Goal: Task Accomplishment & Management: Complete application form

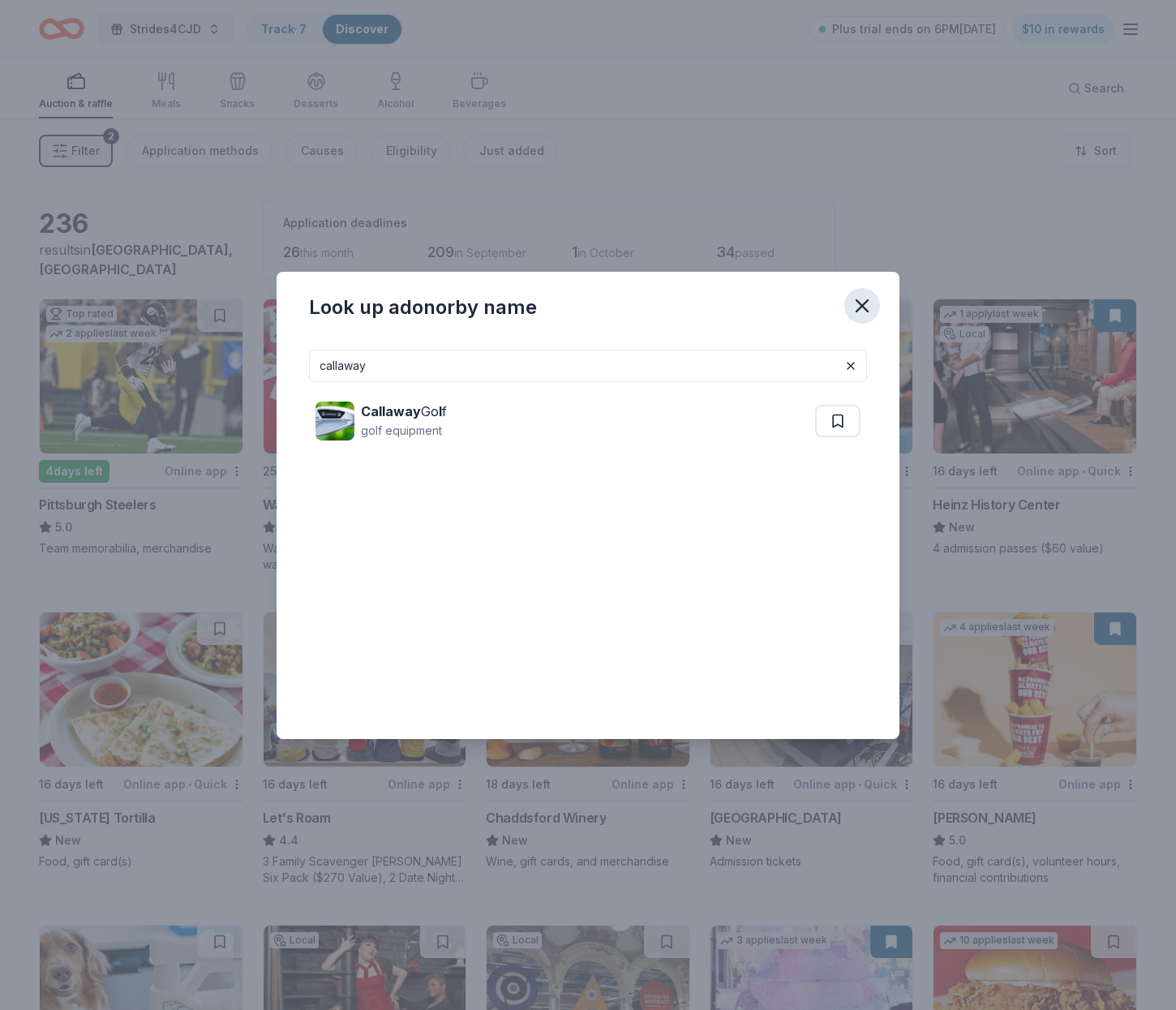
click at [861, 299] on icon "button" at bounding box center [862, 306] width 23 height 23
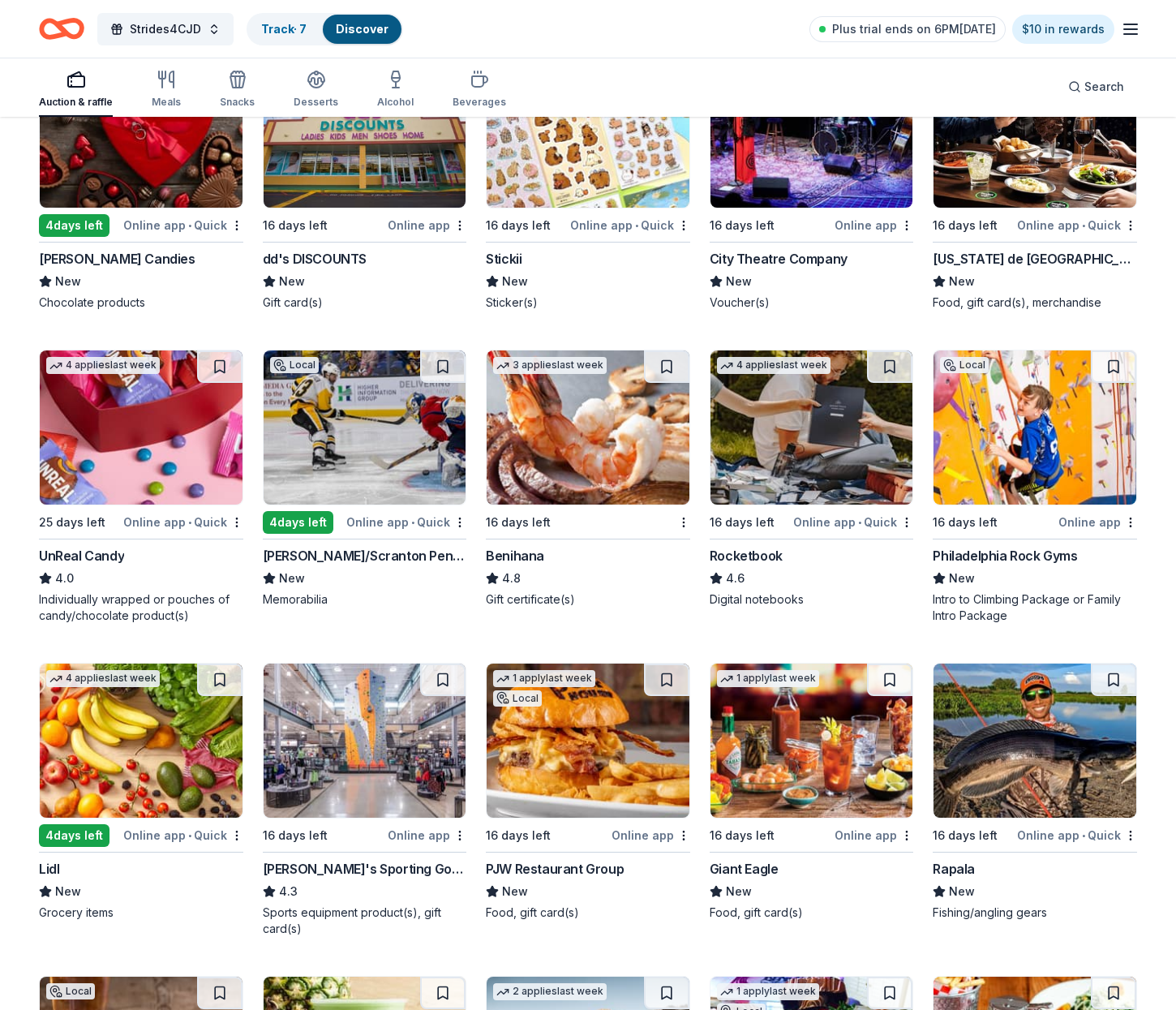
scroll to position [4908, 0]
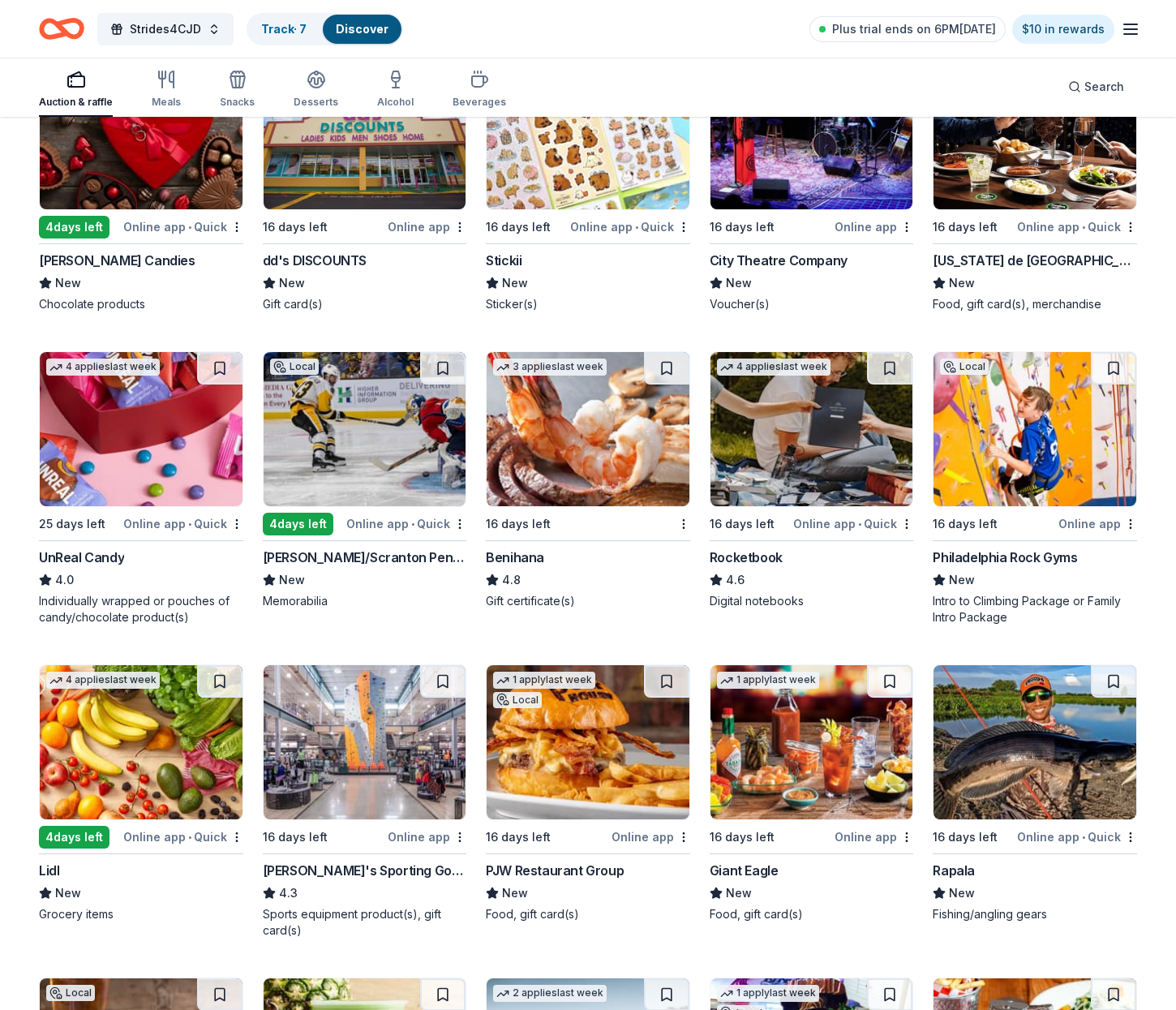
click at [571, 492] on img at bounding box center [588, 429] width 202 height 154
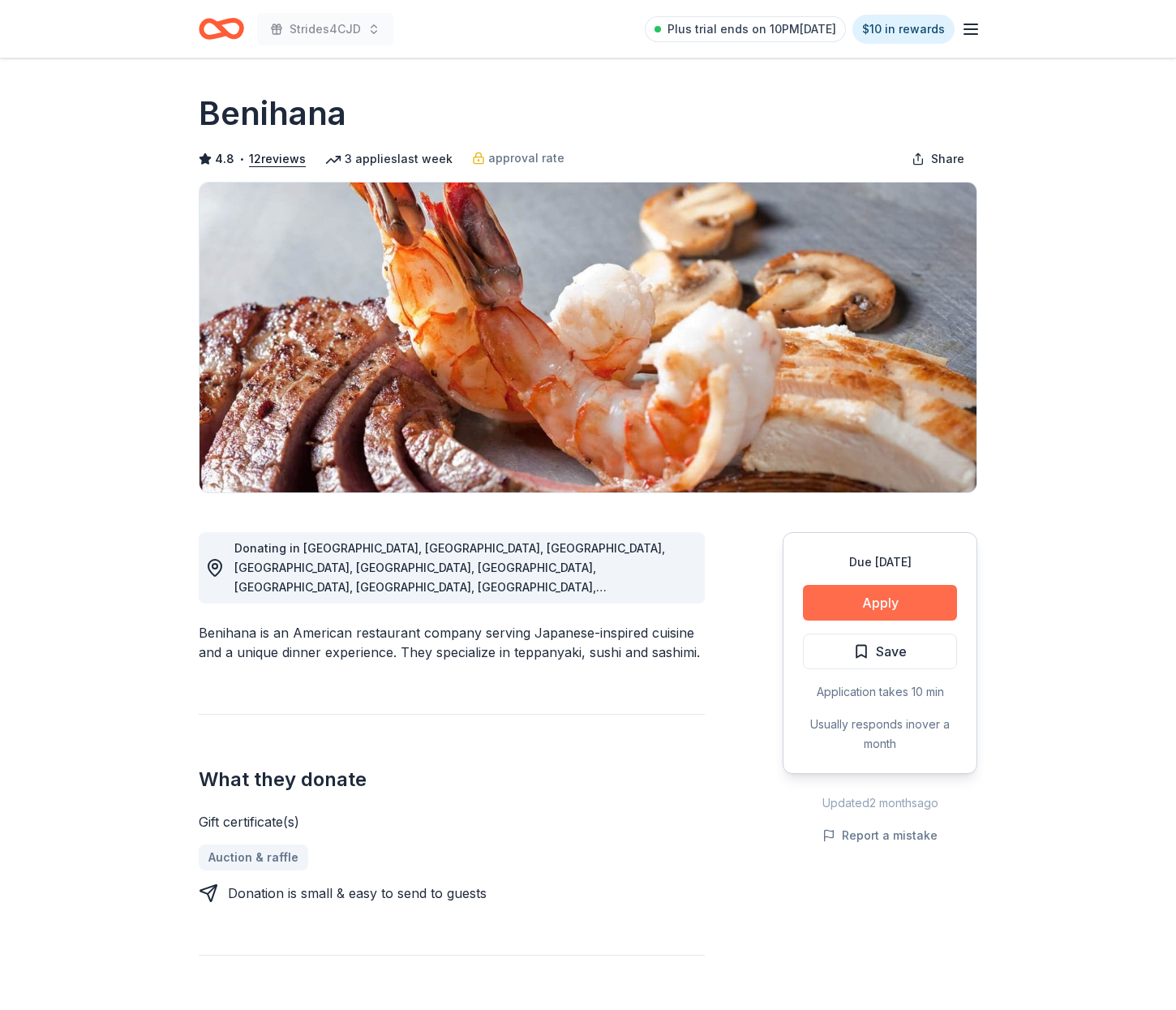
click at [864, 594] on button "Apply" at bounding box center [879, 602] width 154 height 36
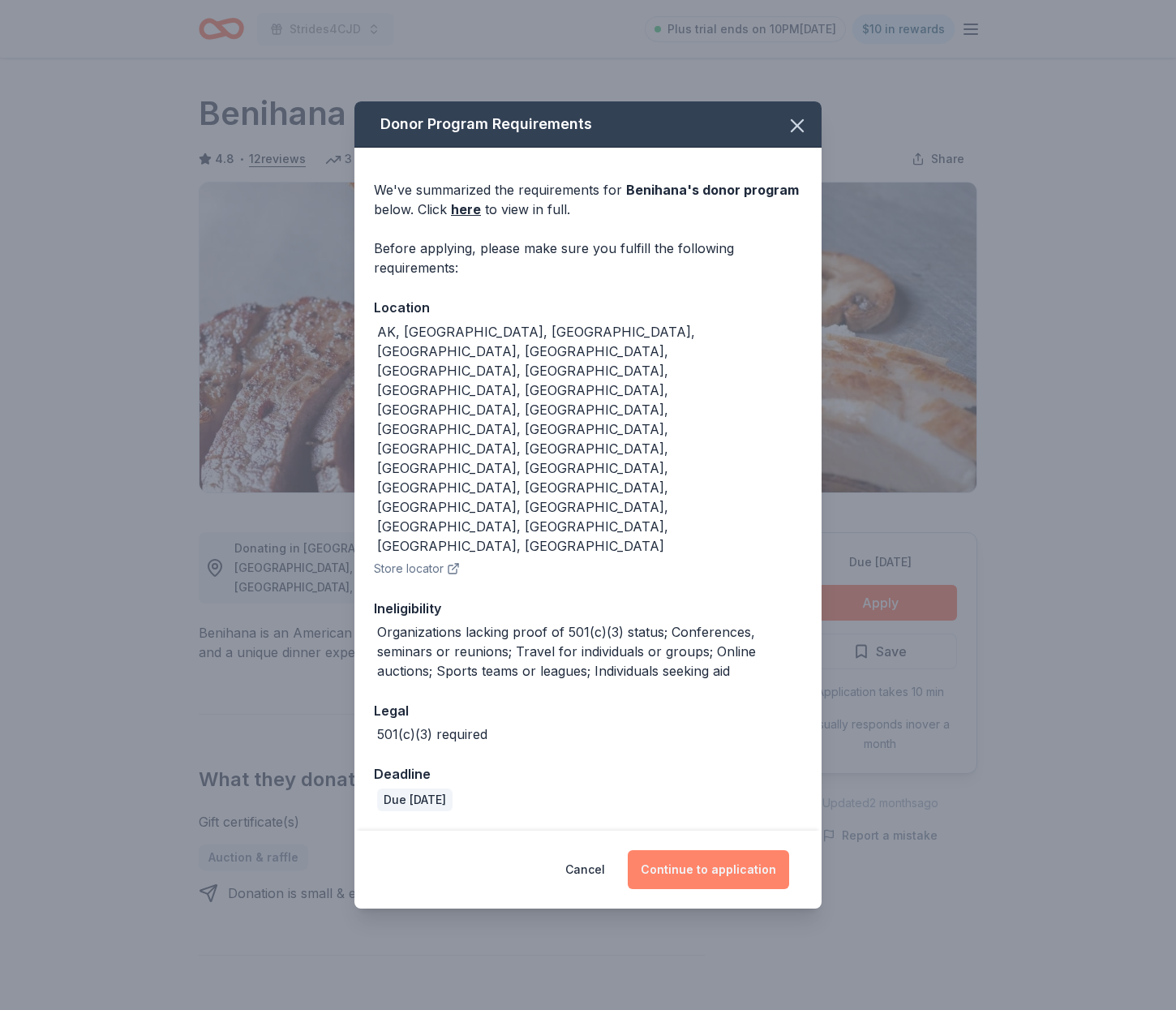
click at [707, 850] on button "Continue to application" at bounding box center [708, 869] width 161 height 39
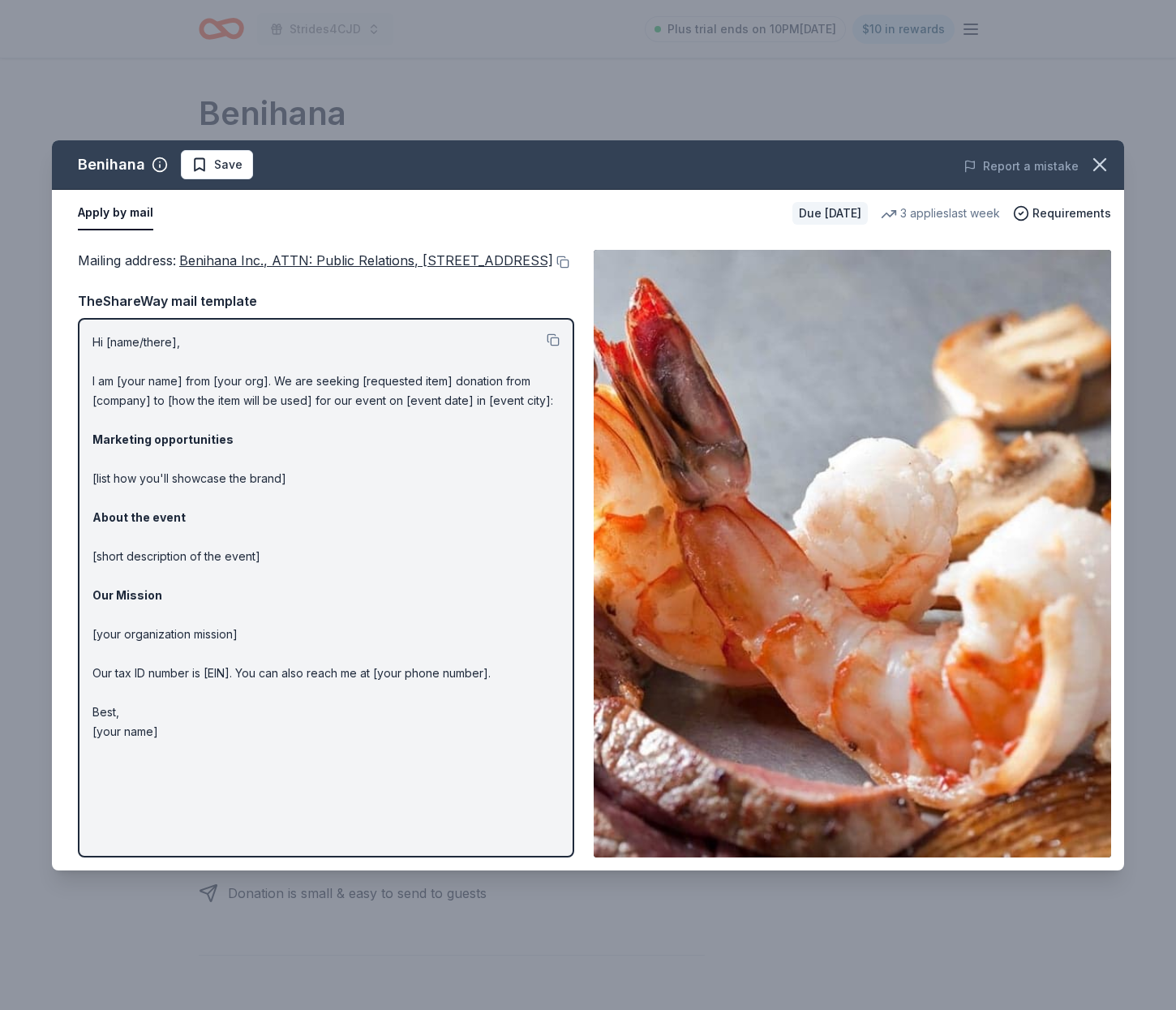
drag, startPoint x: 1093, startPoint y: 162, endPoint x: 470, endPoint y: 388, distance: 662.7
click at [470, 388] on div "Benihana Save Report a mistake Apply by mail Due in 16 days 3 applies last week…" at bounding box center [588, 505] width 1072 height 730
click at [1105, 167] on icon "button" at bounding box center [1099, 165] width 23 height 23
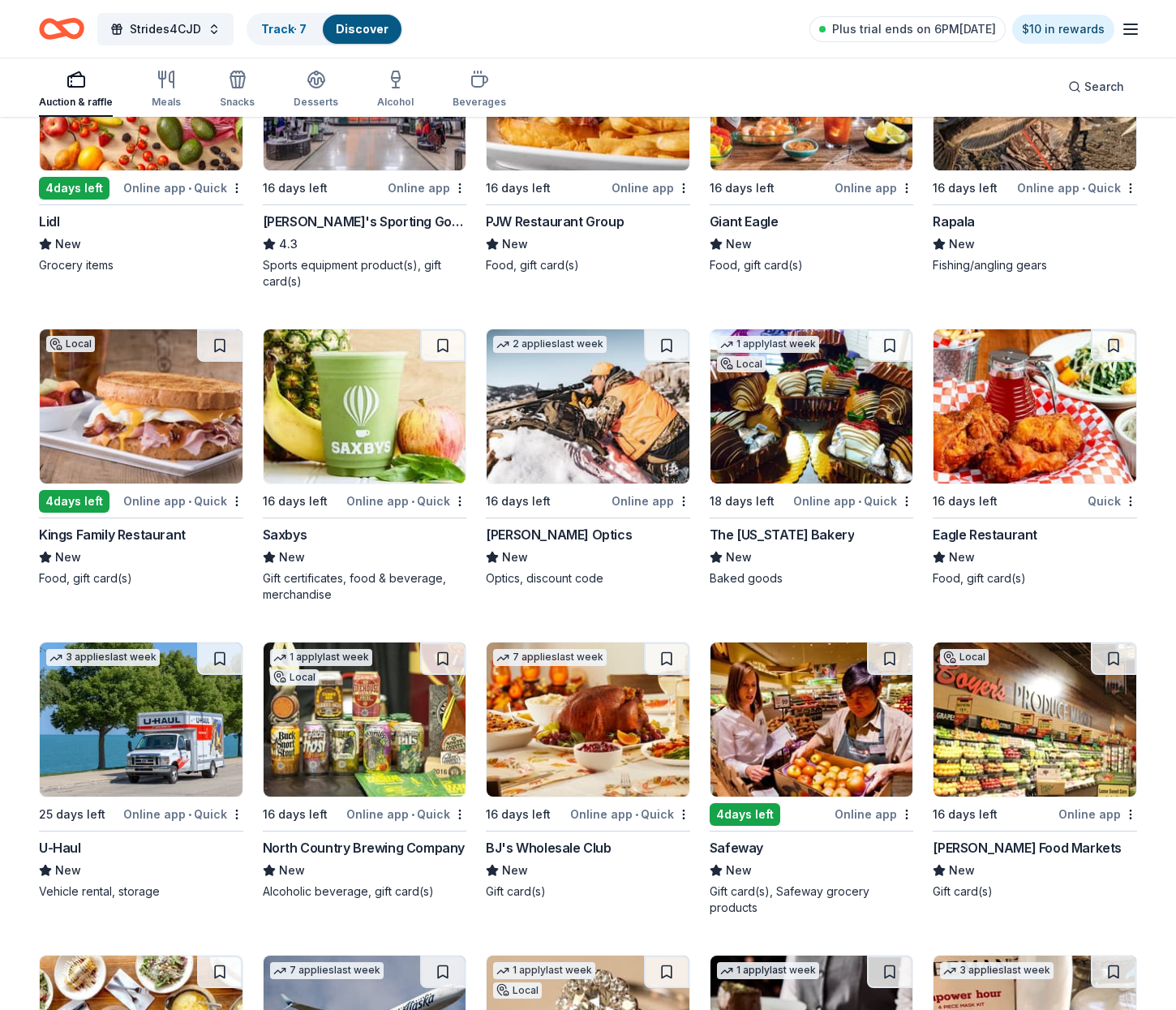
scroll to position [5558, 0]
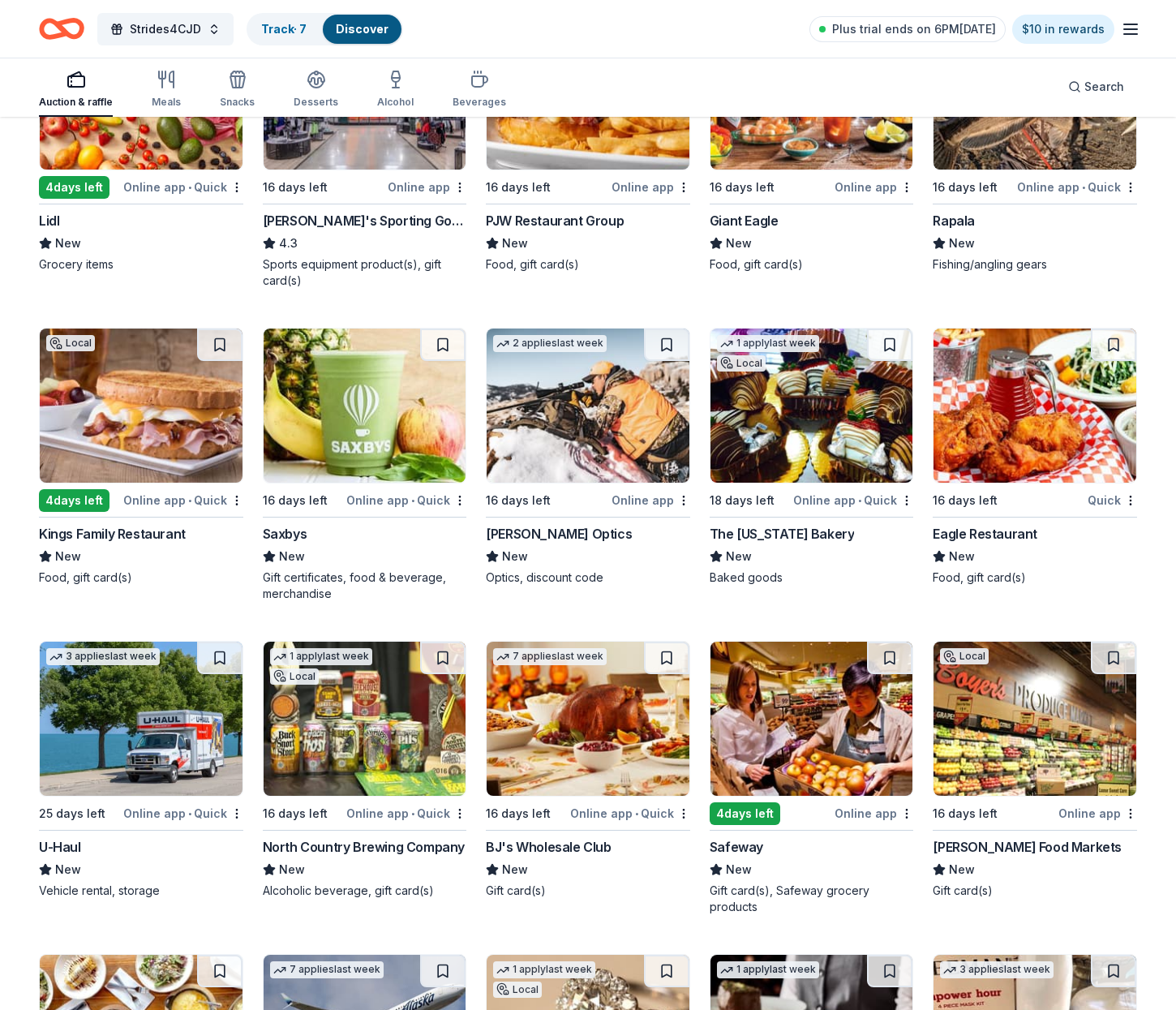
click at [806, 454] on img at bounding box center [812, 405] width 202 height 154
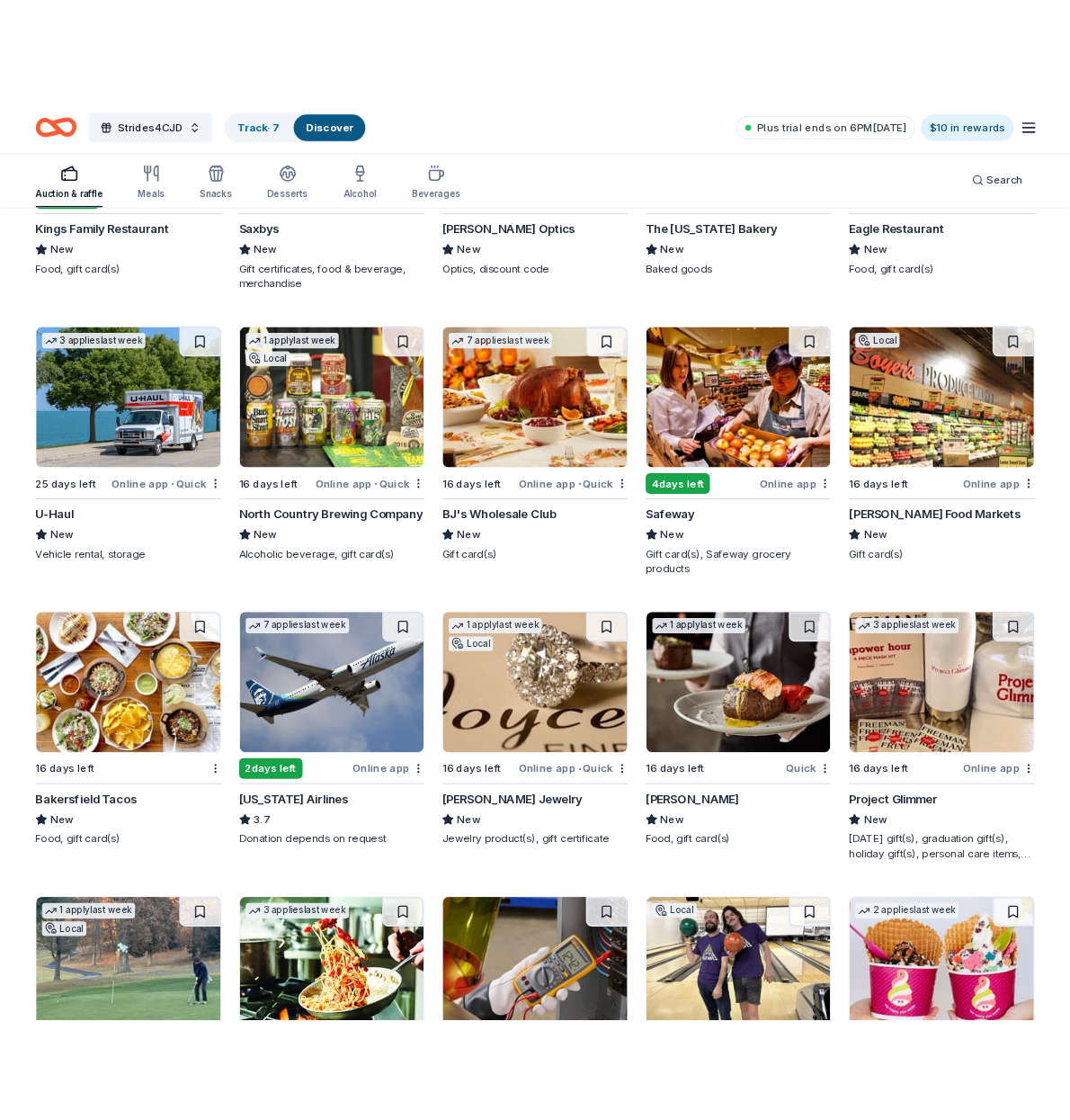
scroll to position [6609, 0]
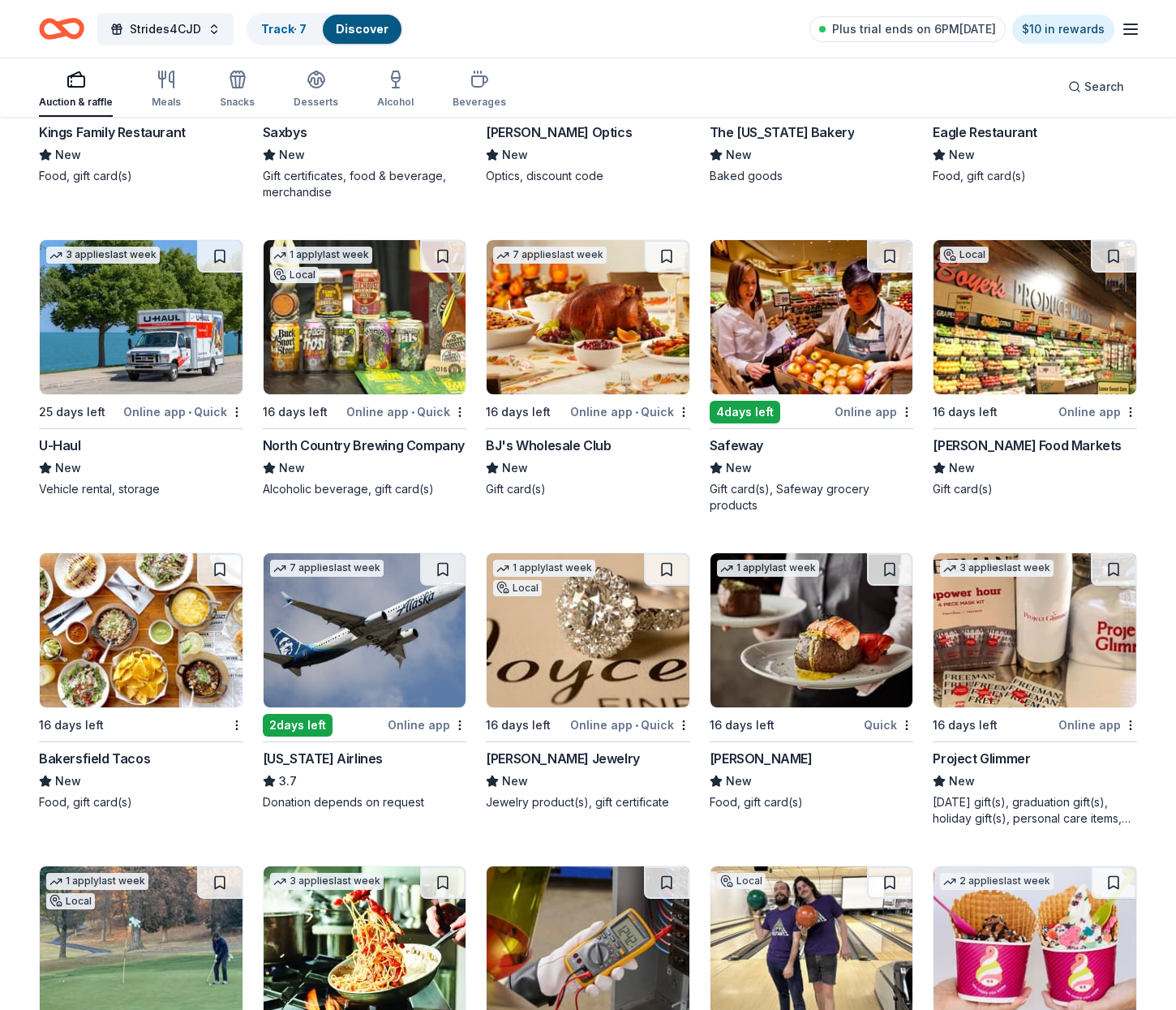
click at [359, 363] on img at bounding box center [364, 317] width 202 height 154
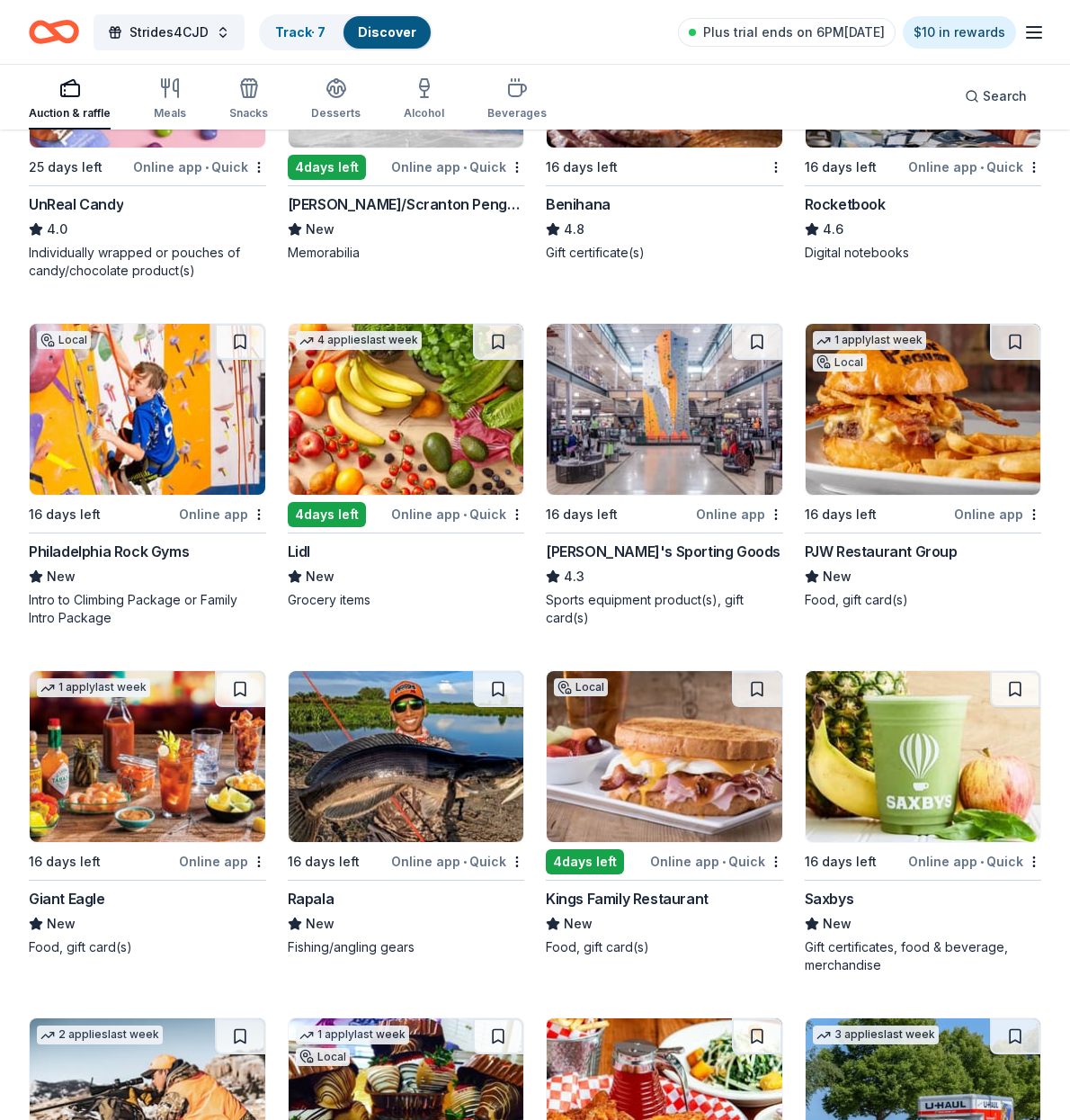
scroll to position [7211, 0]
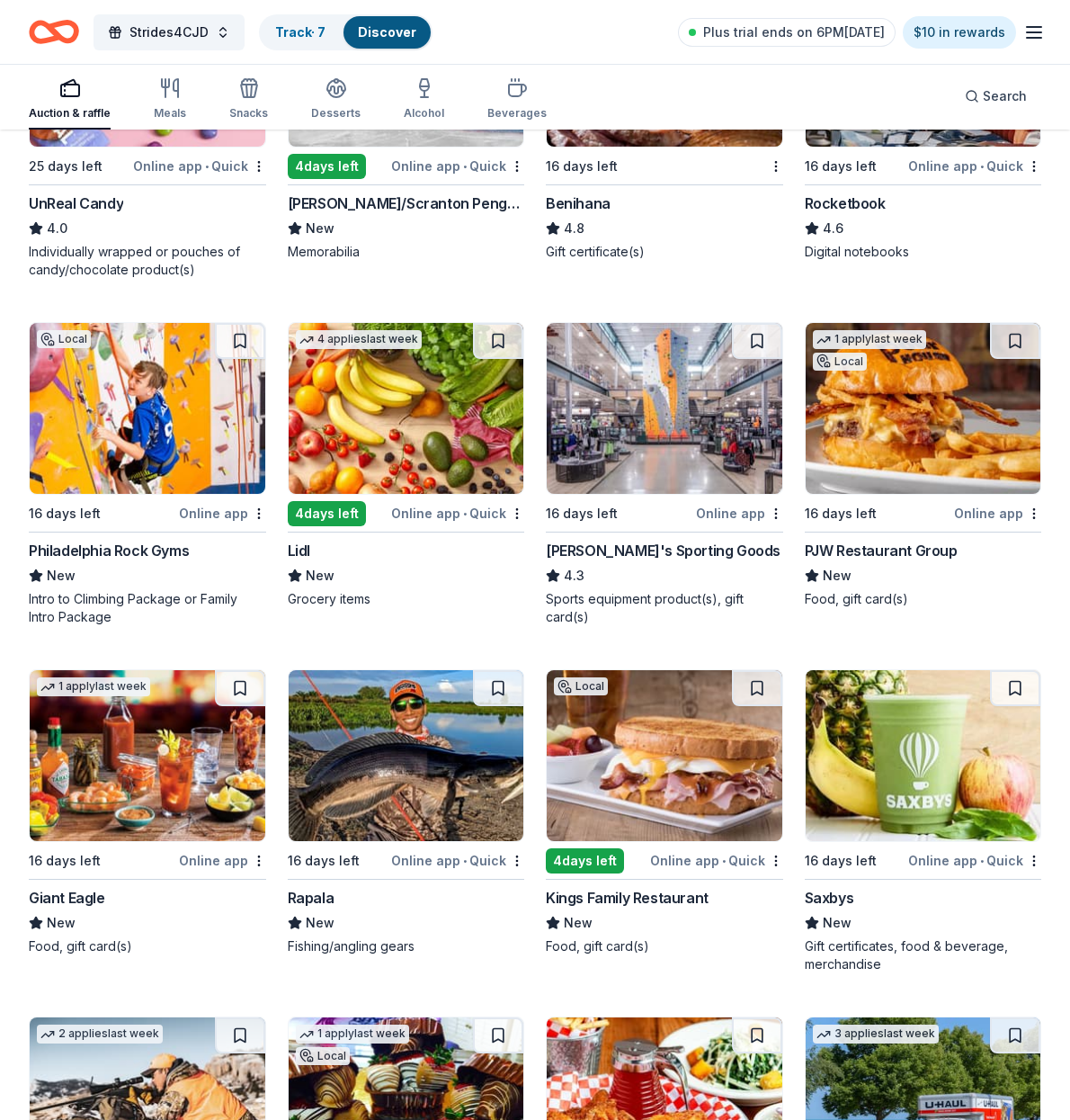
click at [896, 465] on img at bounding box center [923, 408] width 235 height 171
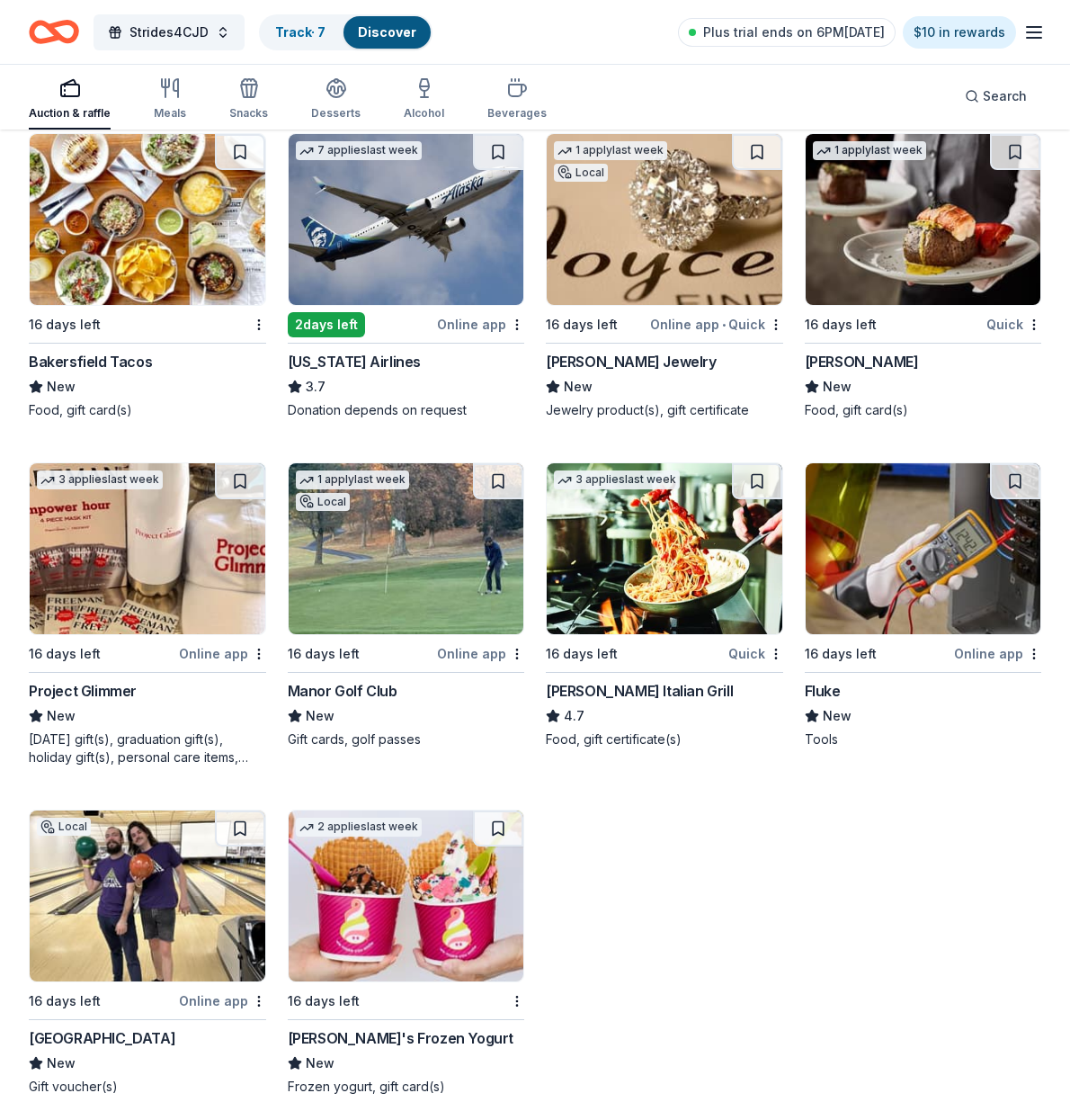
scroll to position [8754, 0]
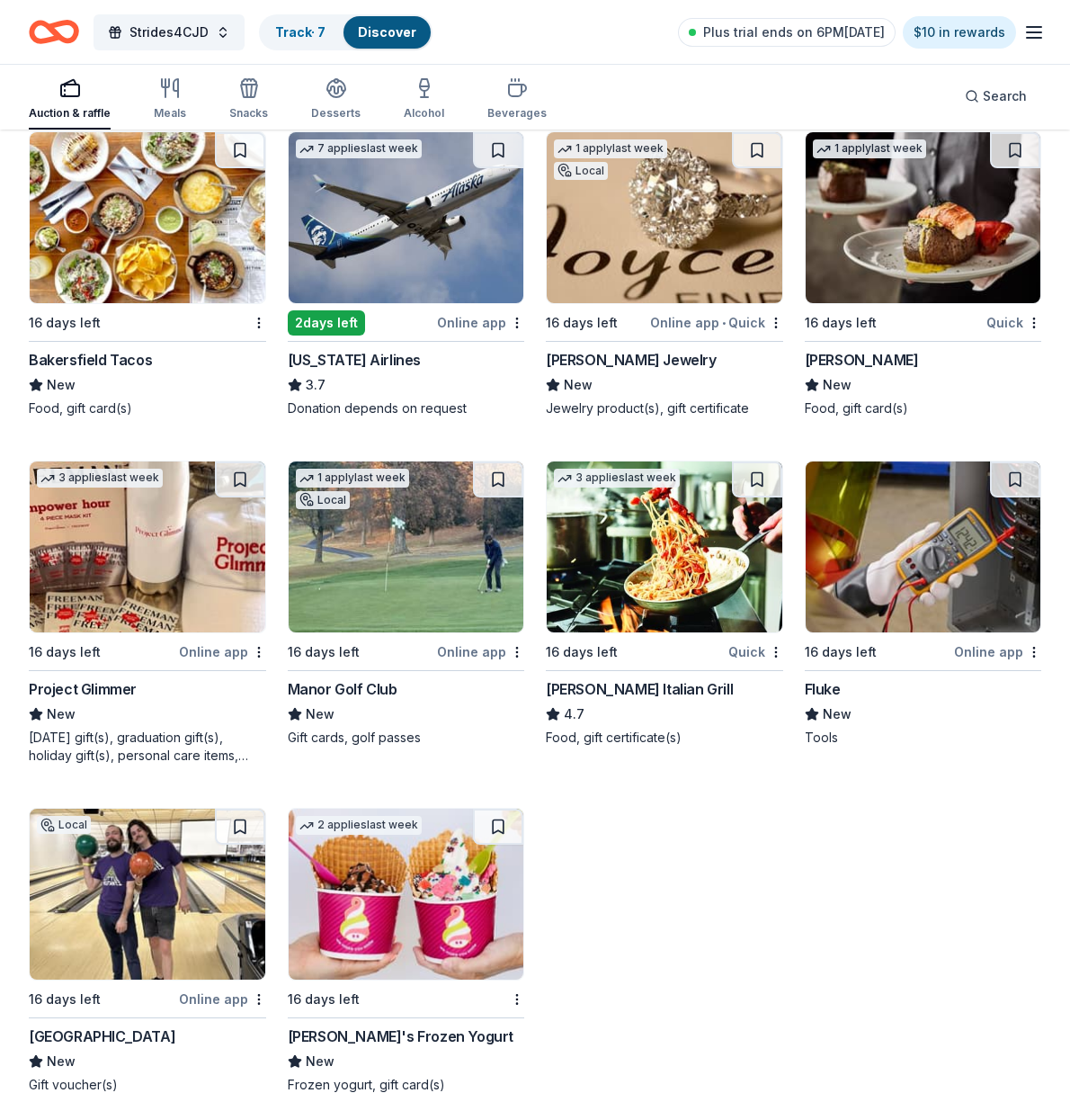
click at [885, 572] on img at bounding box center [923, 547] width 235 height 171
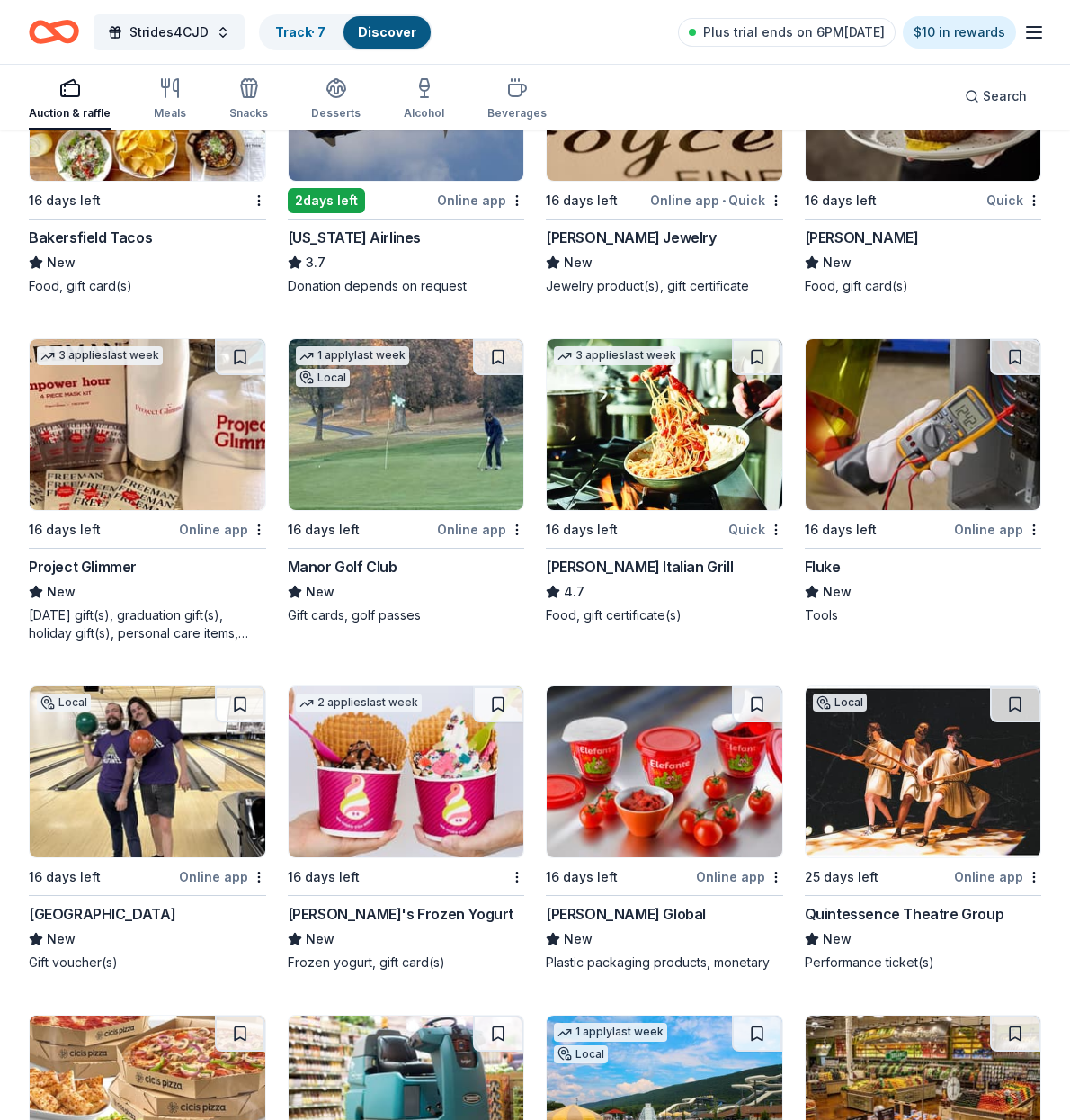
scroll to position [8878, 0]
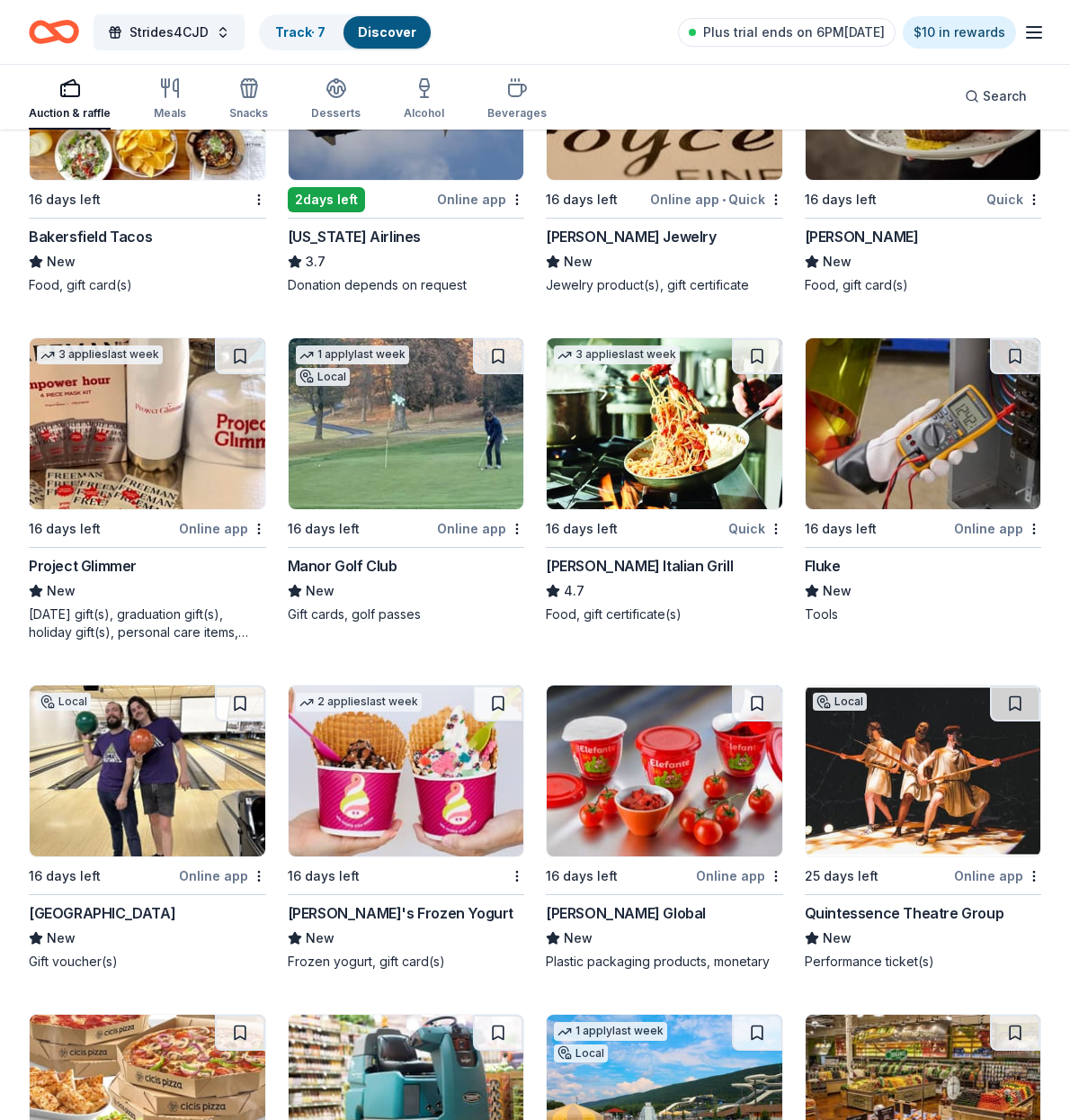
click at [405, 467] on img at bounding box center [406, 423] width 235 height 171
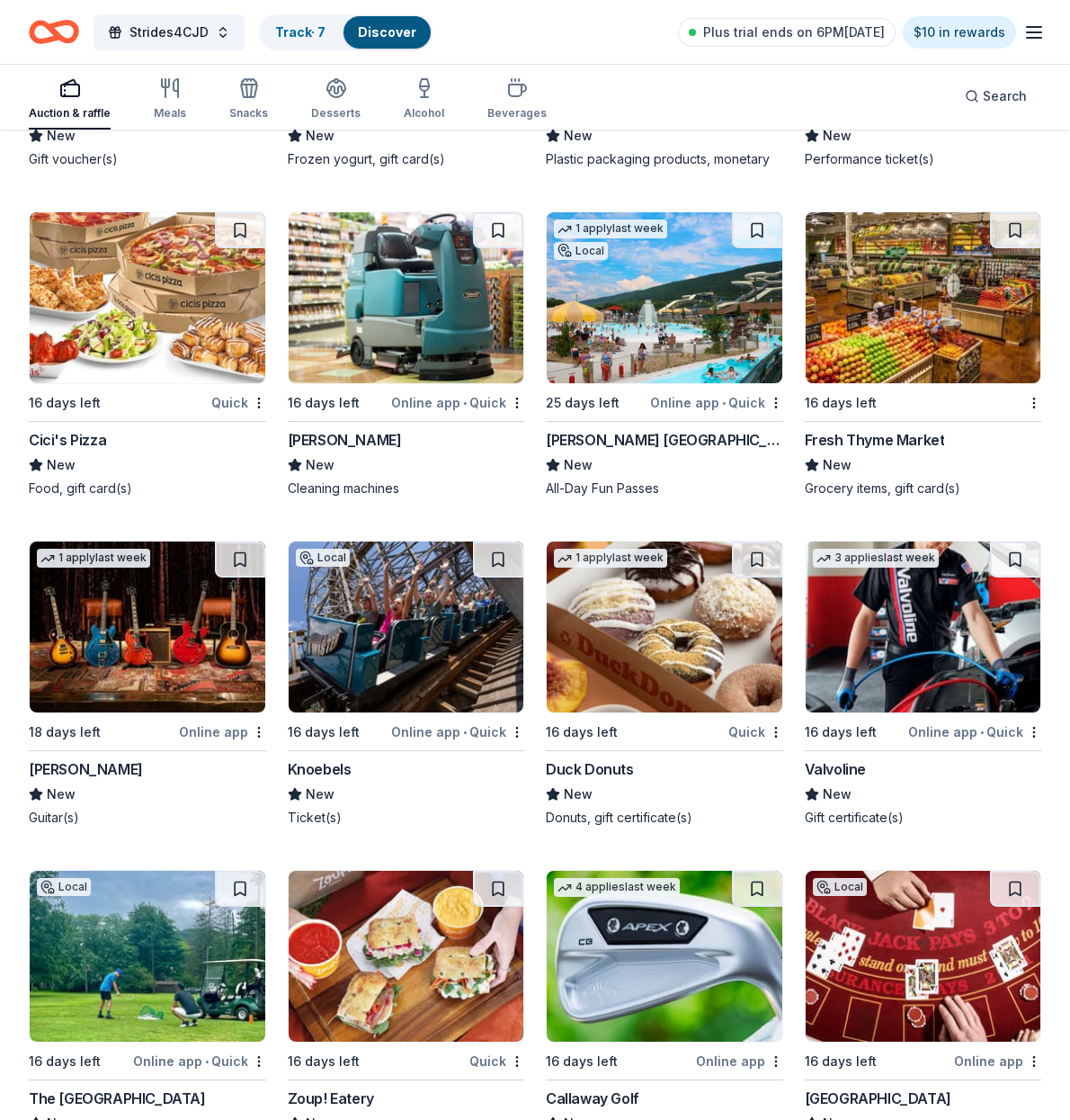
scroll to position [9682, 0]
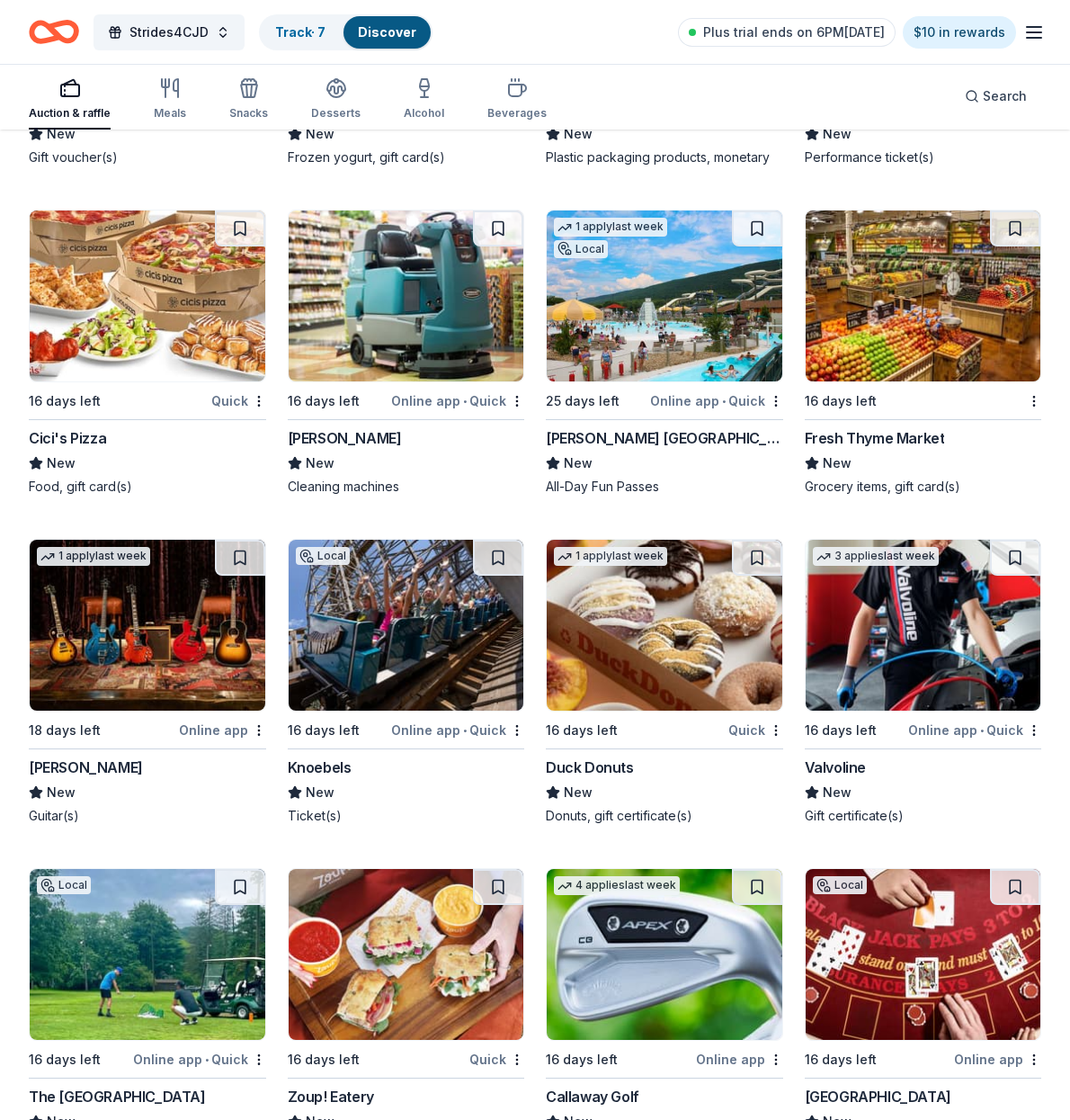
click at [425, 332] on img at bounding box center [406, 296] width 235 height 171
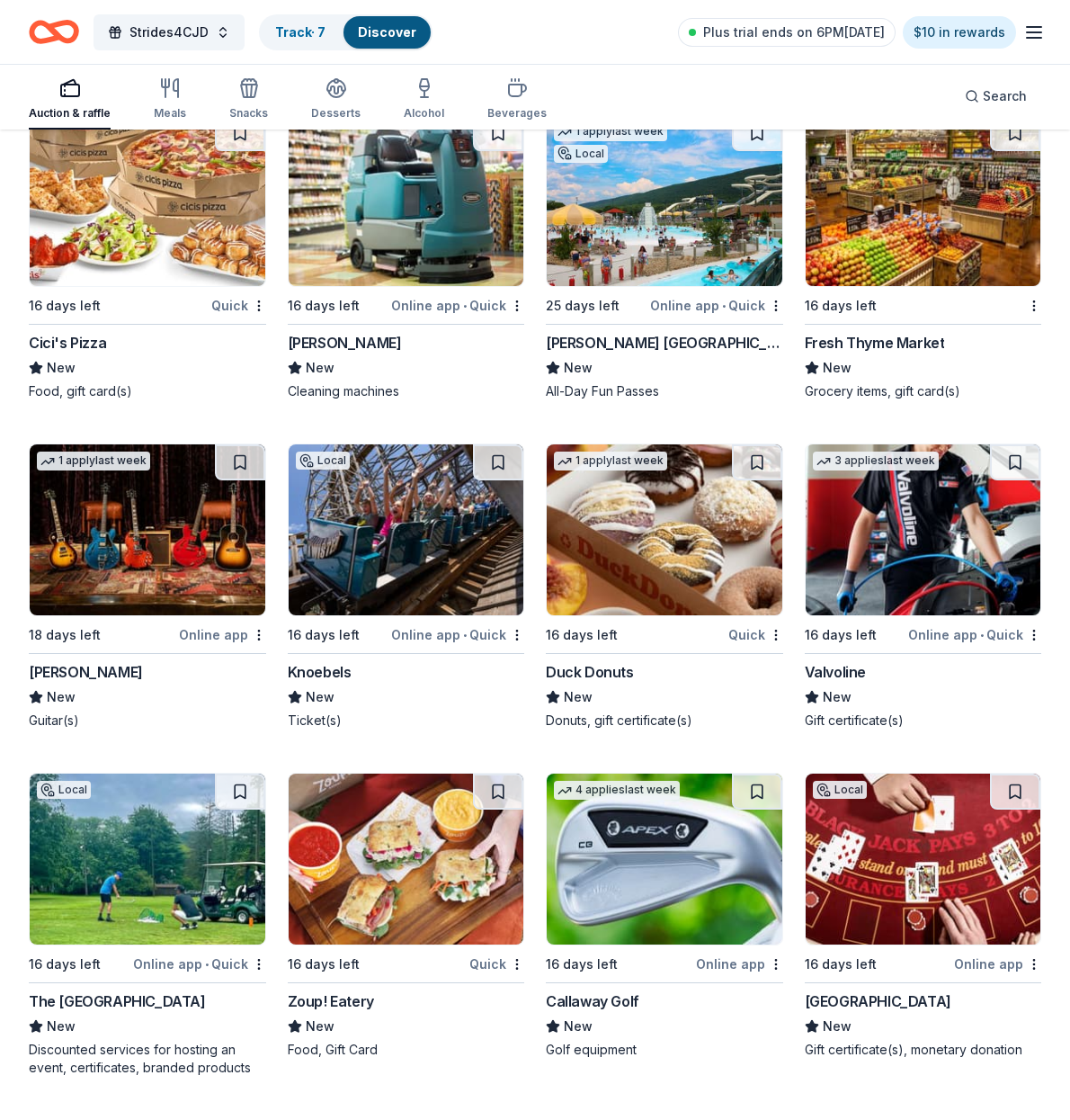
scroll to position [9780, 0]
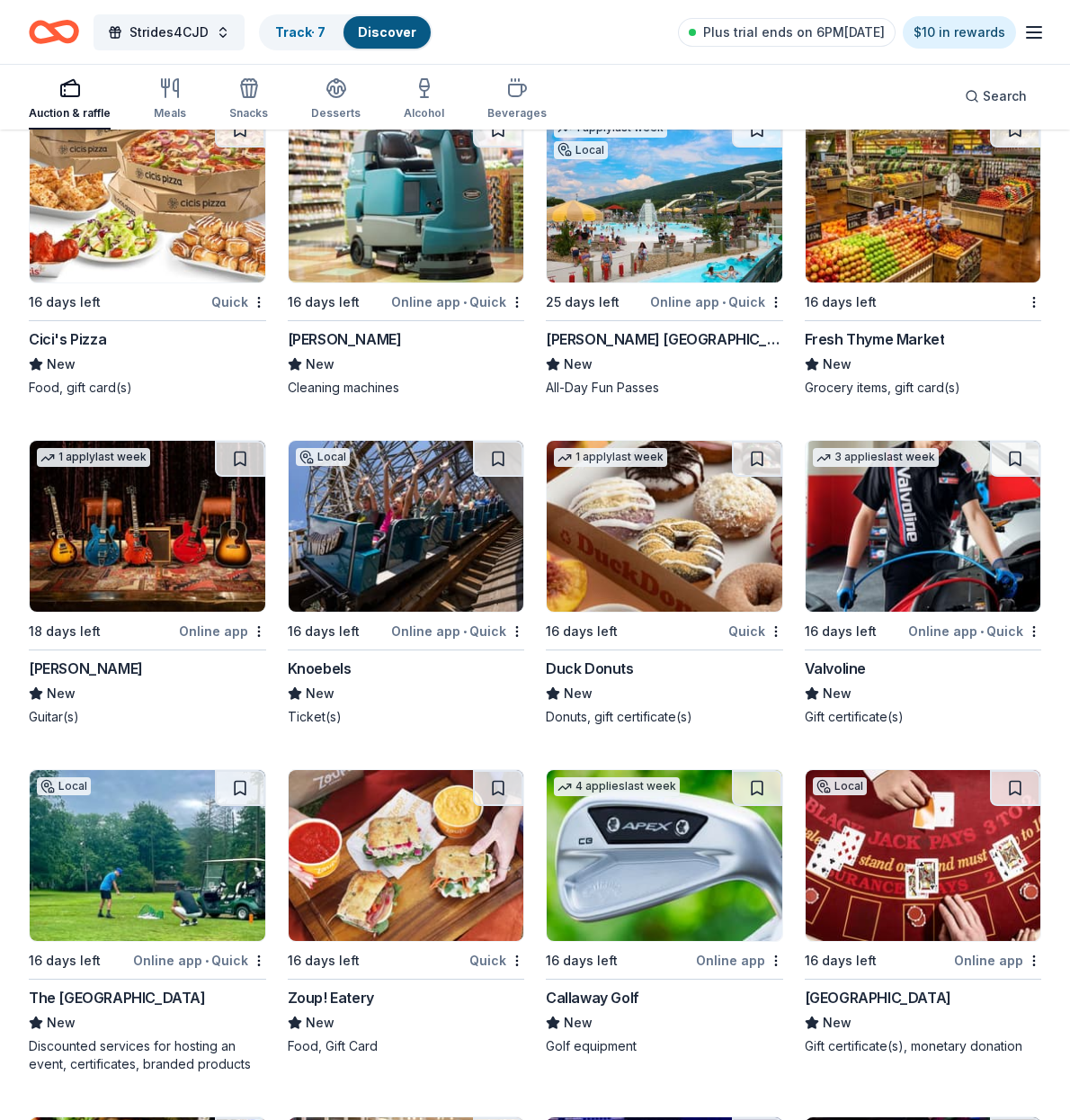
click at [163, 508] on img at bounding box center [146, 525] width 235 height 171
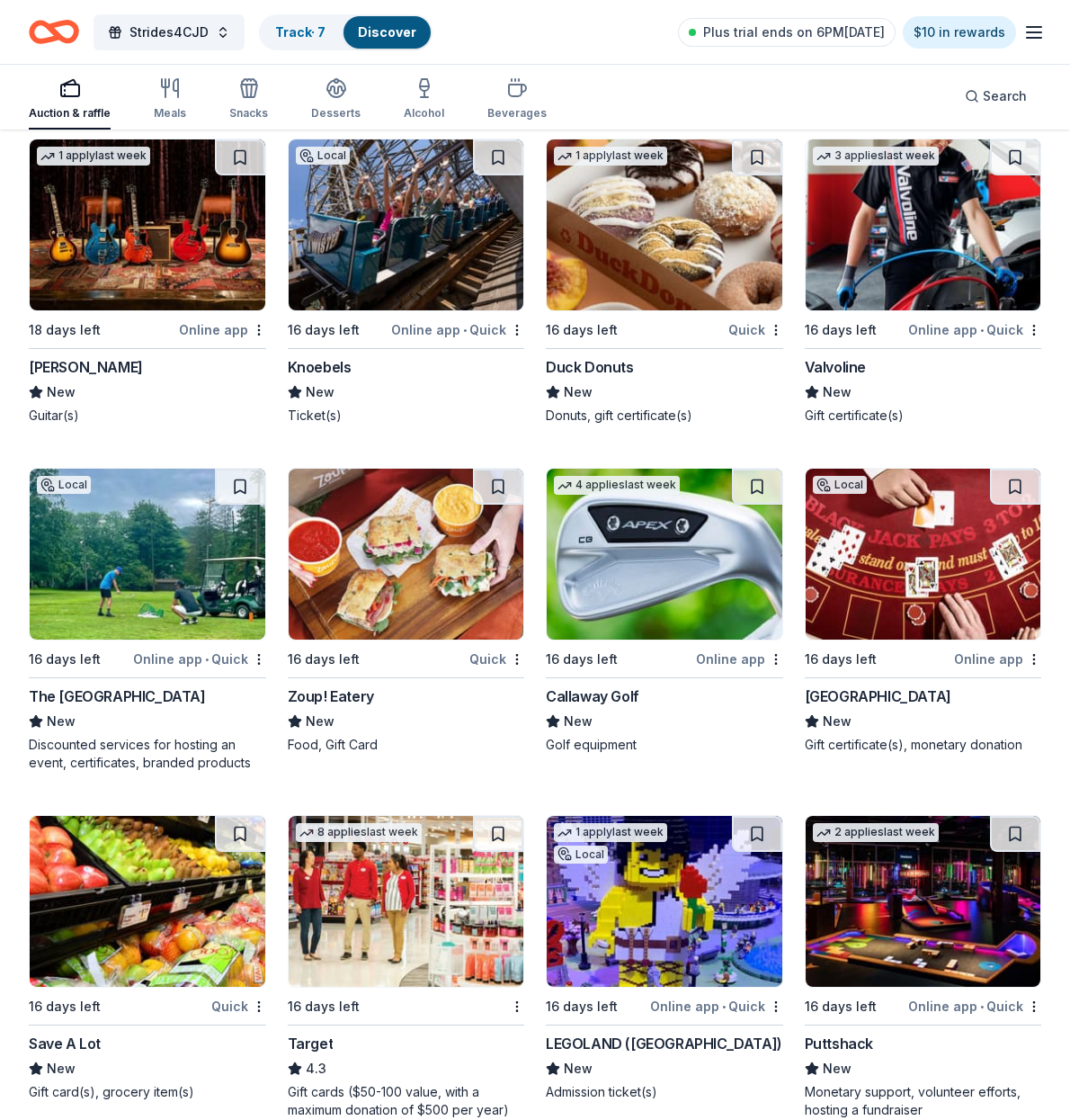
scroll to position [10082, 0]
click at [154, 568] on img at bounding box center [146, 554] width 235 height 171
click at [921, 244] on img at bounding box center [923, 225] width 235 height 171
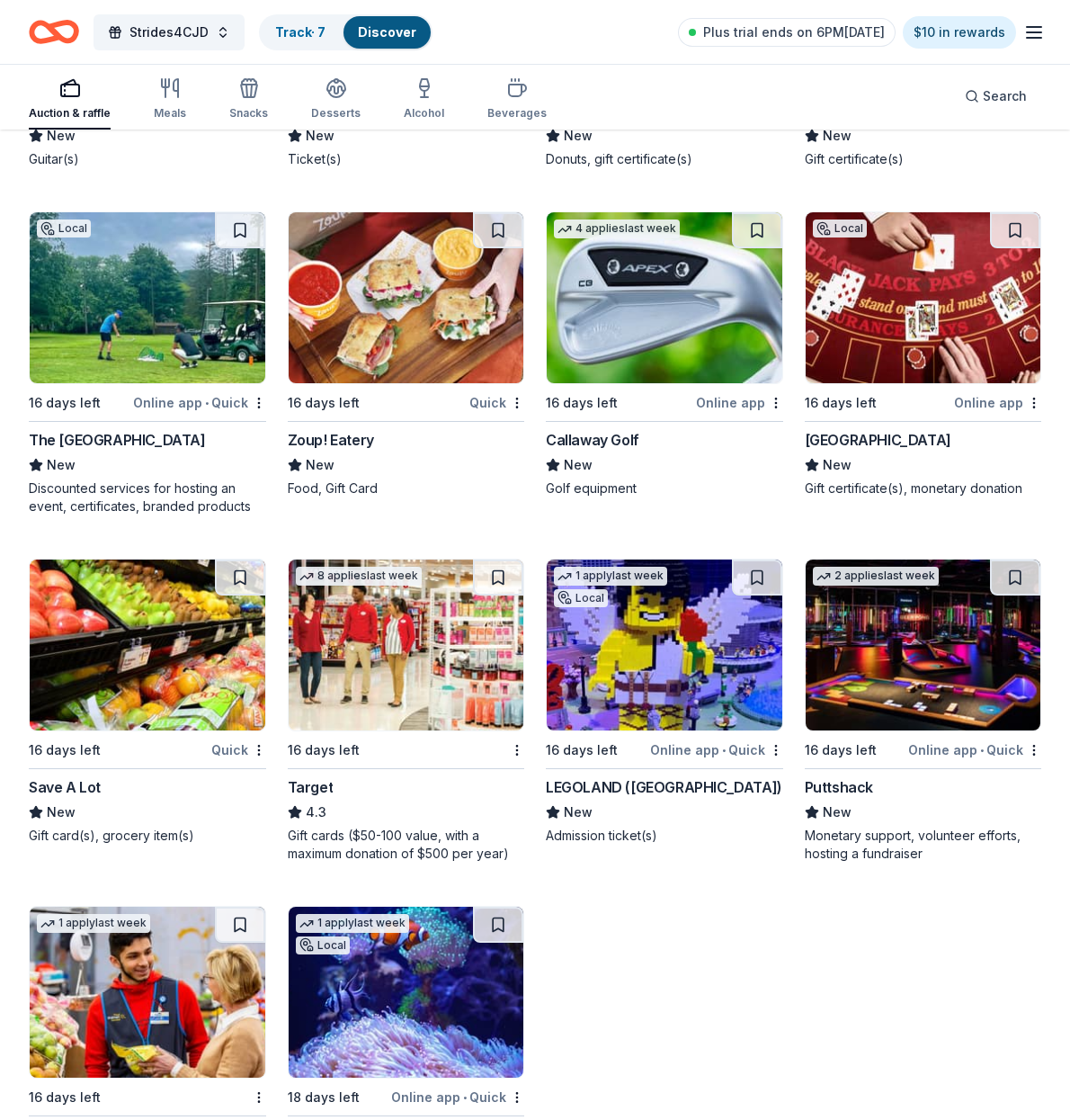
scroll to position [10345, 0]
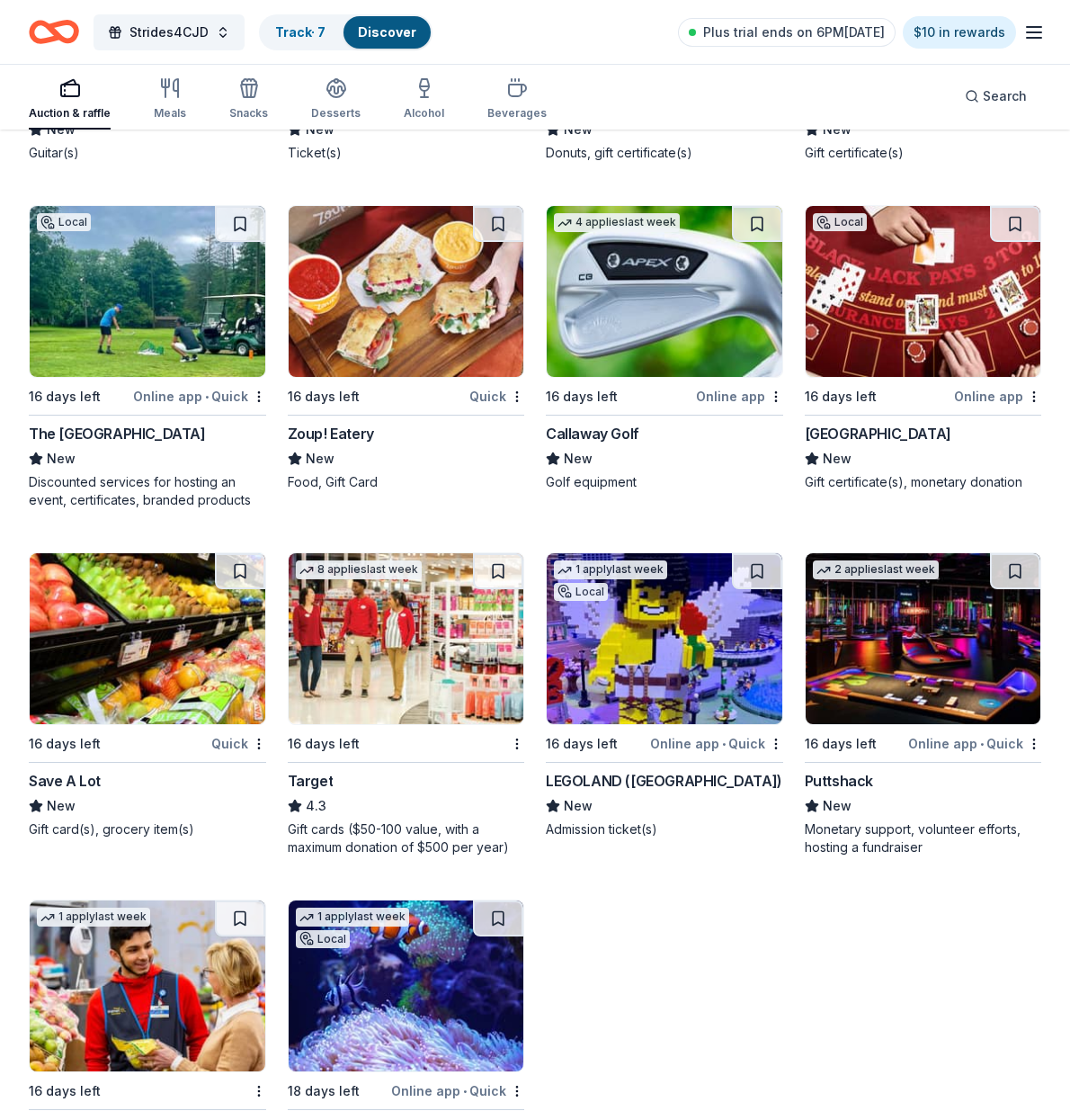
click at [433, 649] on img at bounding box center [406, 639] width 235 height 171
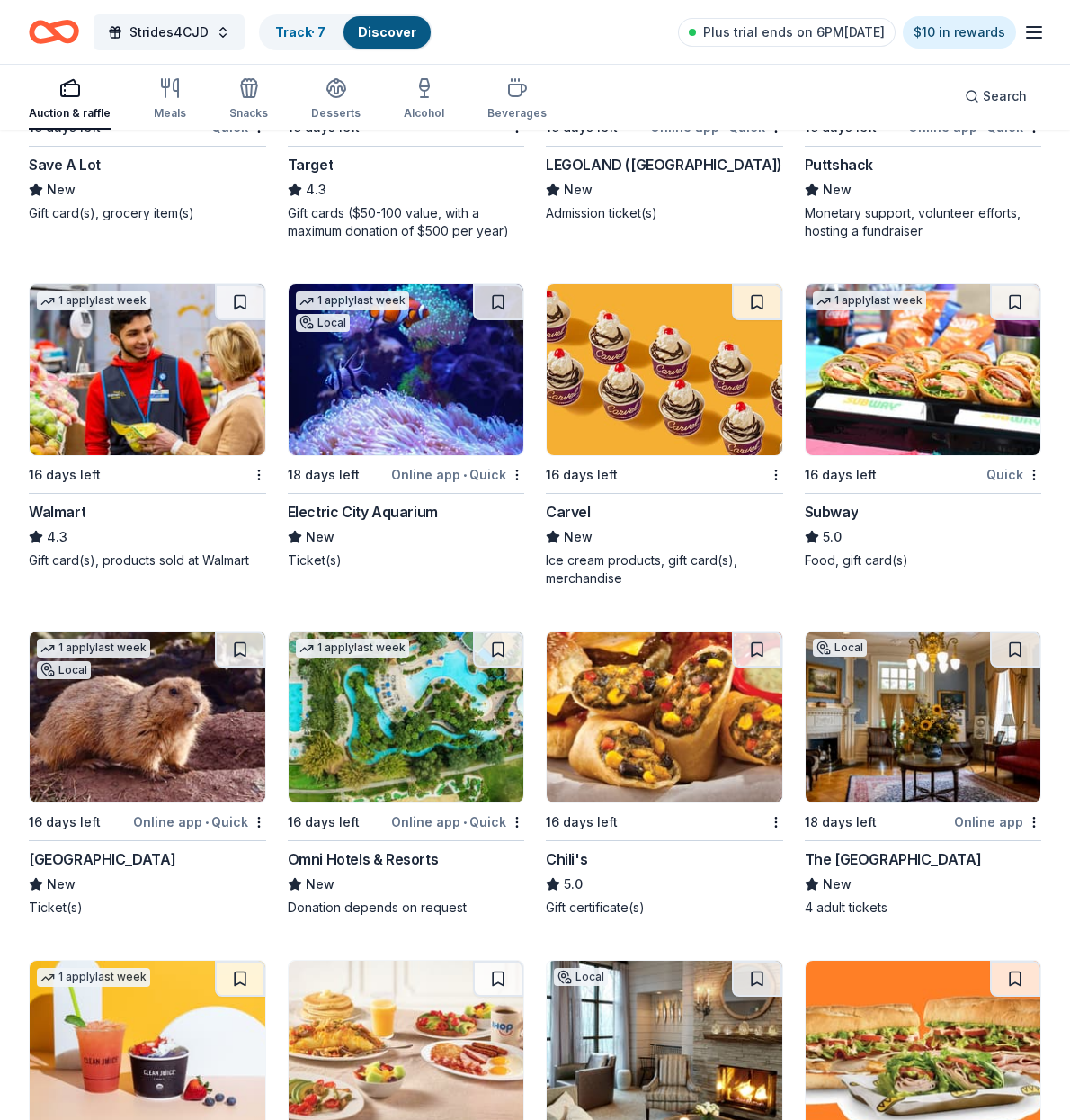
scroll to position [10972, 0]
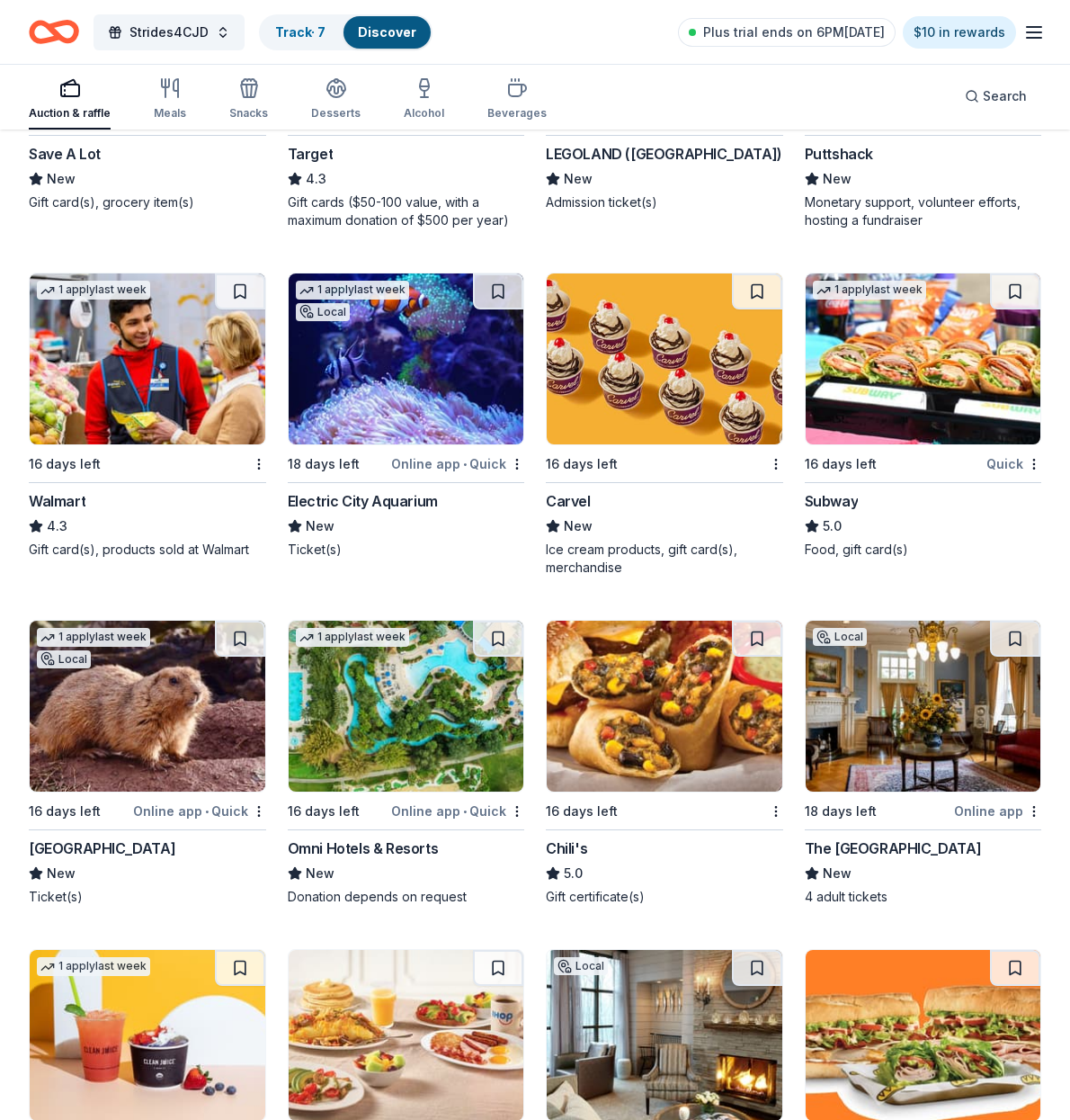
click at [148, 414] on img at bounding box center [146, 358] width 235 height 171
click at [691, 396] on img at bounding box center [664, 358] width 235 height 171
click at [921, 406] on img at bounding box center [923, 358] width 235 height 171
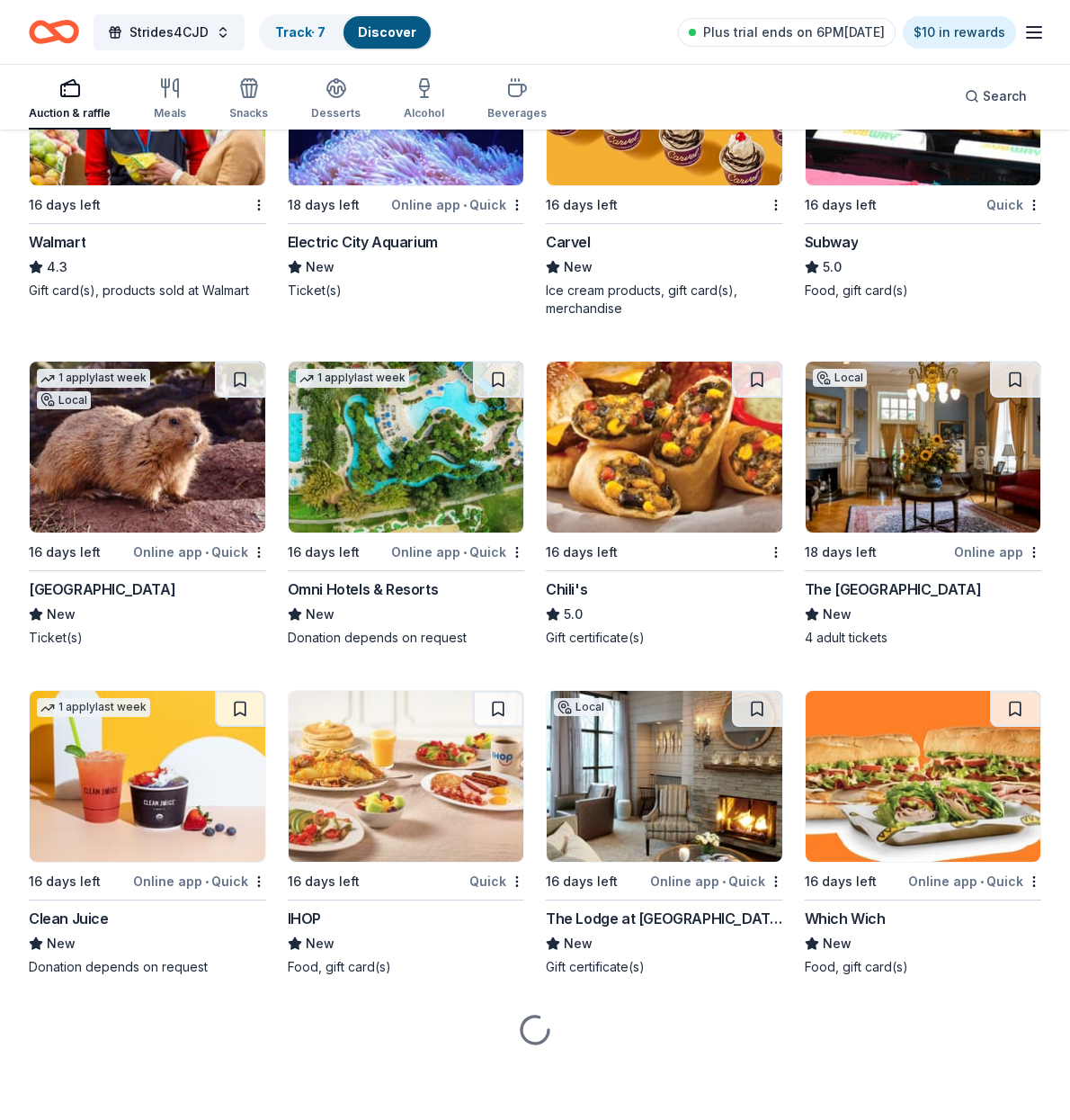
scroll to position [11231, 0]
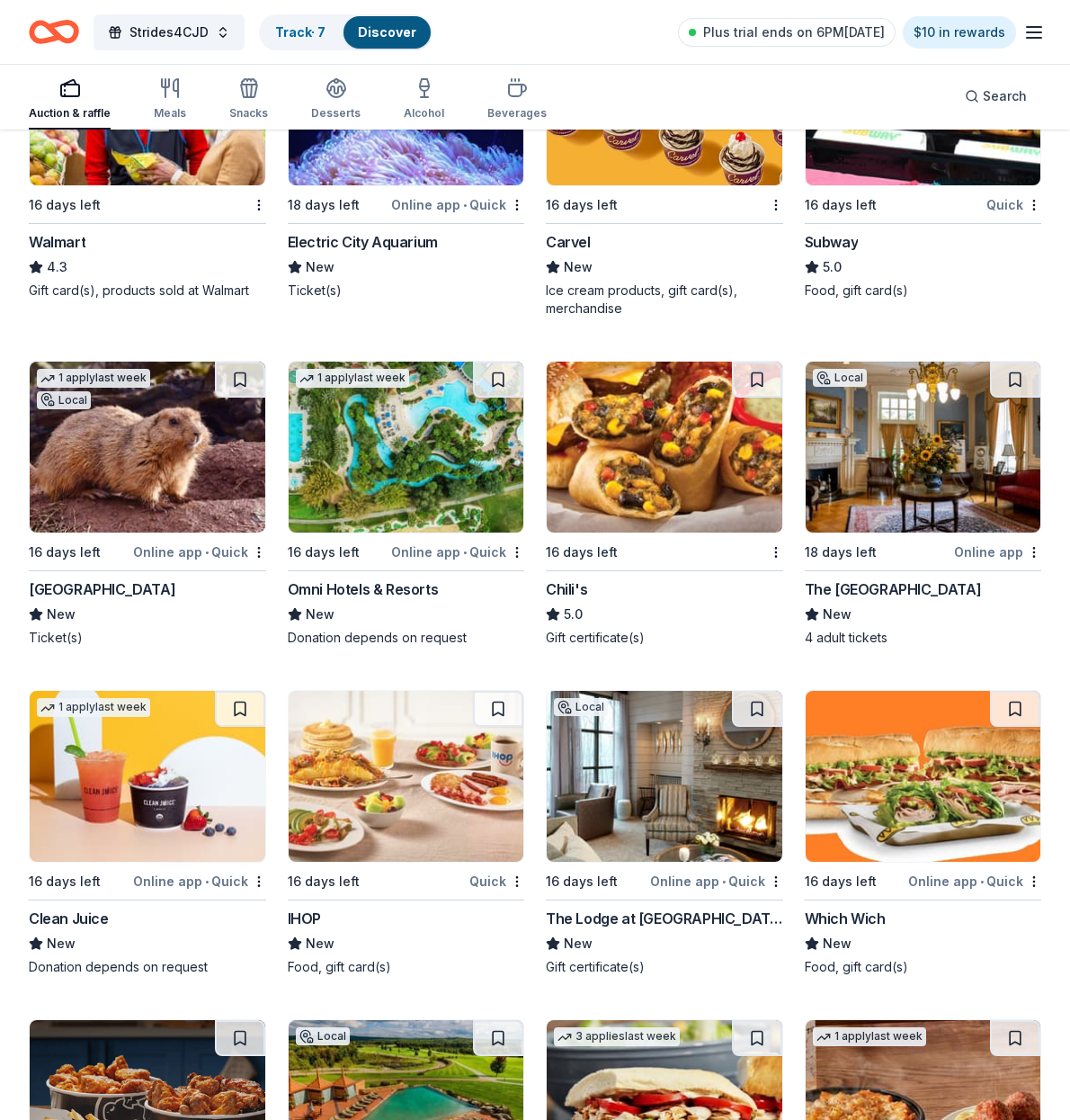
click at [900, 588] on div "The Hershey Story Museum" at bounding box center [892, 589] width 177 height 21
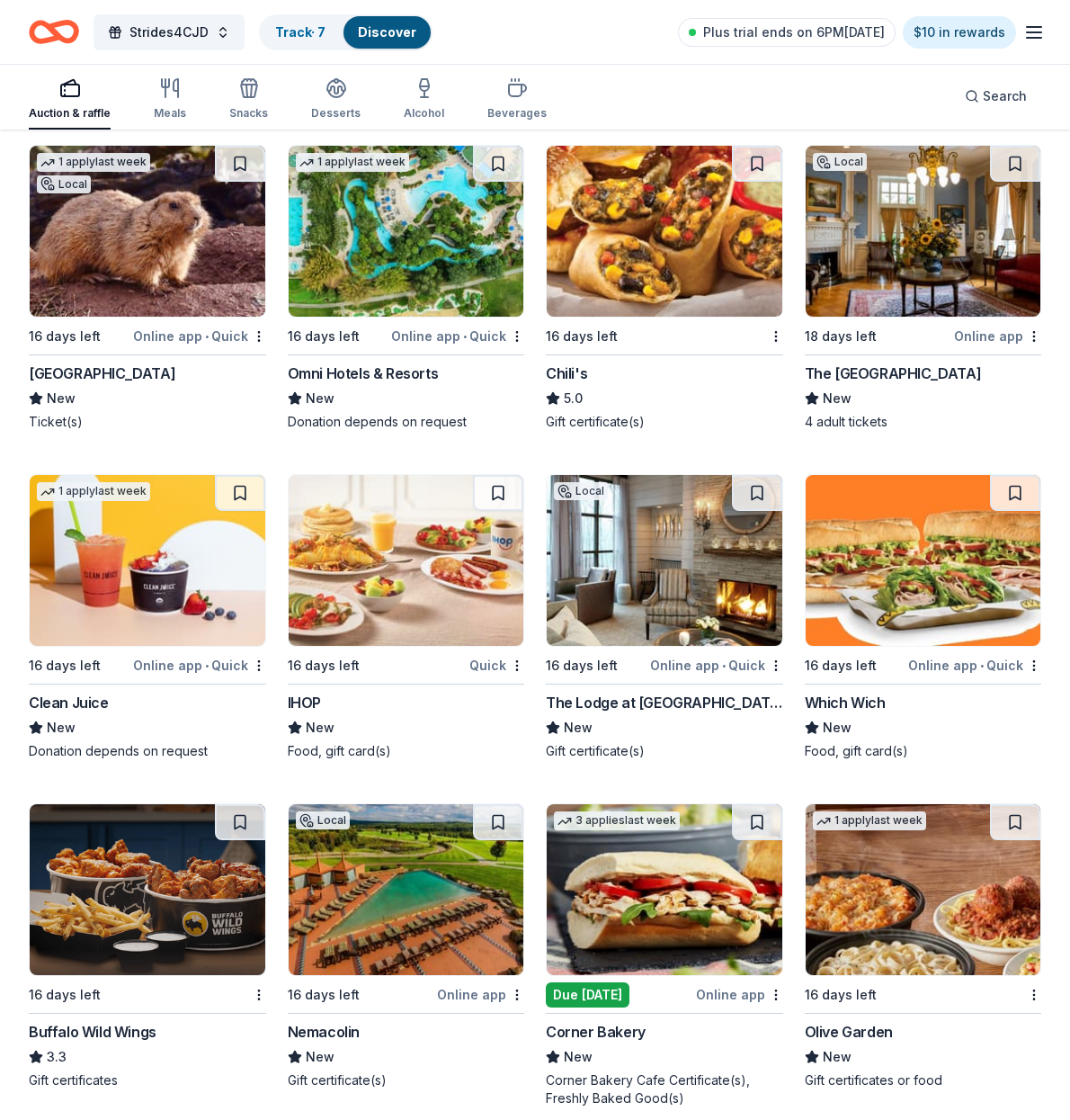
scroll to position [11448, 0]
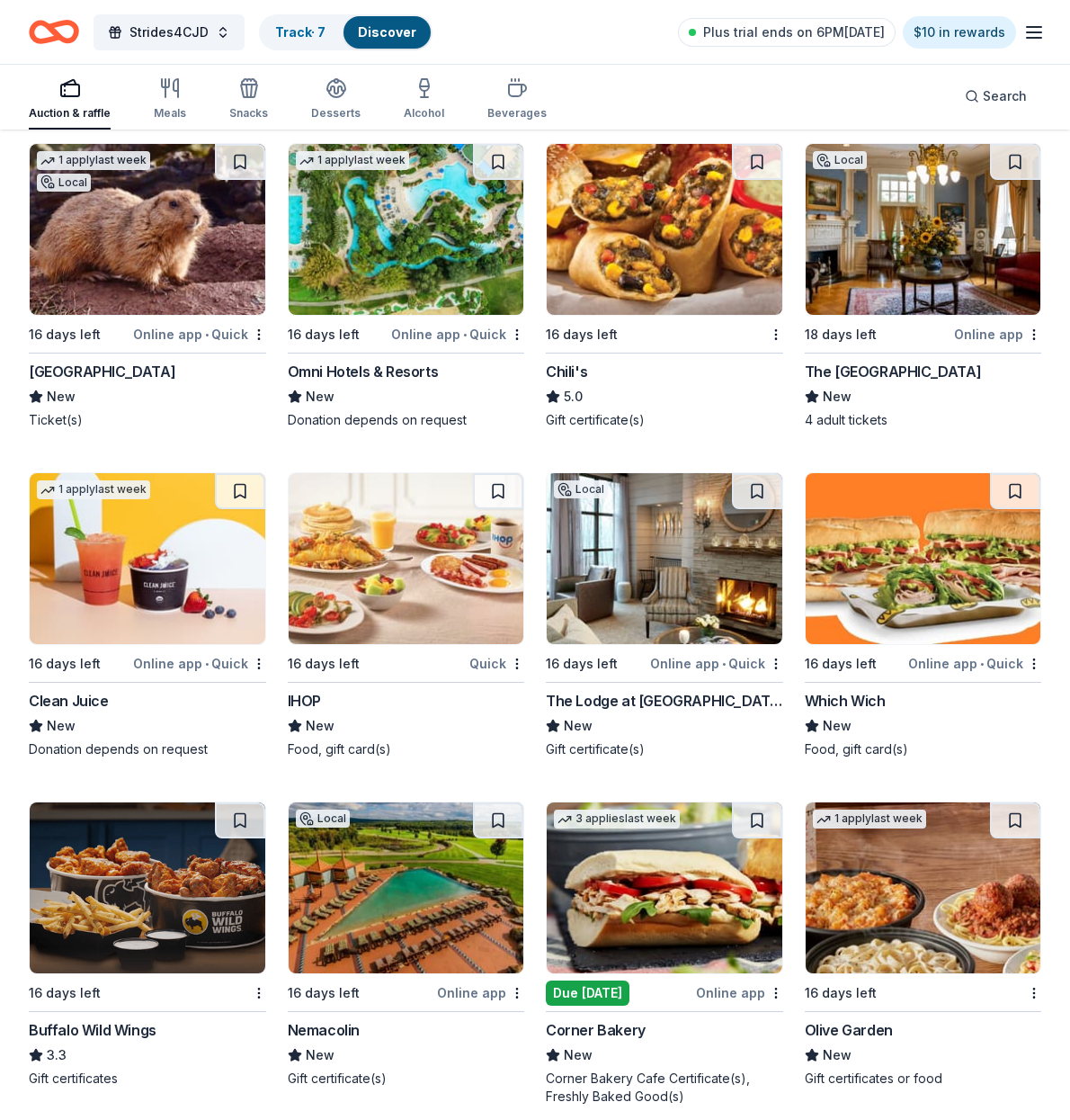
click at [652, 577] on img at bounding box center [664, 559] width 235 height 171
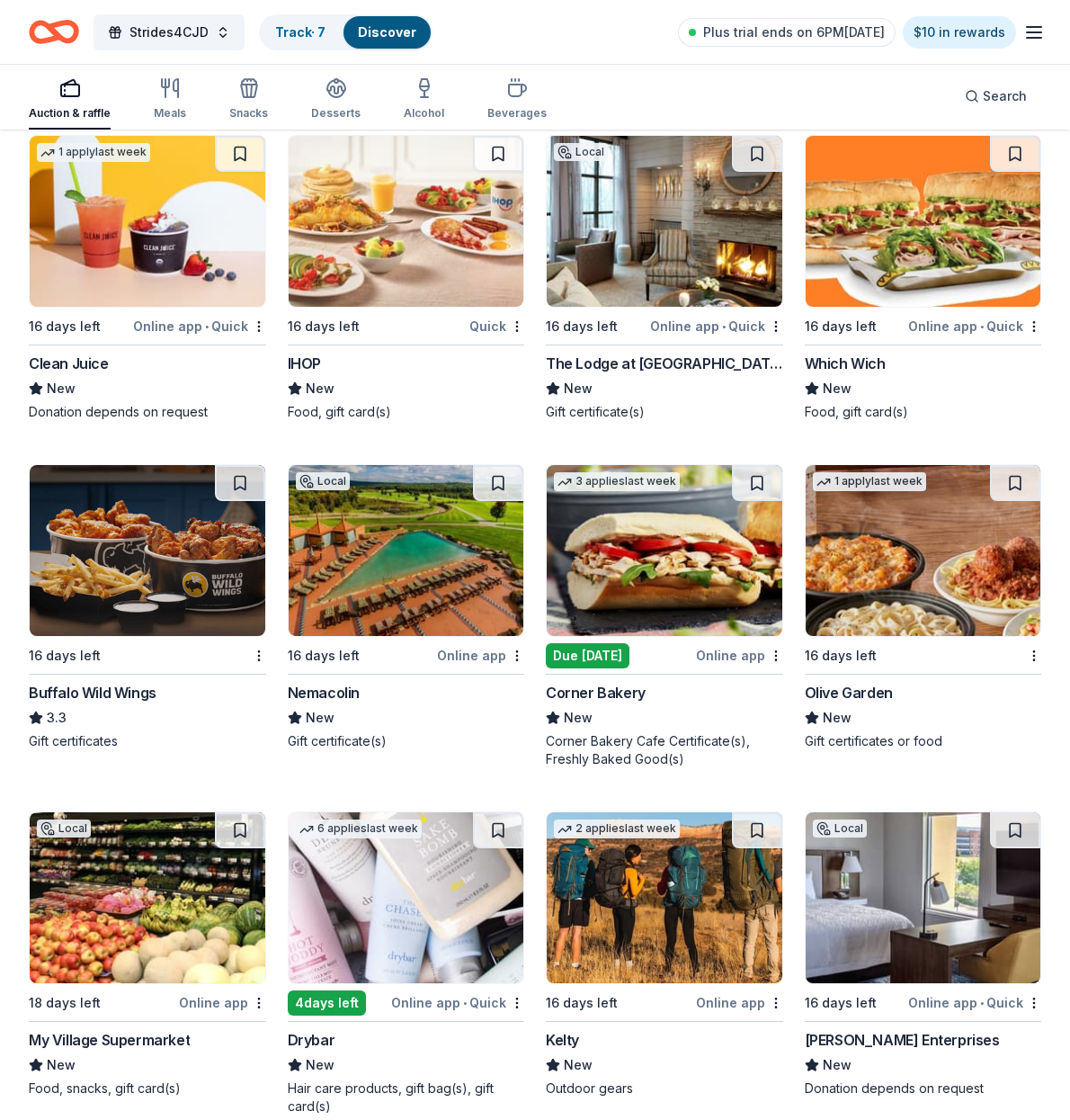
scroll to position [11793, 0]
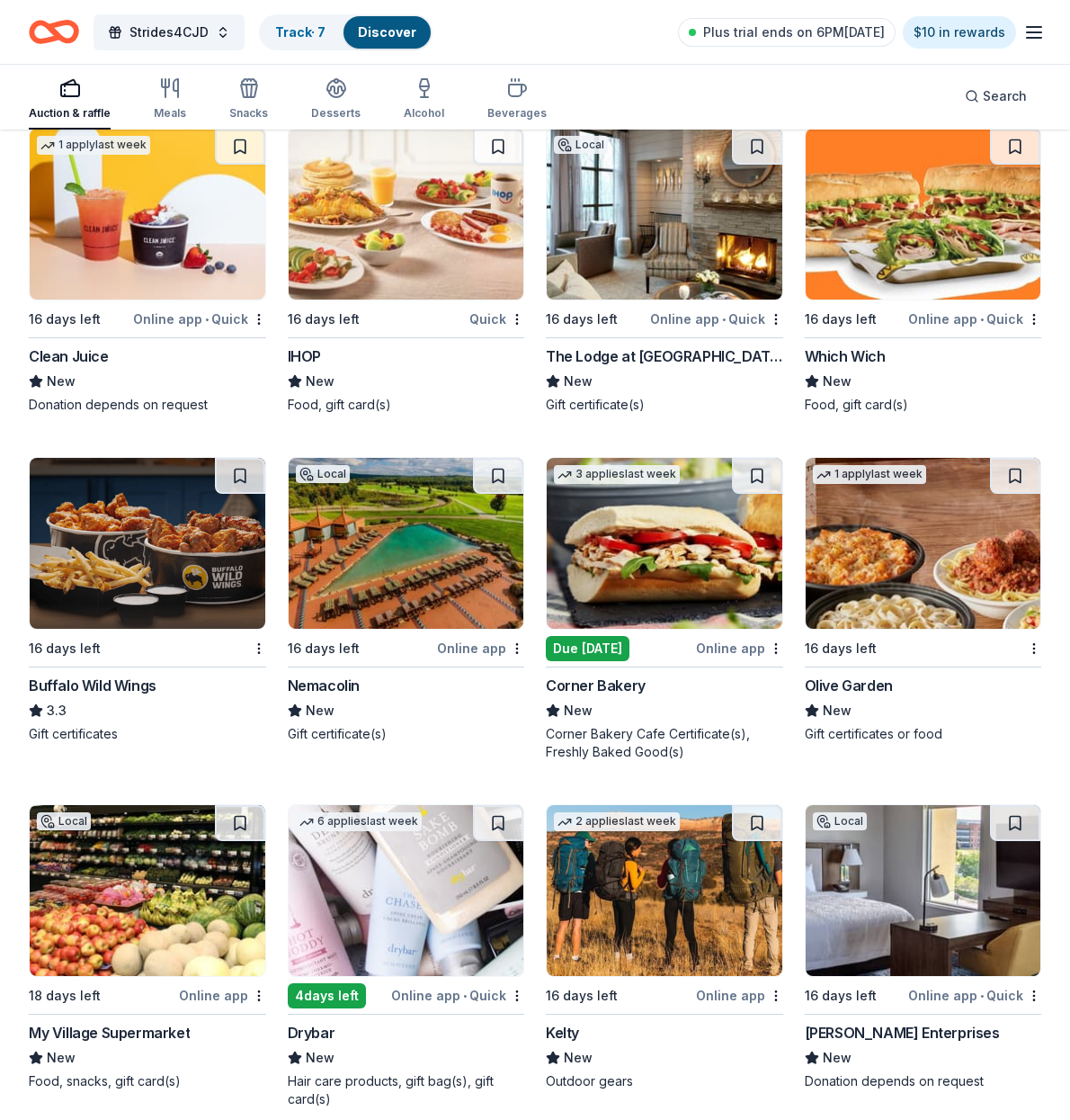
click at [166, 527] on img at bounding box center [146, 543] width 235 height 171
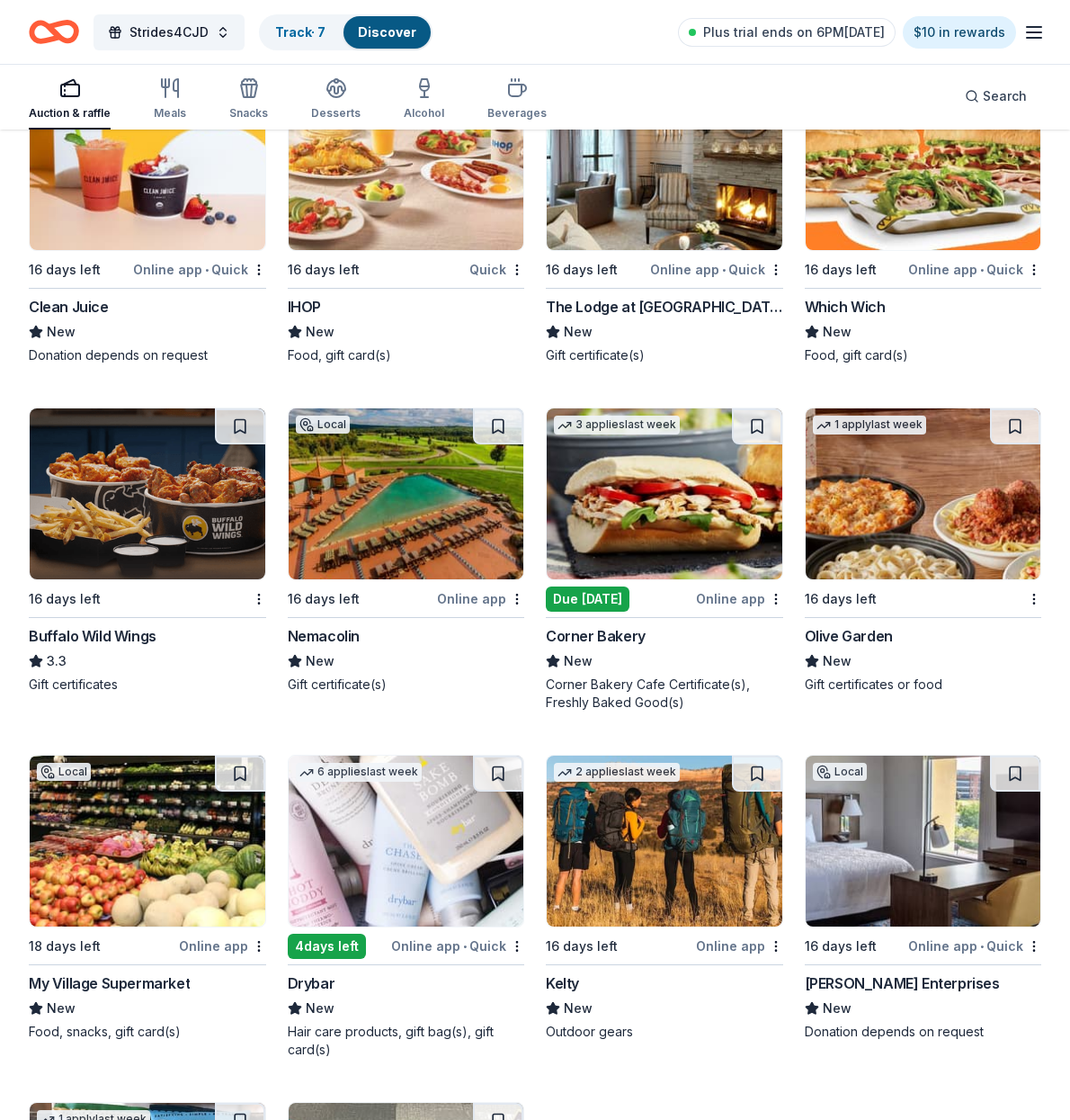
scroll to position [11843, 0]
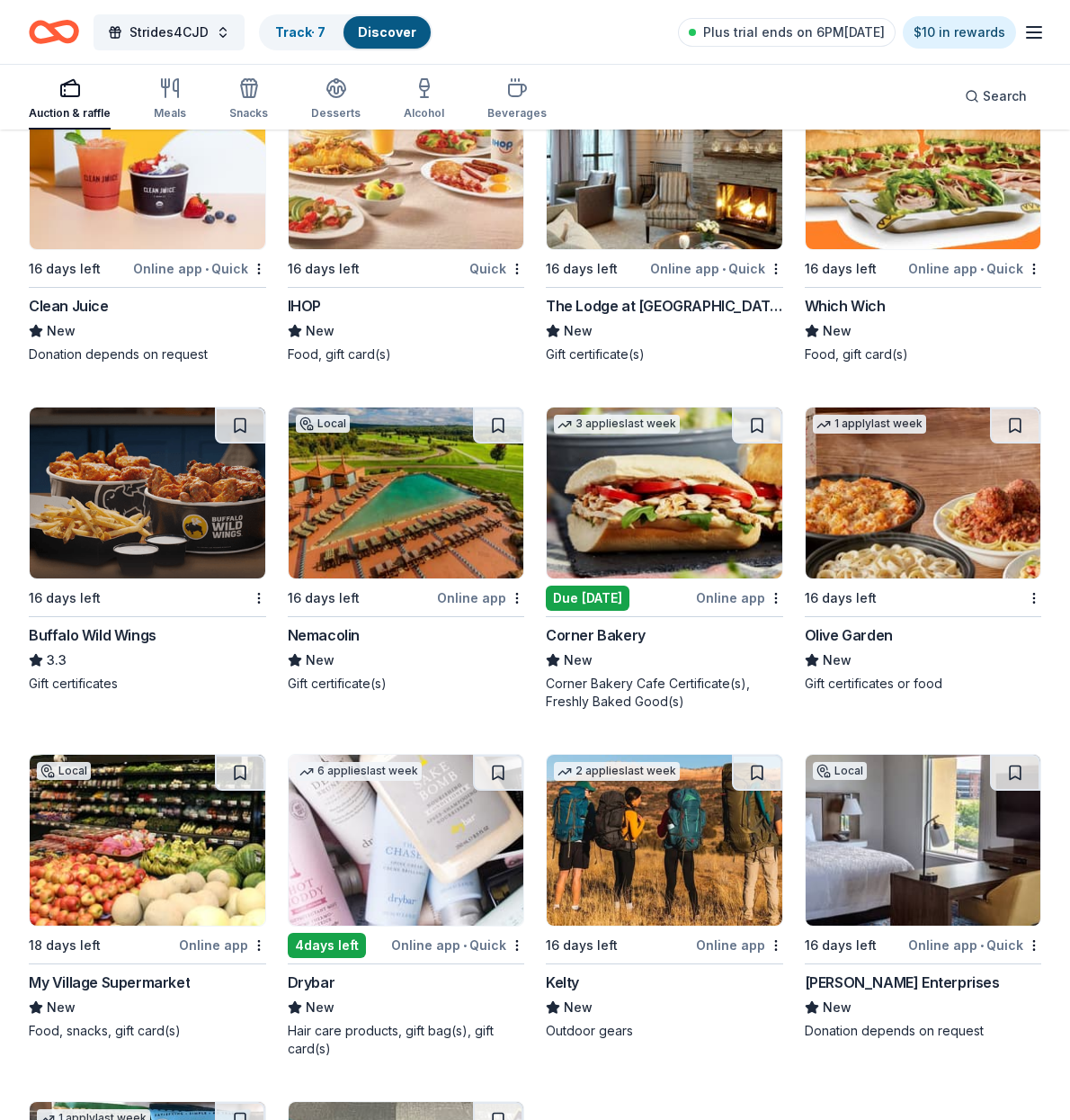
click at [388, 496] on img at bounding box center [406, 492] width 235 height 171
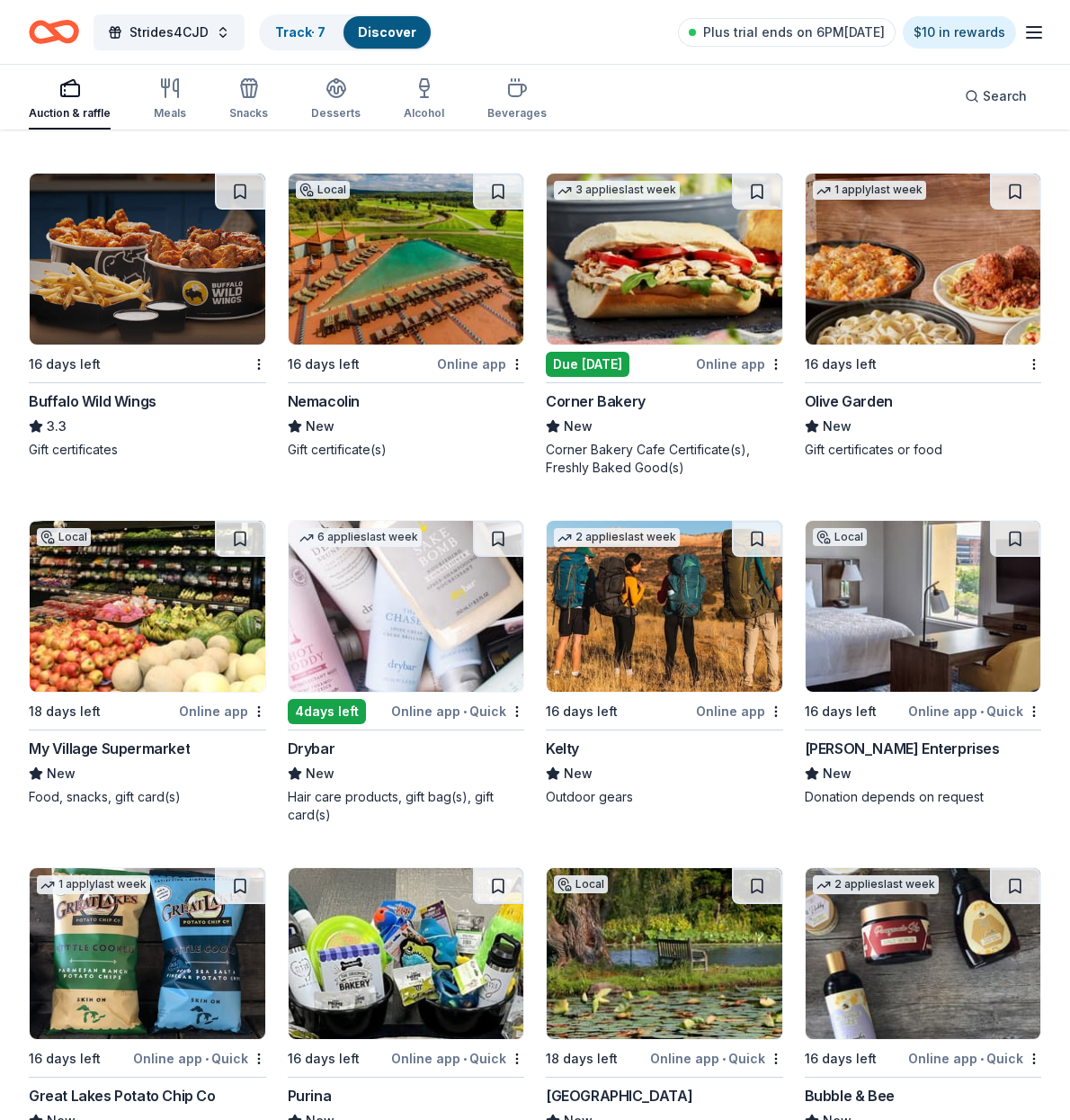
scroll to position [12072, 0]
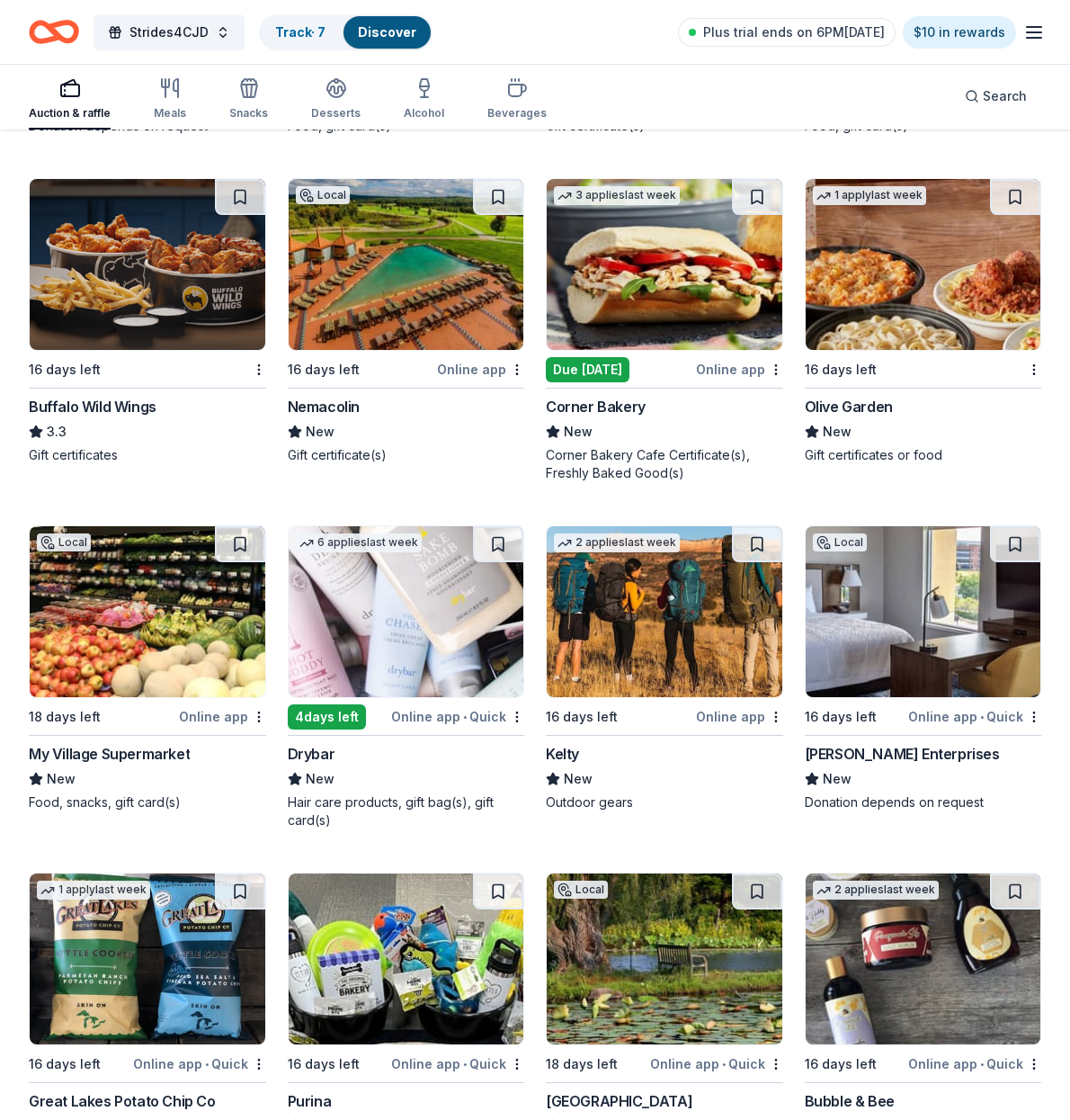
click at [912, 264] on img at bounding box center [923, 264] width 235 height 171
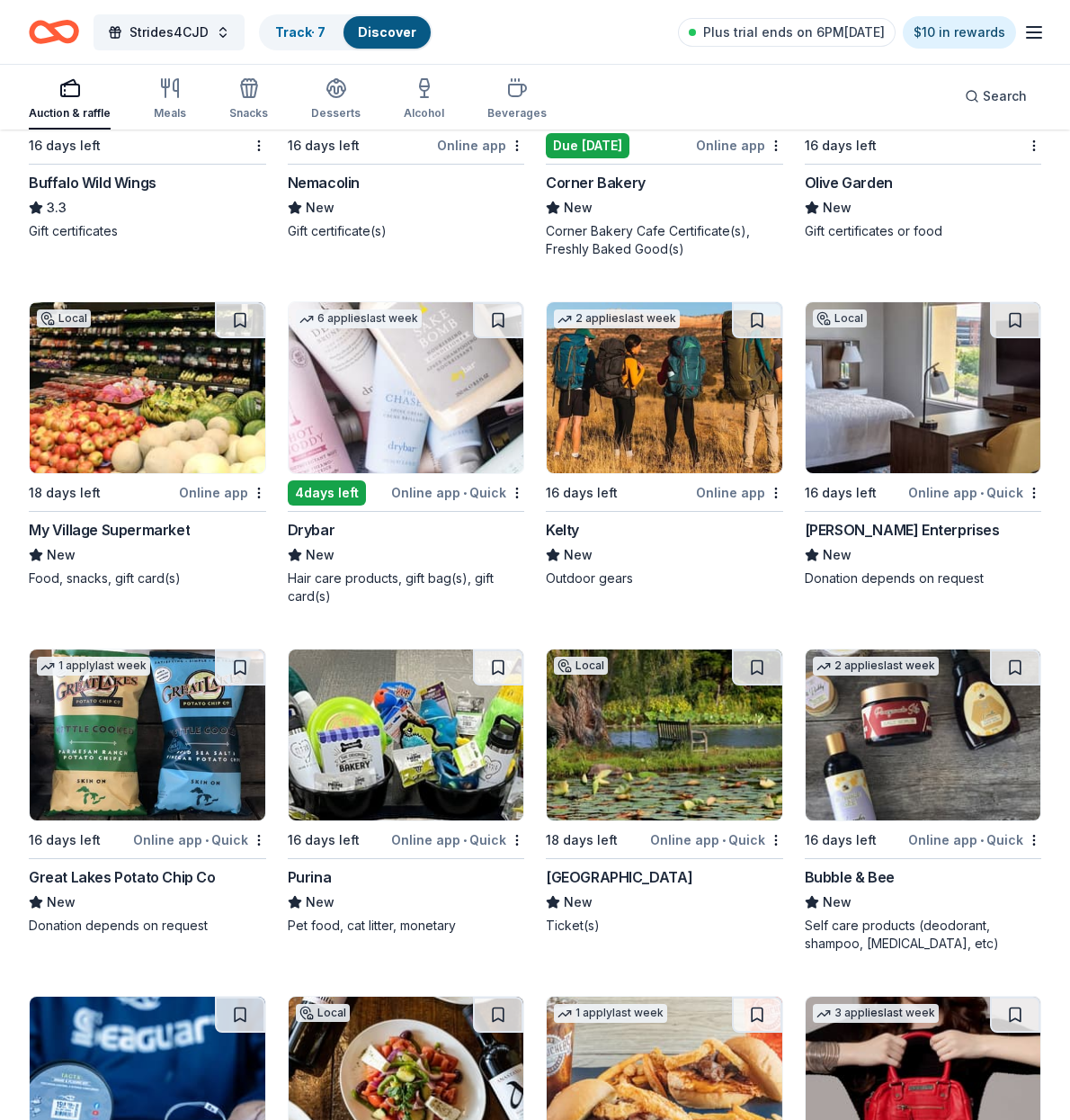
scroll to position [12299, 0]
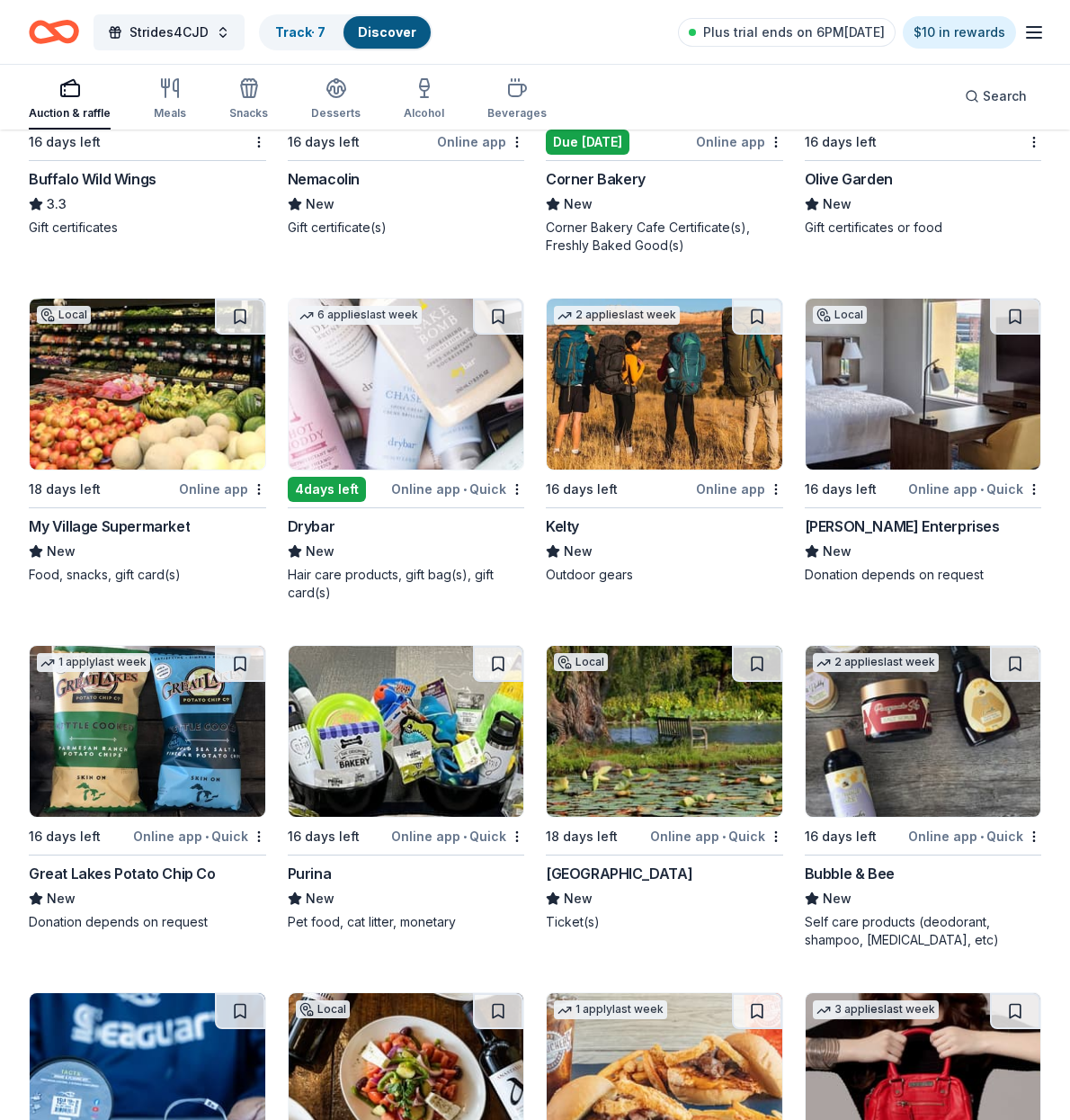
click at [649, 380] on img at bounding box center [664, 384] width 235 height 171
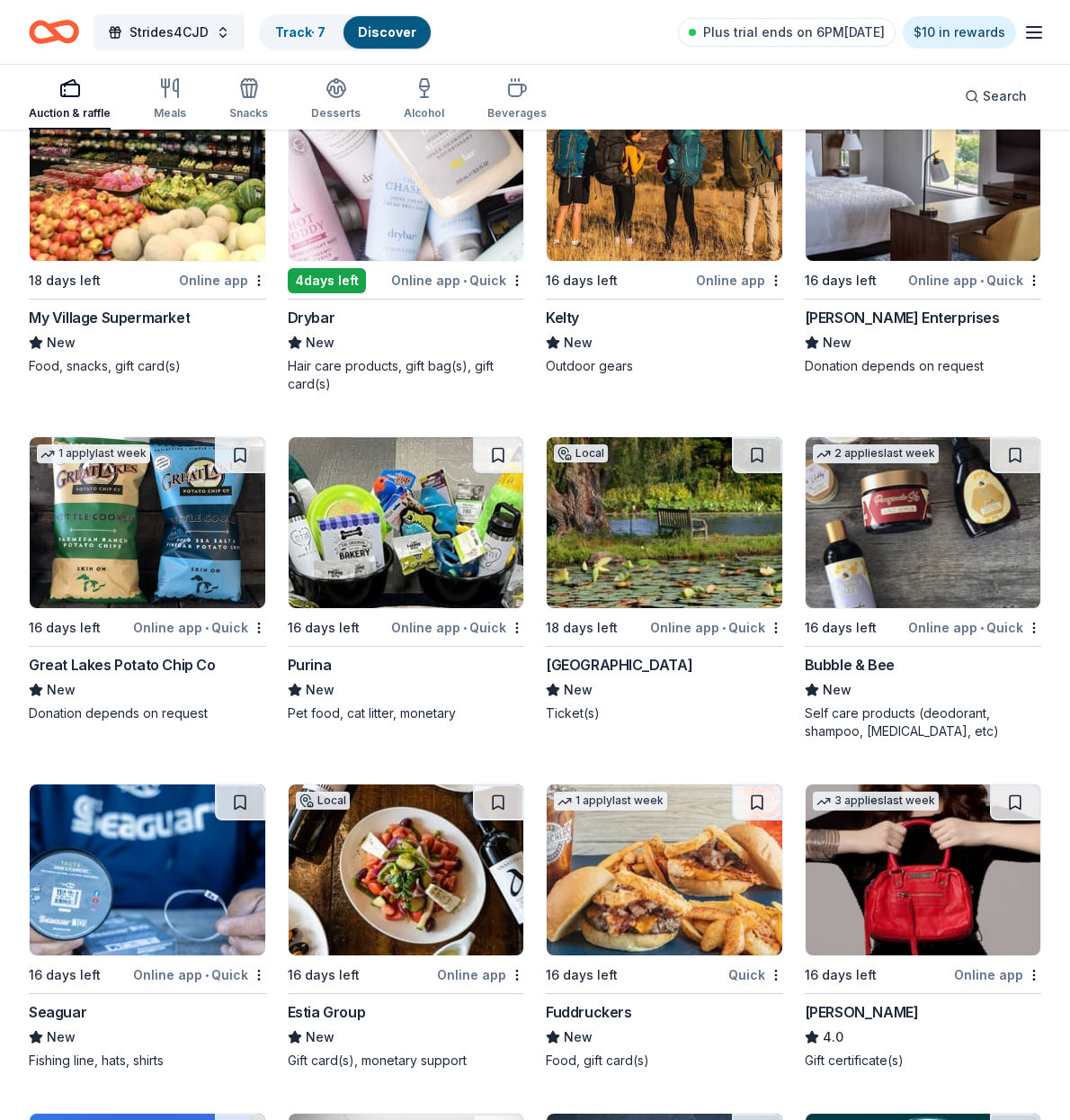
scroll to position [12504, 0]
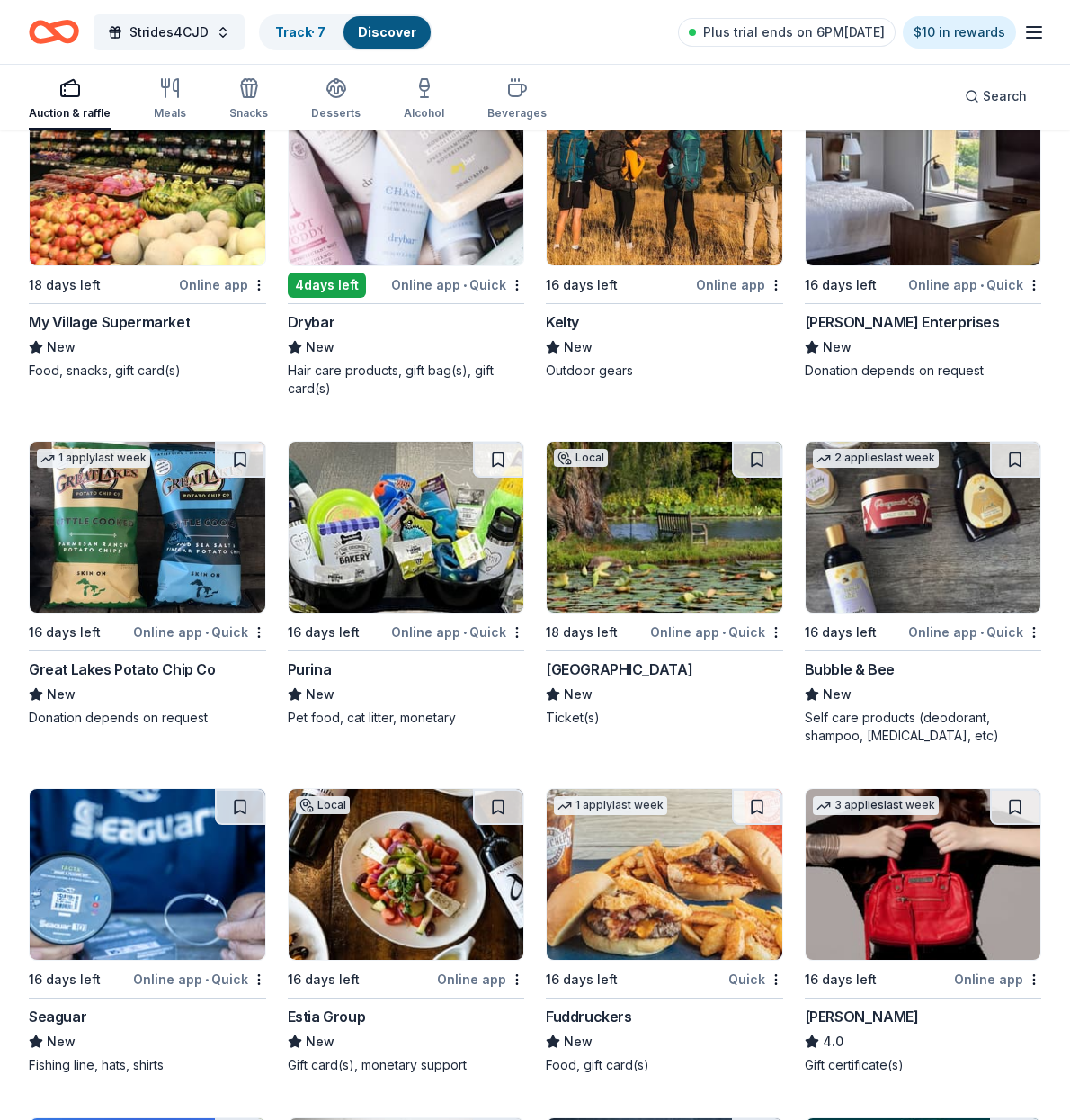
click at [117, 558] on img at bounding box center [146, 526] width 235 height 171
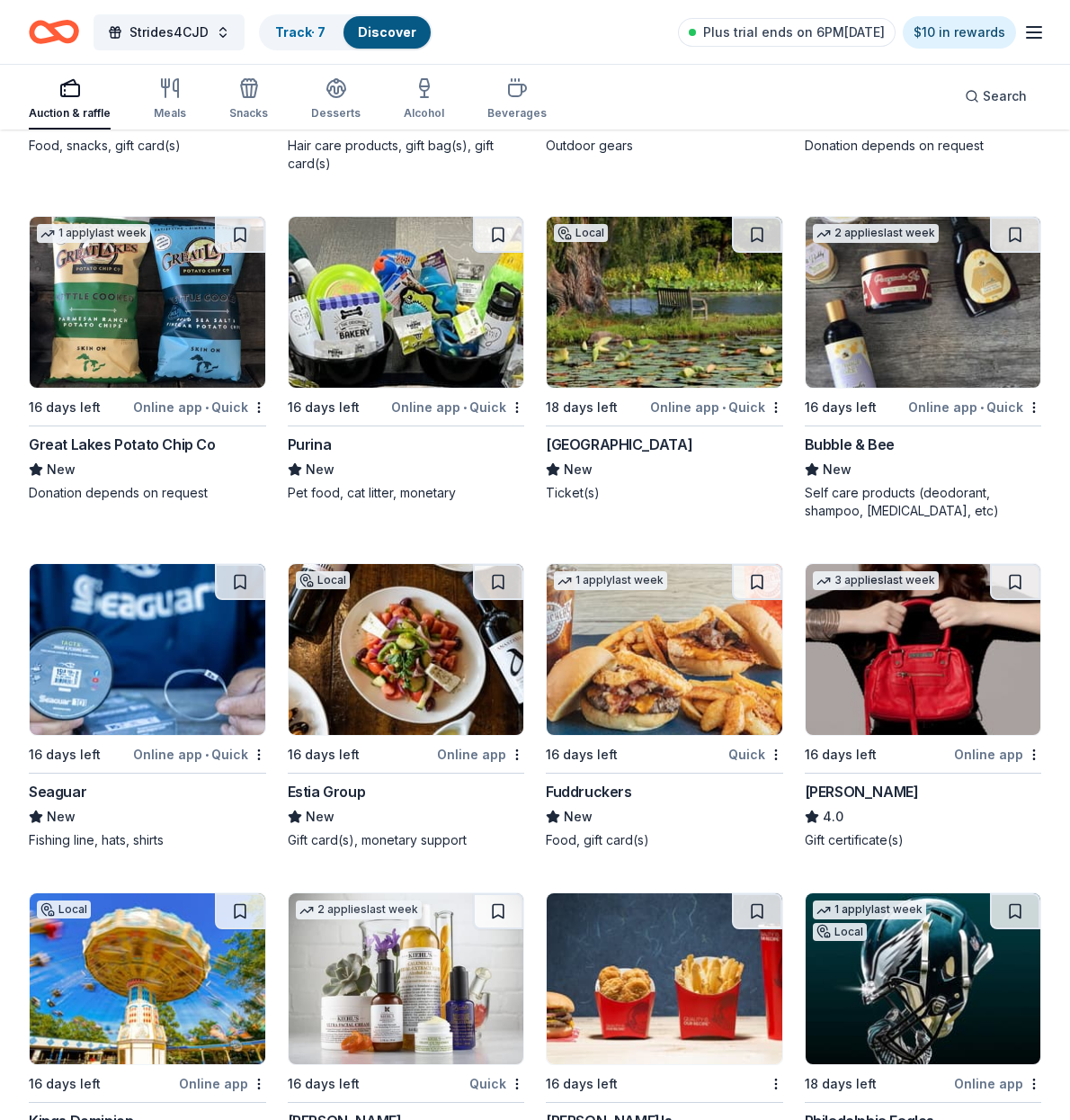
scroll to position [12729, 0]
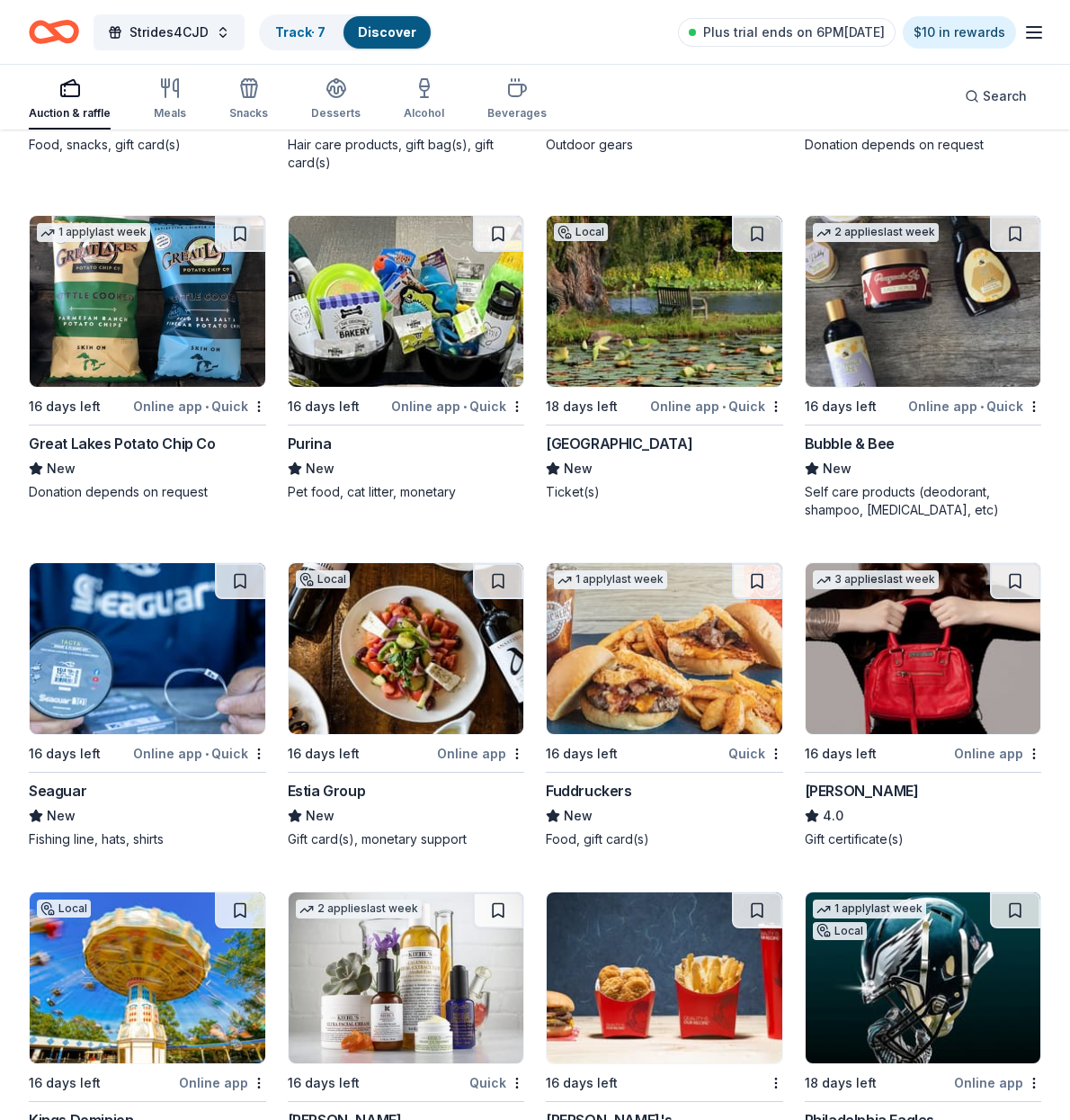
click at [404, 309] on img at bounding box center [406, 301] width 235 height 171
click at [672, 349] on img at bounding box center [664, 301] width 235 height 171
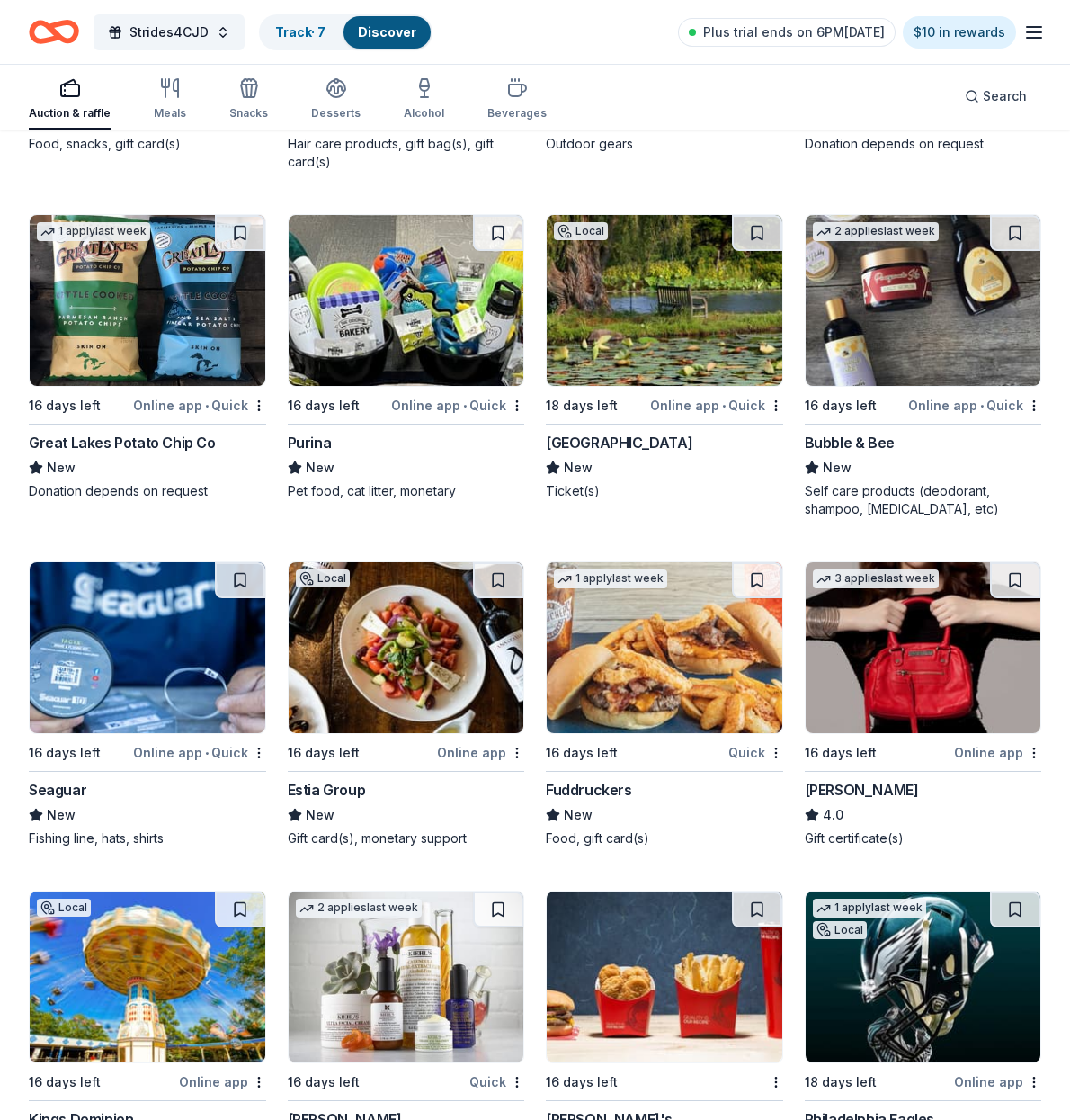
click at [910, 319] on img at bounding box center [923, 300] width 235 height 171
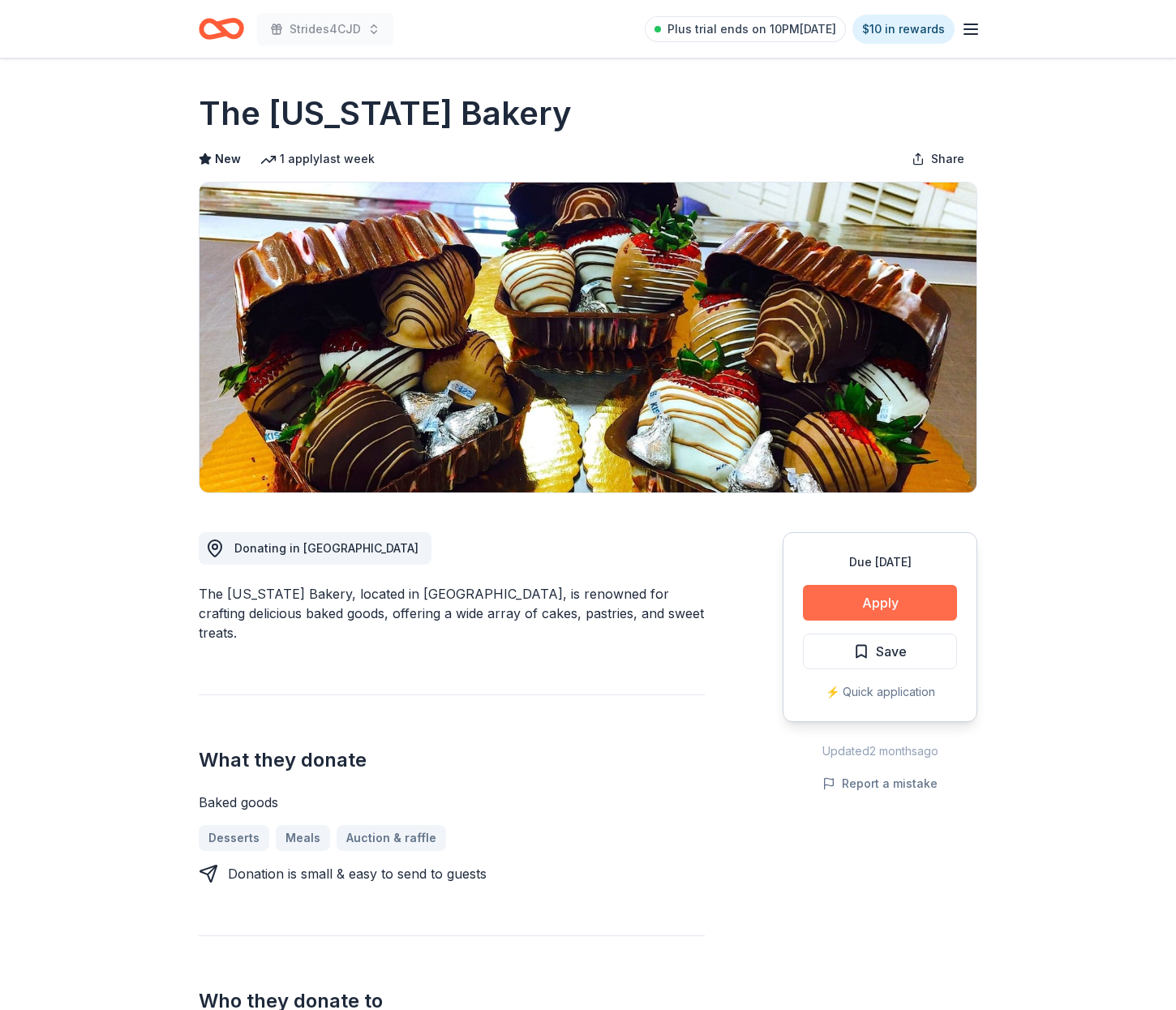
click at [864, 607] on button "Apply" at bounding box center [879, 602] width 154 height 36
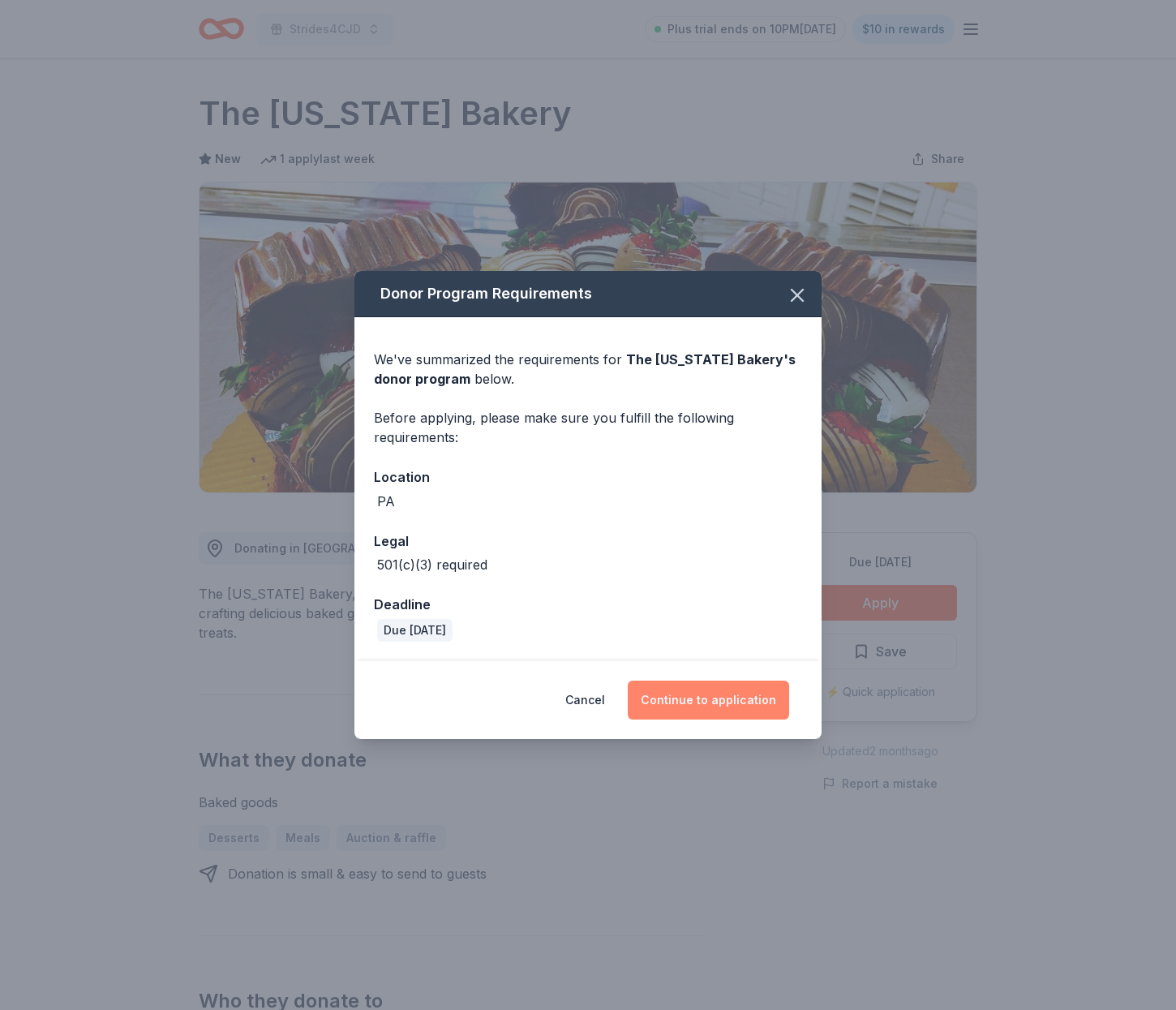
click at [717, 694] on button "Continue to application" at bounding box center [708, 700] width 161 height 39
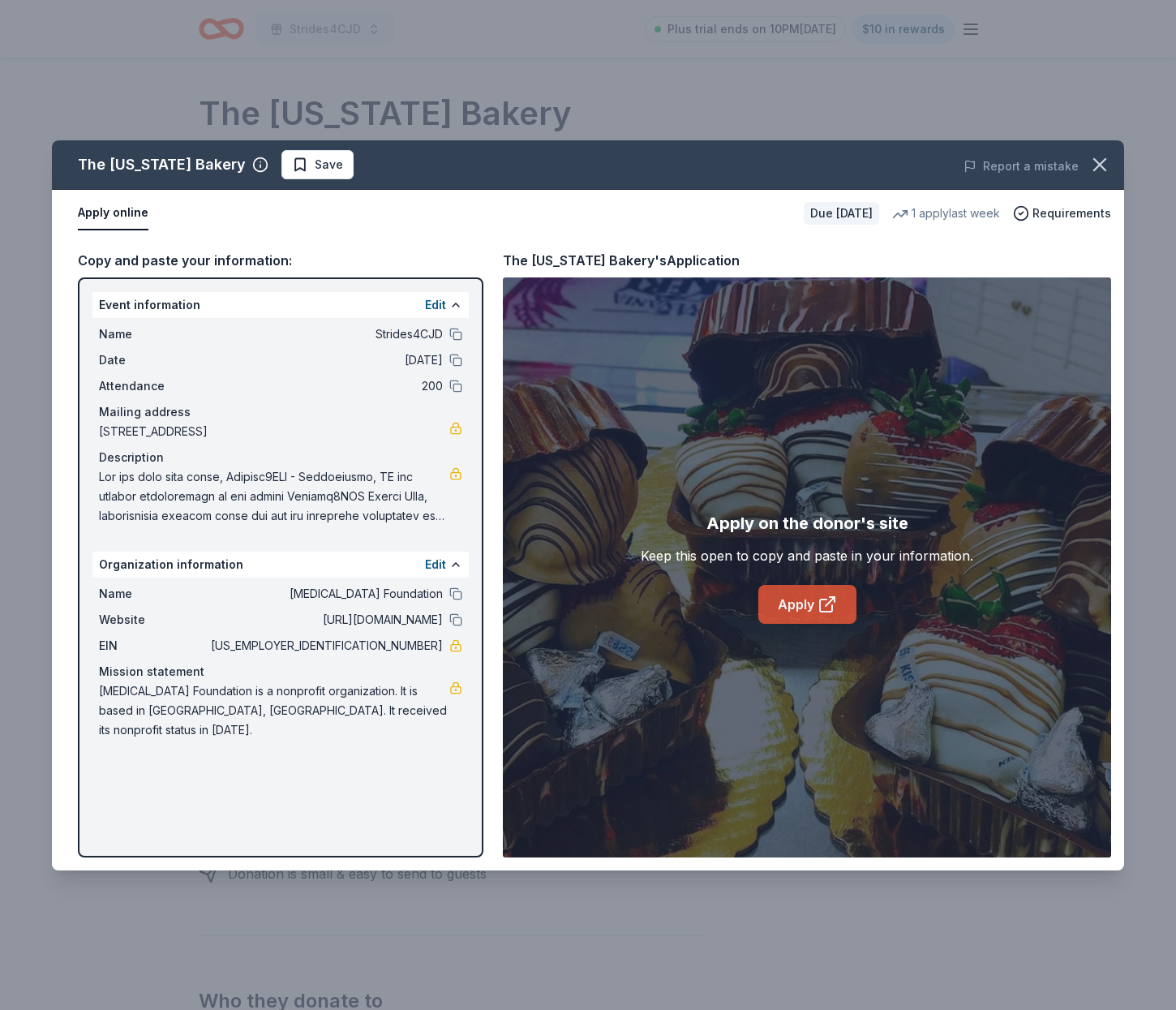
click at [794, 604] on link "Apply" at bounding box center [806, 604] width 98 height 39
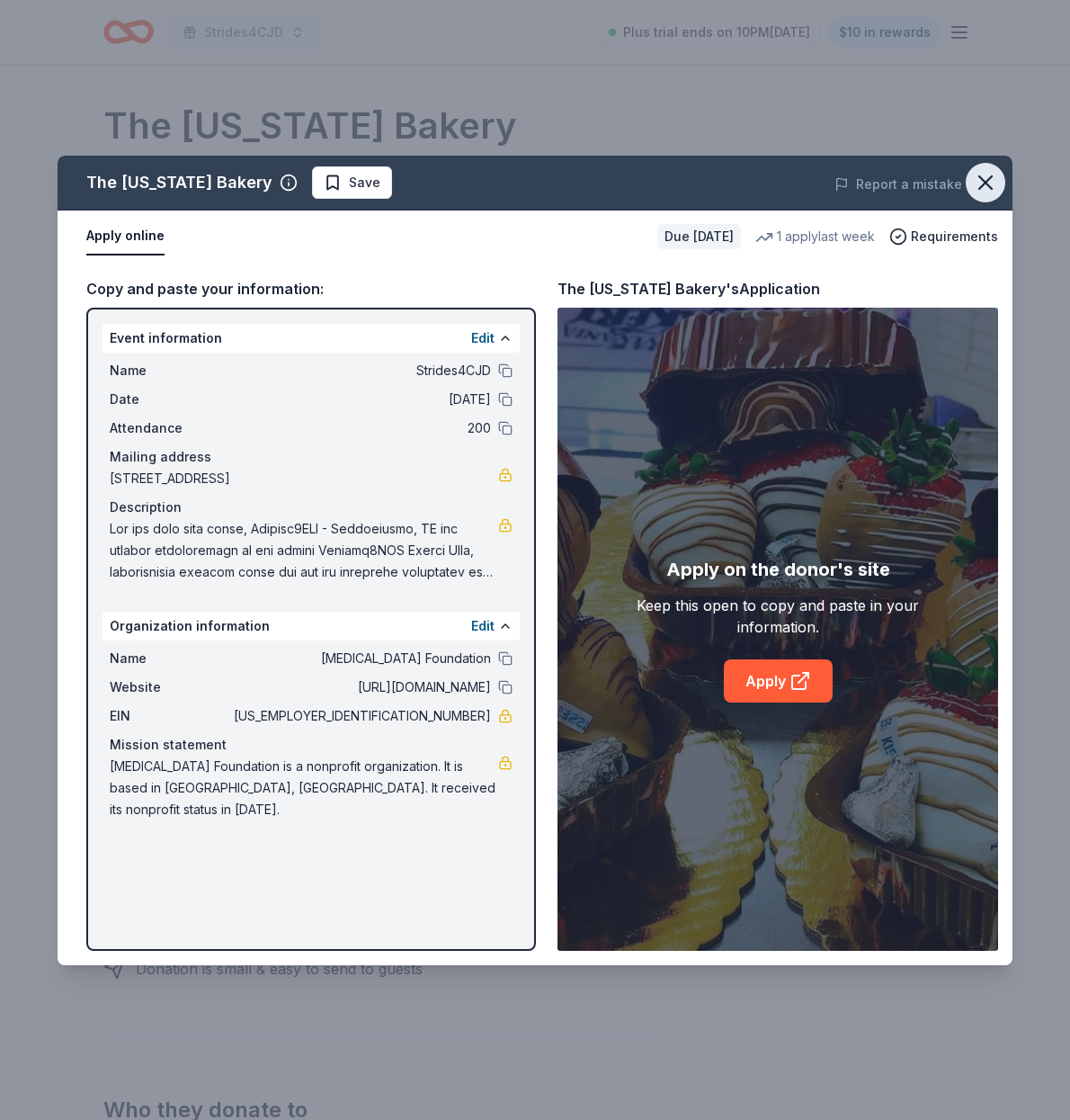
click at [986, 179] on icon "button" at bounding box center [986, 183] width 25 height 25
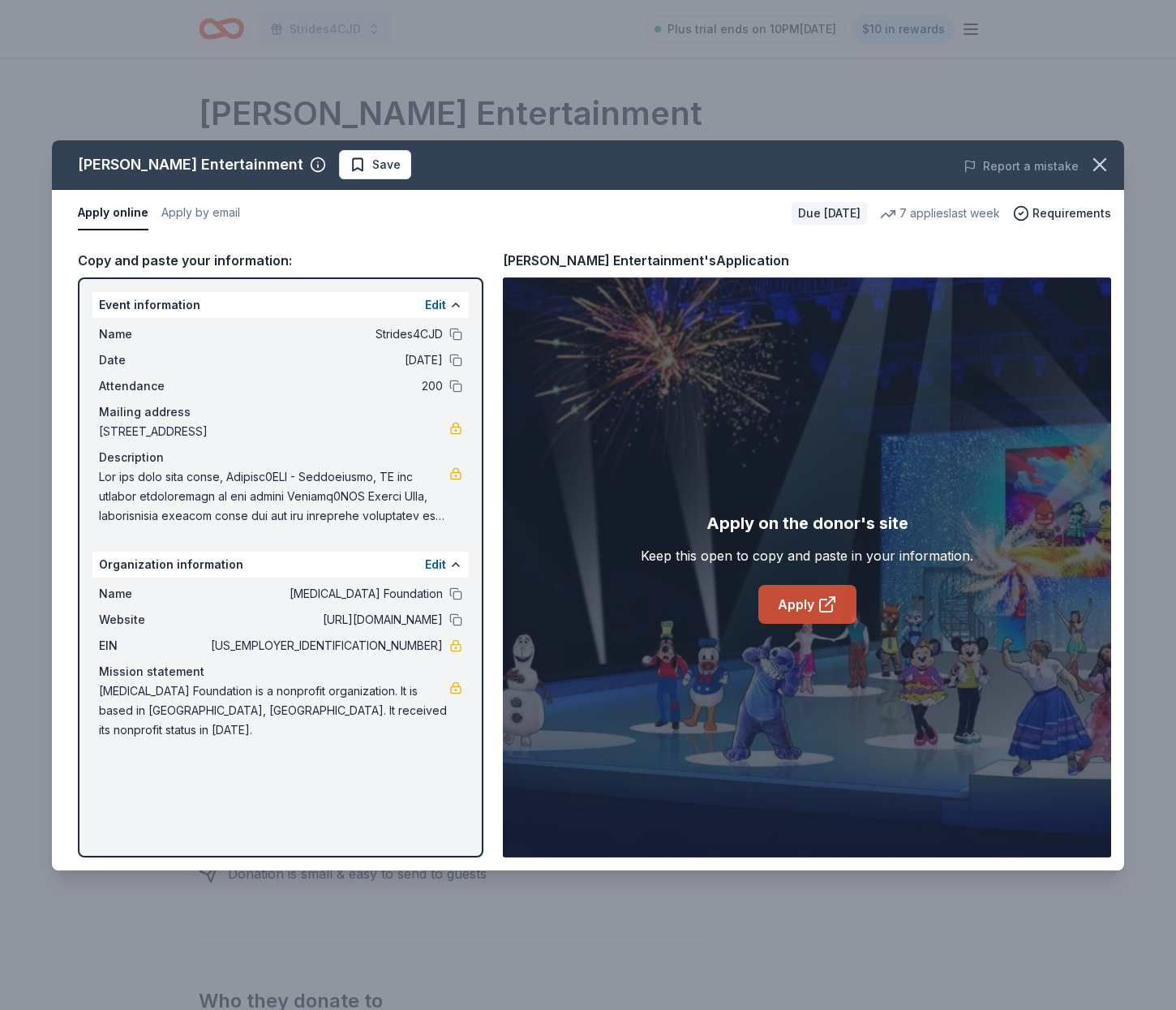
click at [784, 605] on link "Apply" at bounding box center [806, 604] width 98 height 39
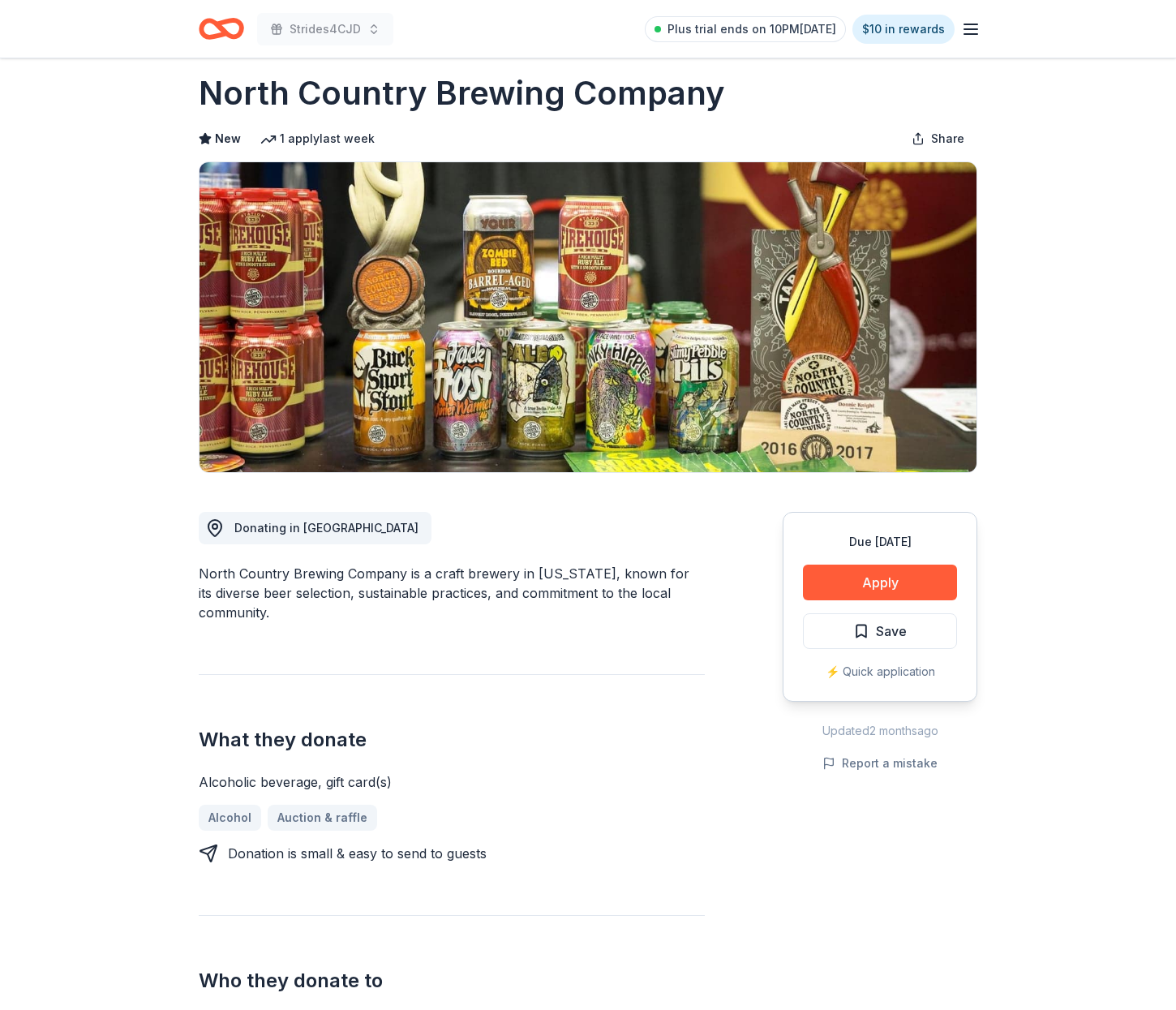
scroll to position [36, 0]
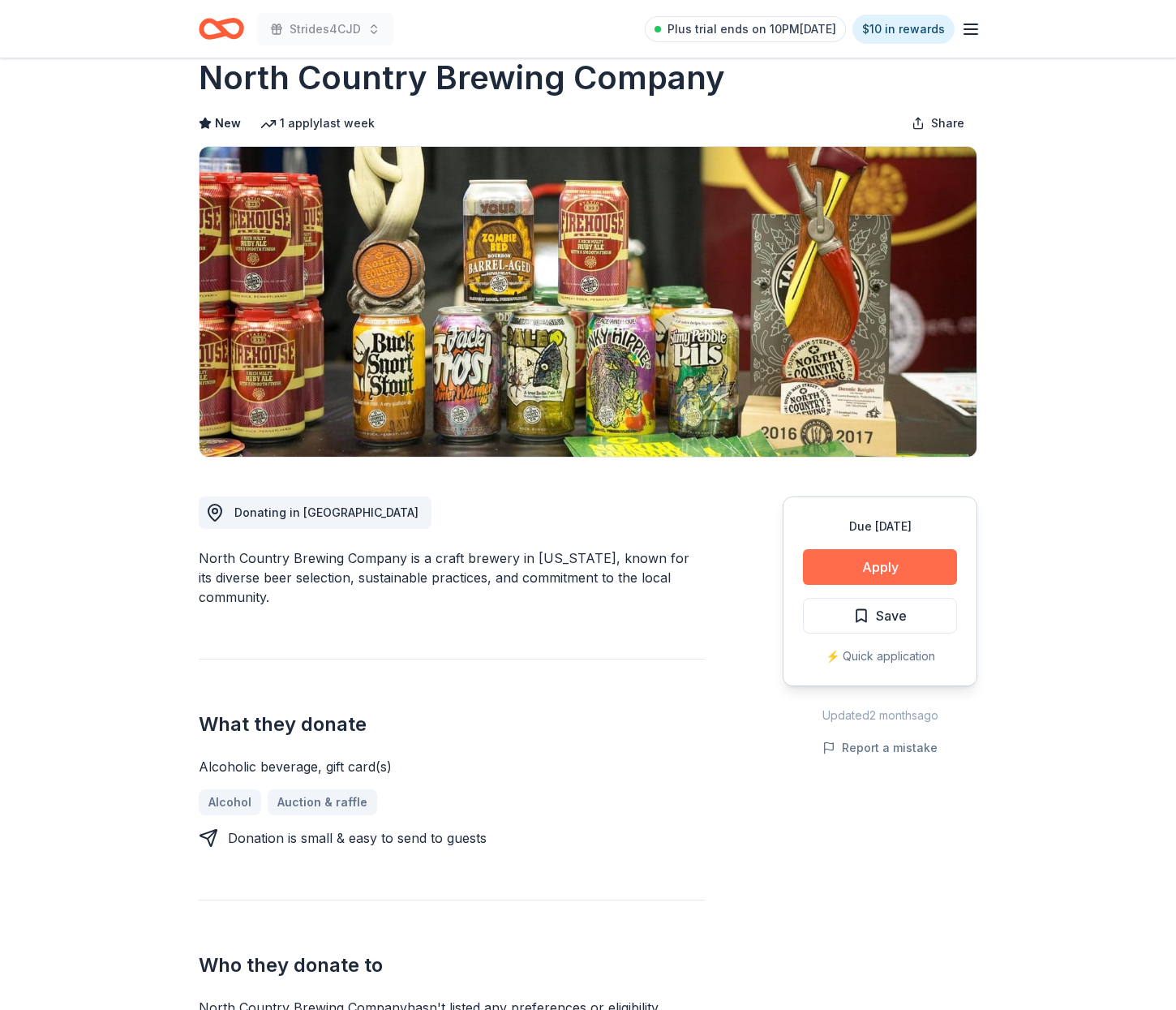
click at [864, 563] on button "Apply" at bounding box center [879, 567] width 154 height 36
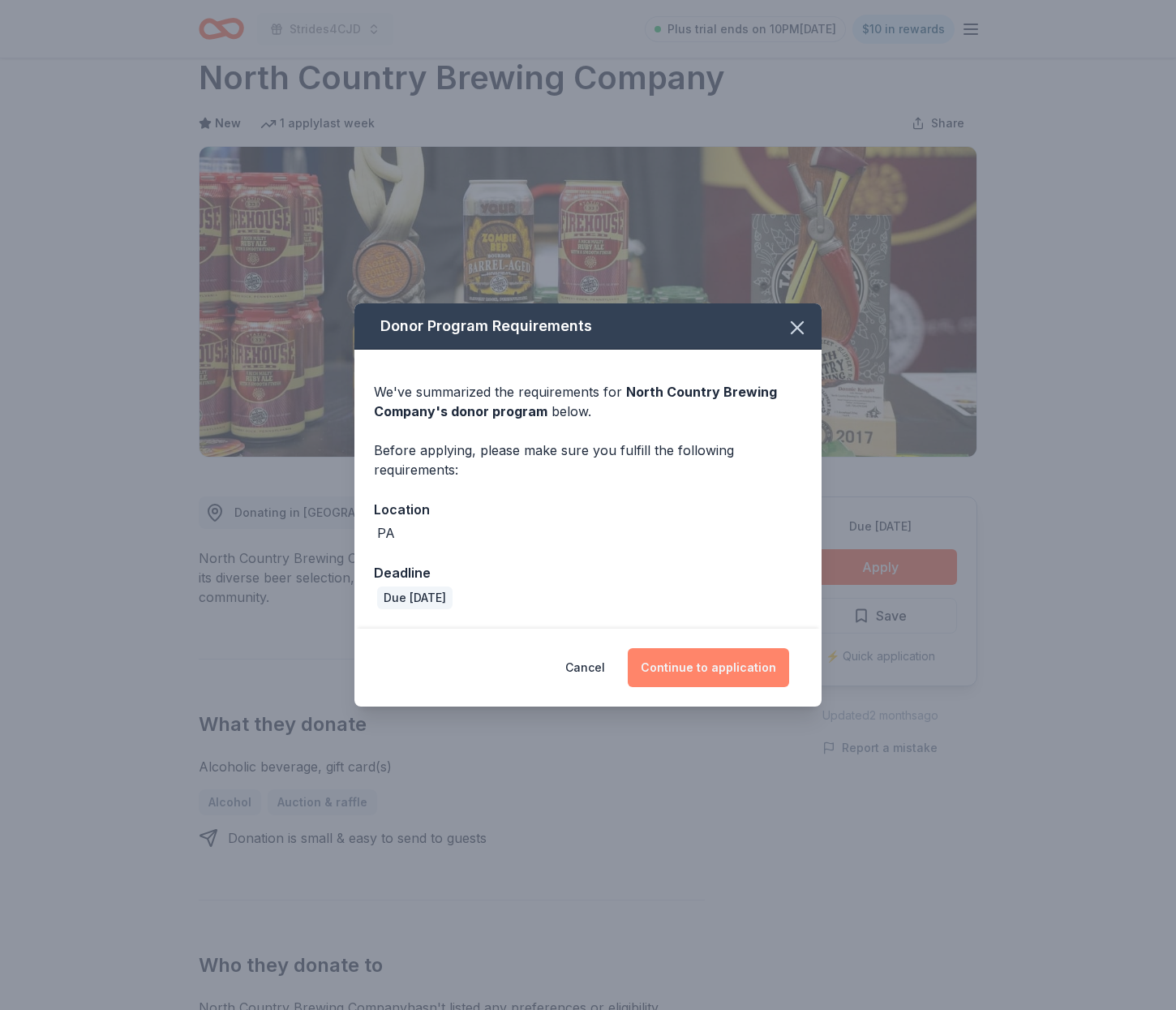
click at [723, 660] on button "Continue to application" at bounding box center [708, 667] width 161 height 39
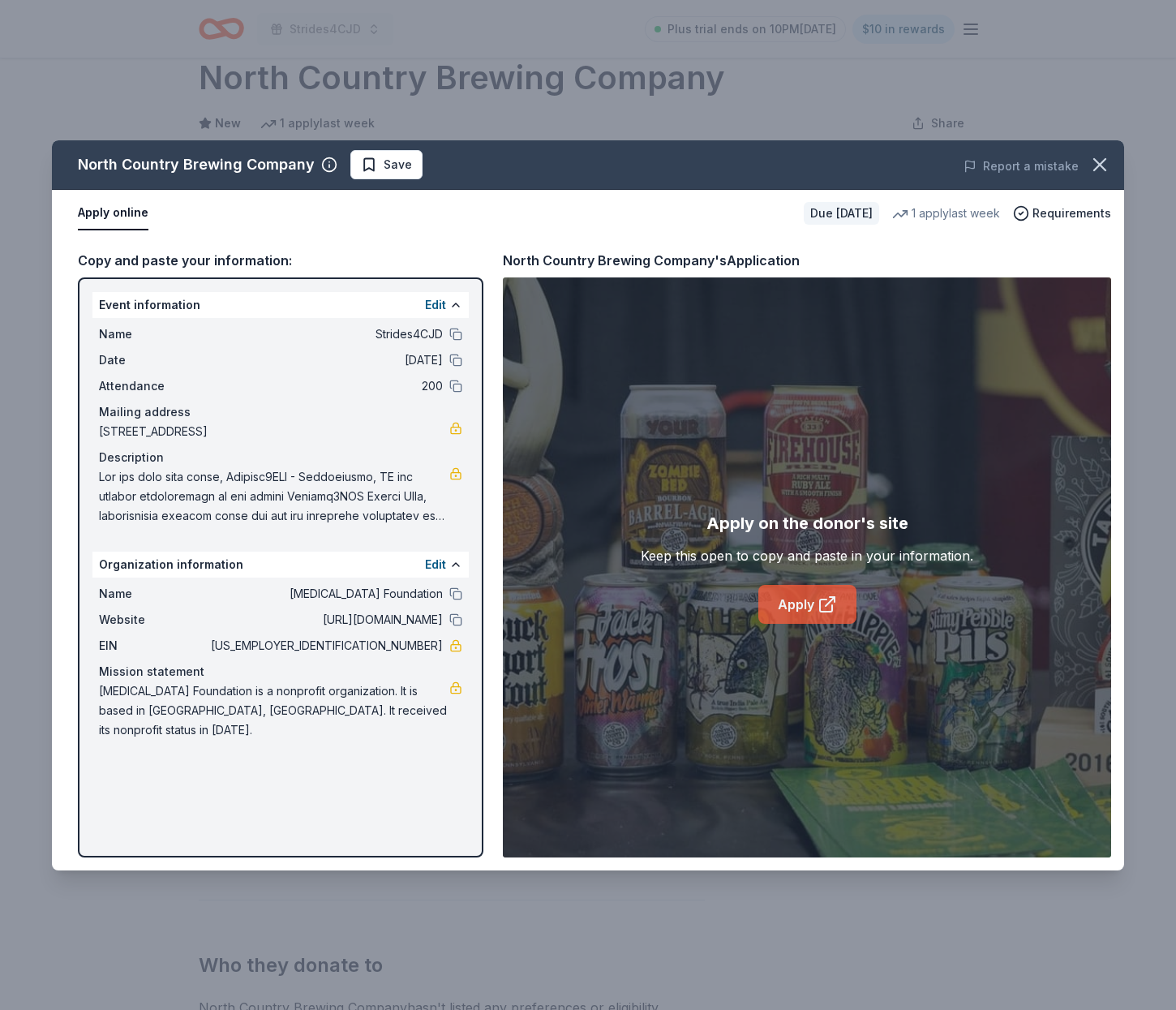
click at [797, 603] on link "Apply" at bounding box center [806, 604] width 98 height 39
click at [1098, 159] on icon "button" at bounding box center [1099, 165] width 23 height 23
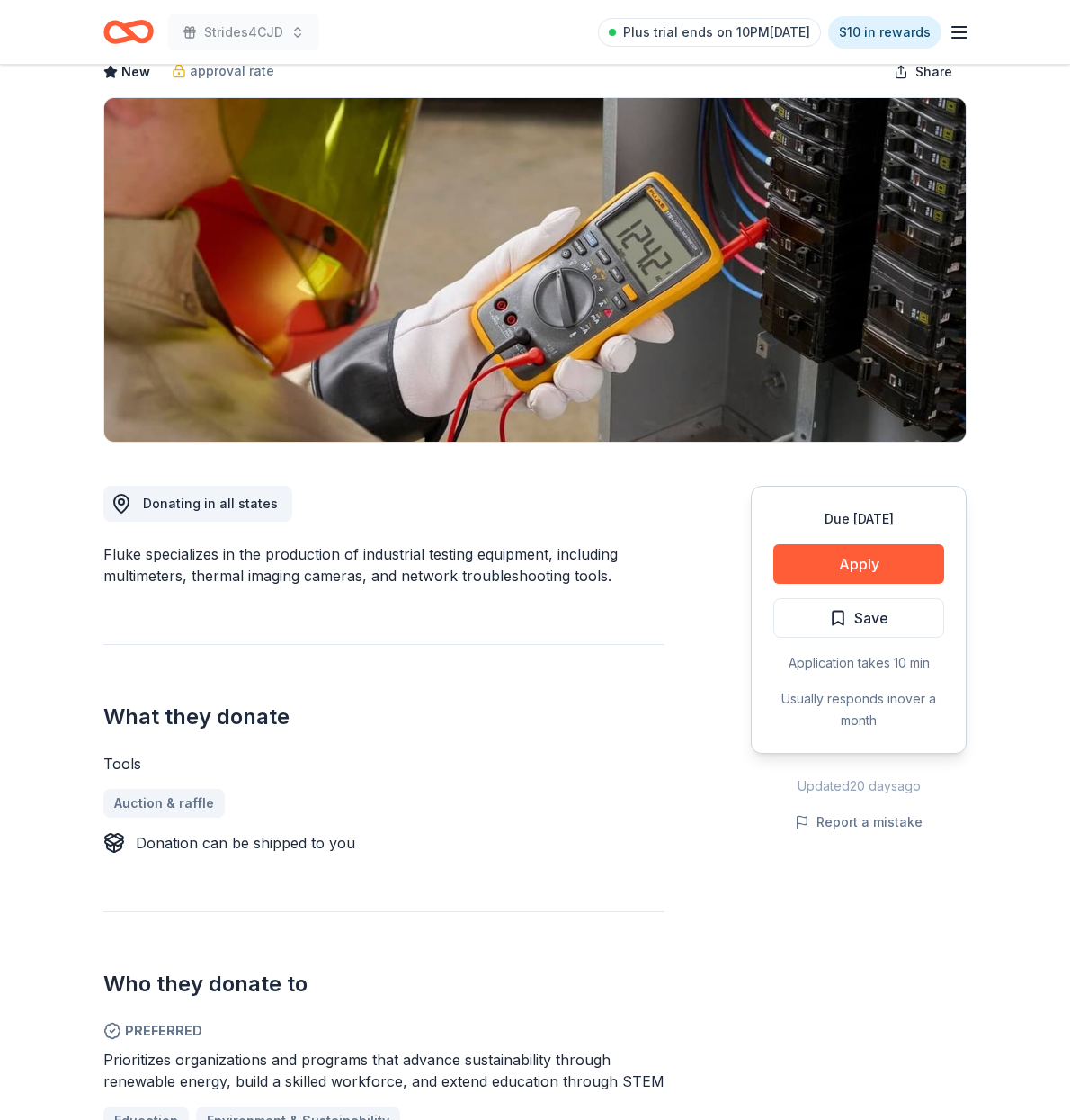
scroll to position [107, 0]
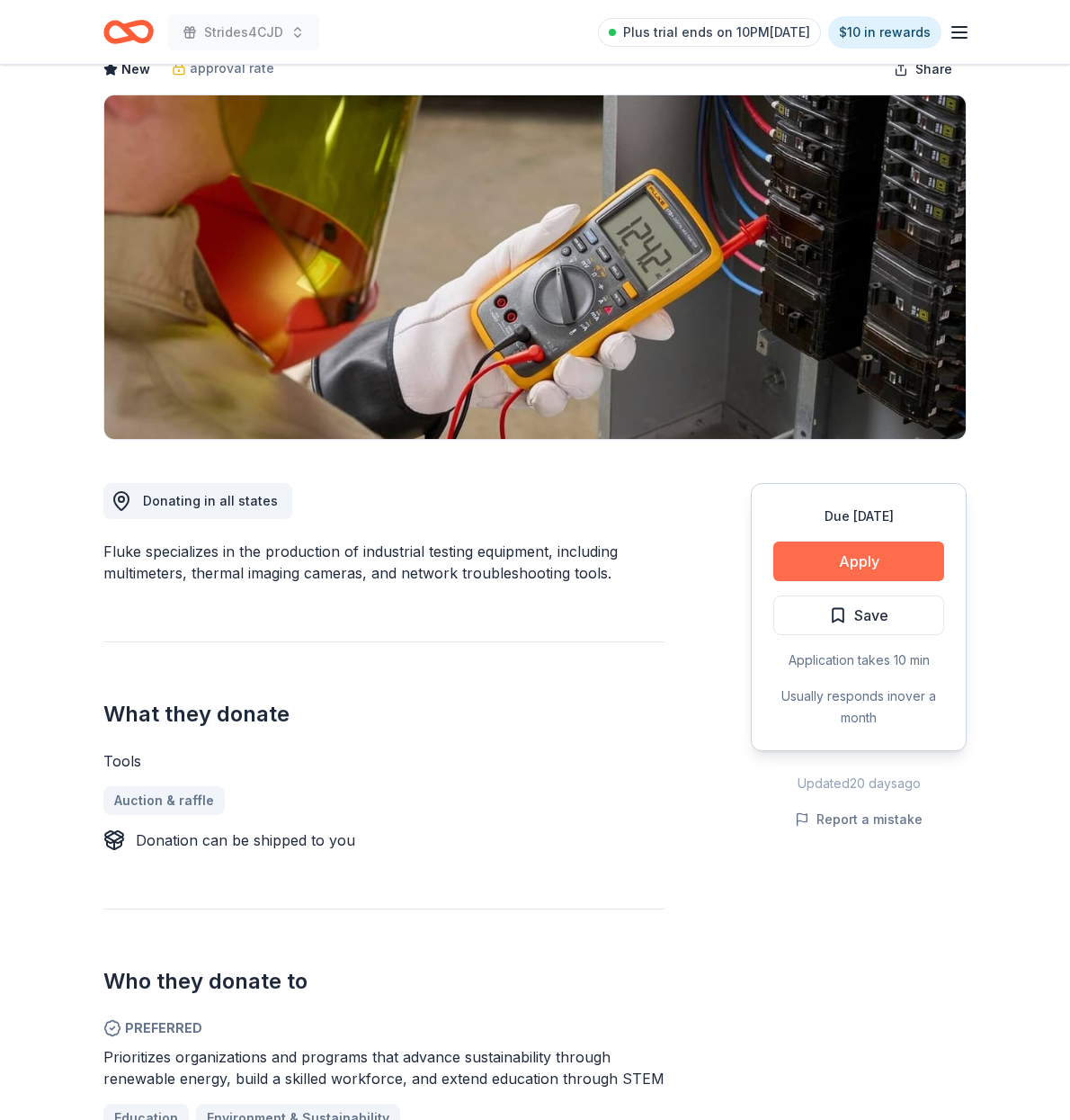
click at [858, 545] on button "Apply" at bounding box center [858, 561] width 171 height 40
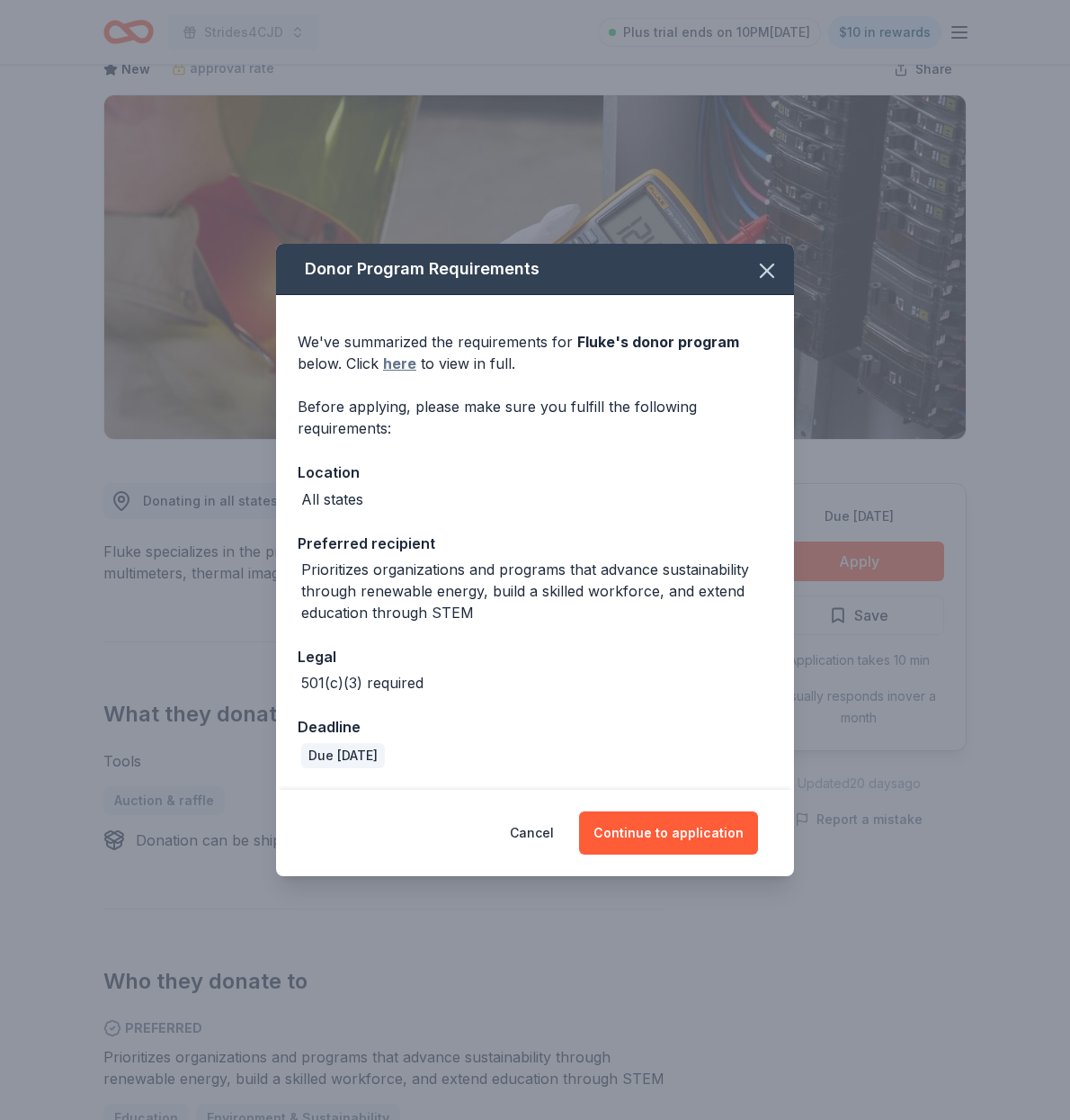
click at [404, 361] on link "here" at bounding box center [399, 363] width 33 height 21
click at [763, 270] on icon "button" at bounding box center [767, 270] width 25 height 25
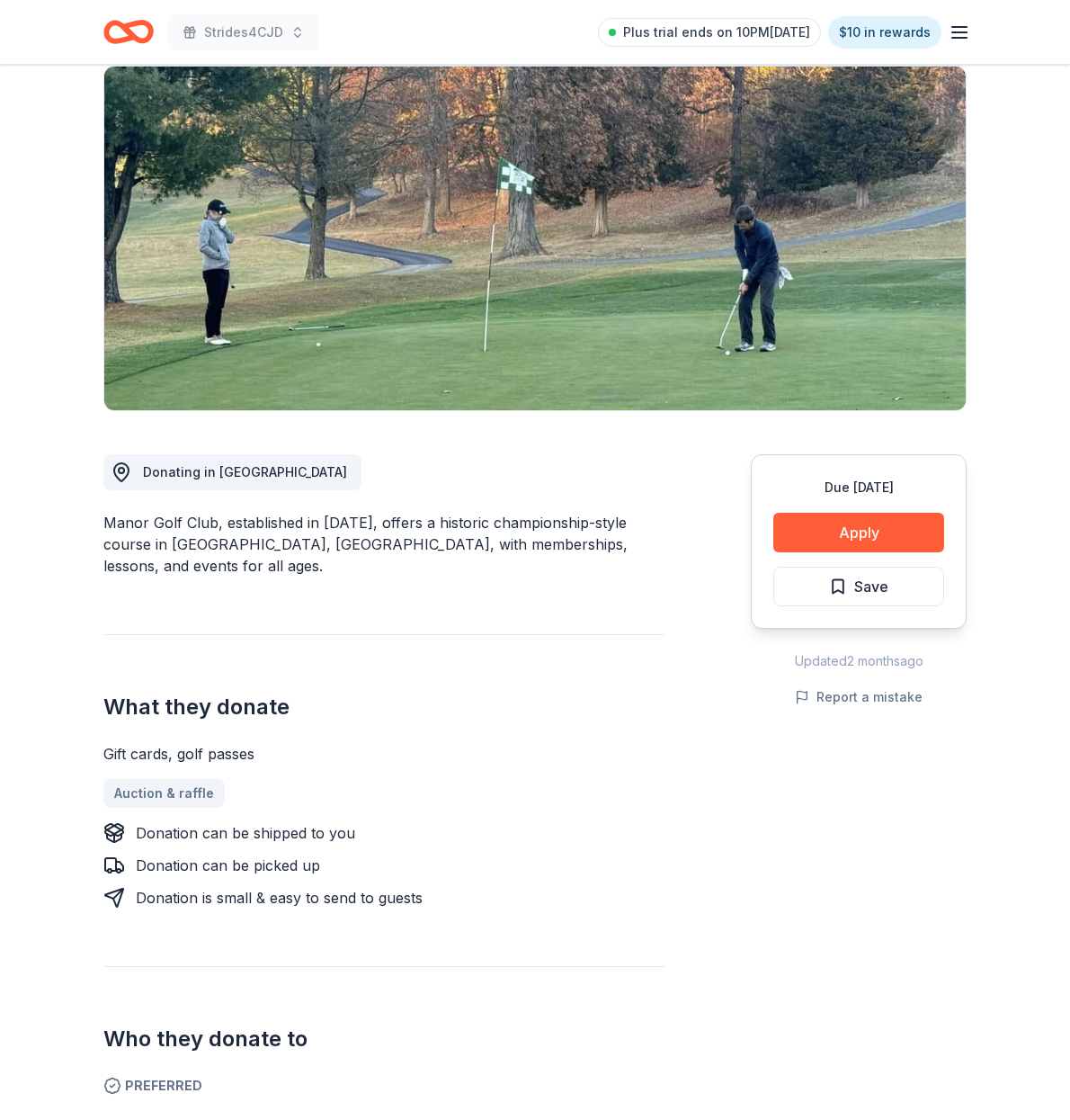
scroll to position [136, 0]
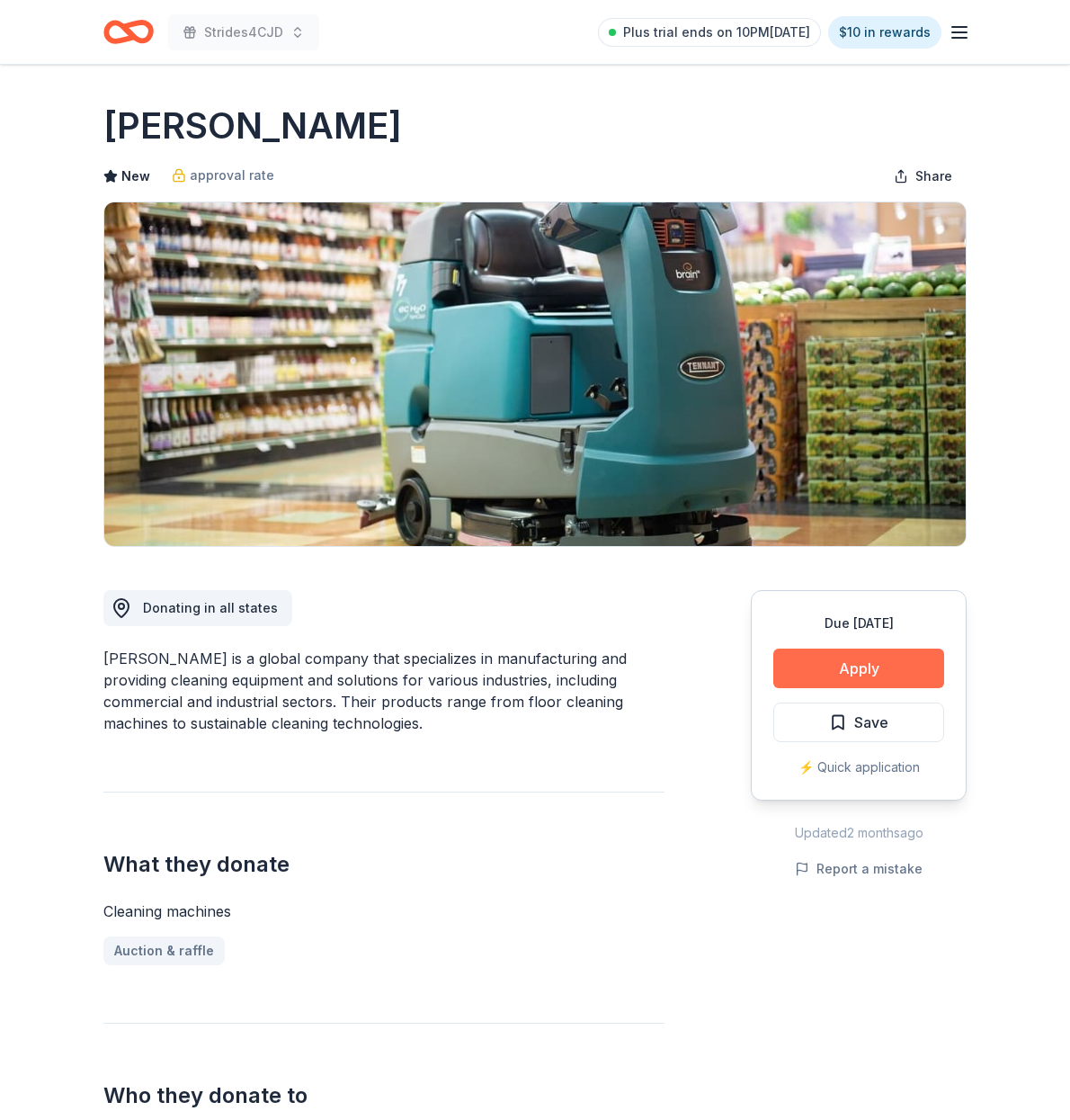
click at [863, 660] on button "Apply" at bounding box center [858, 668] width 171 height 40
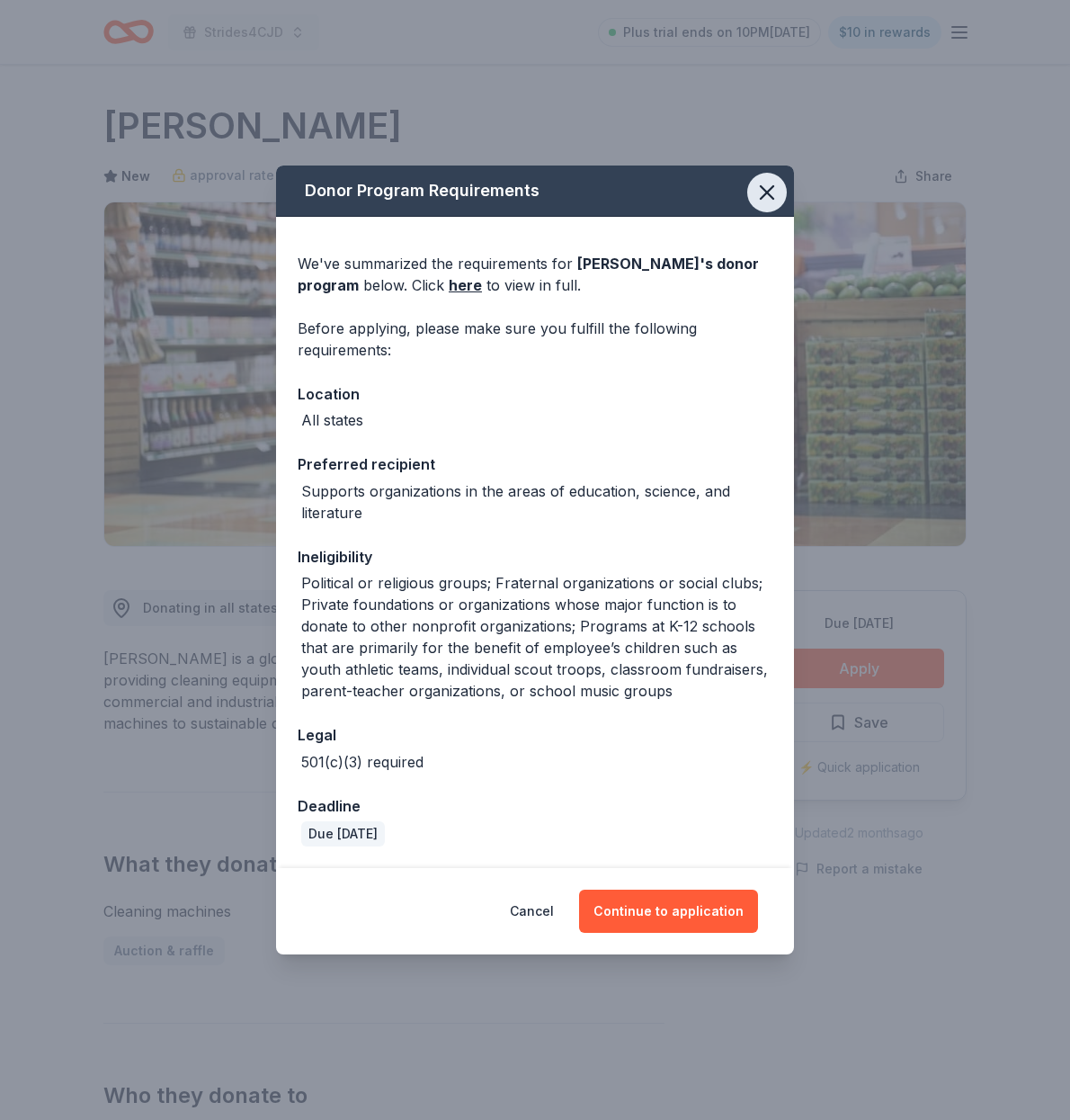
click at [766, 194] on icon "button" at bounding box center [766, 192] width 13 height 13
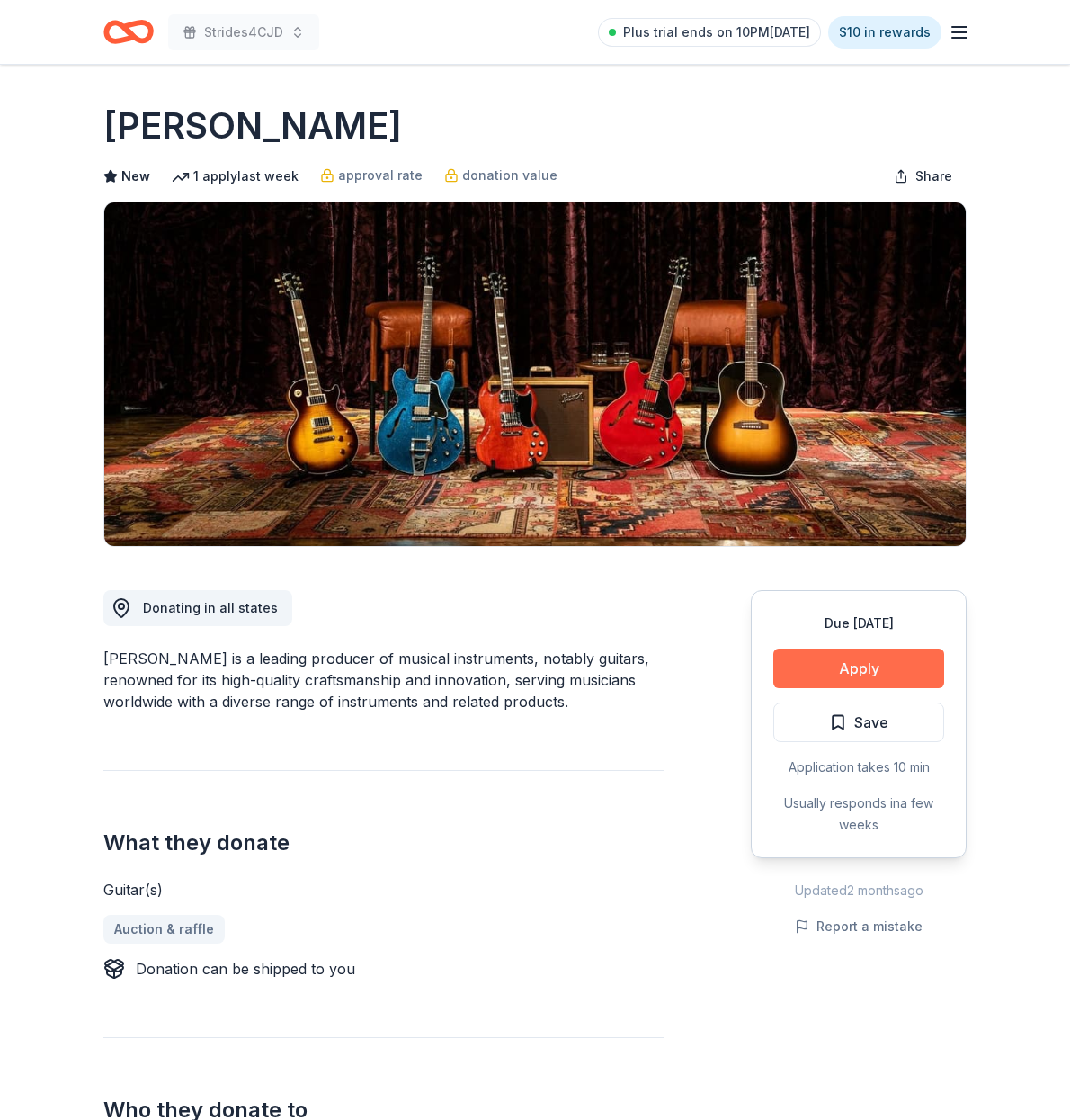
click at [834, 664] on button "Apply" at bounding box center [858, 668] width 171 height 40
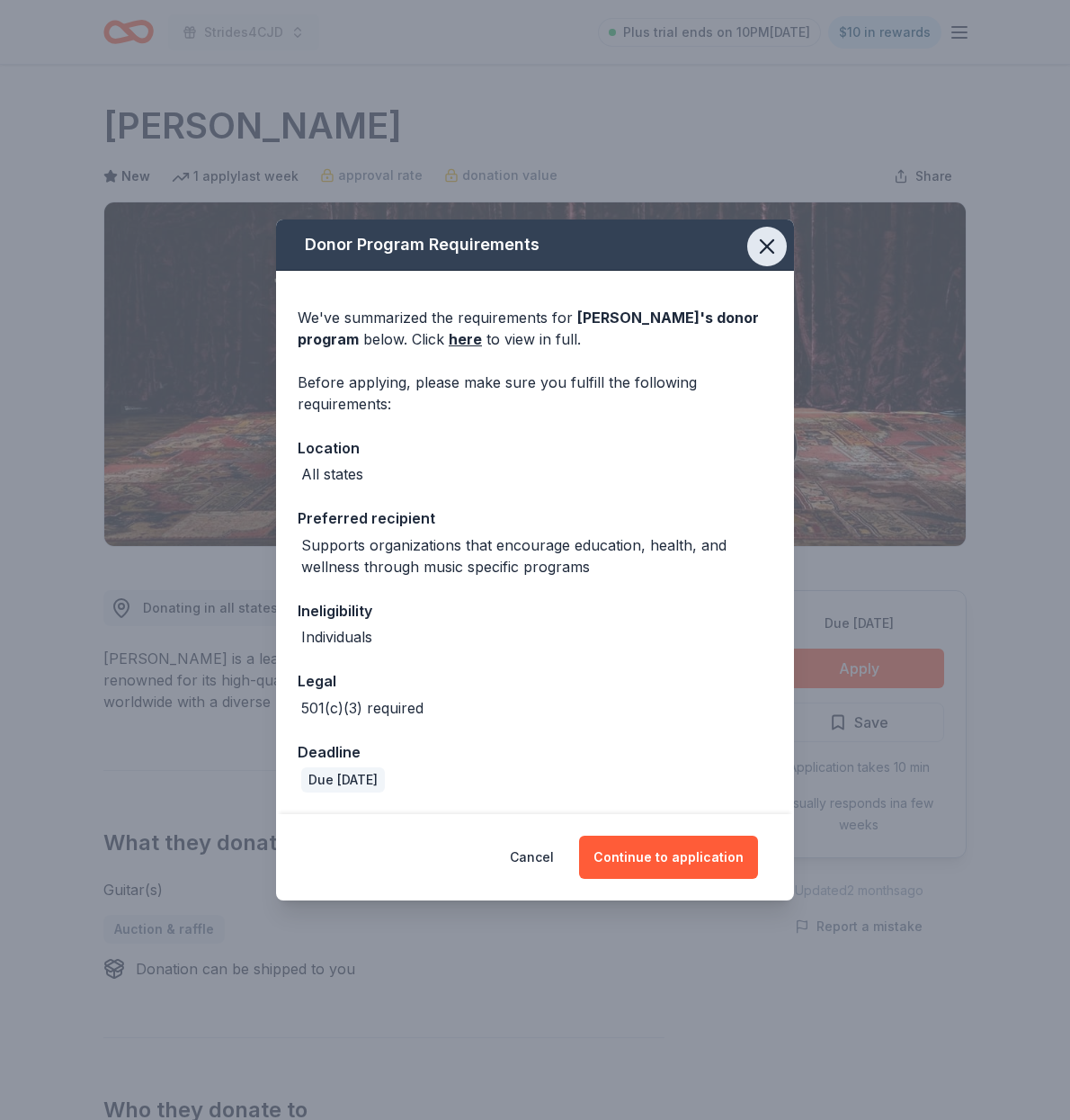
click at [767, 245] on icon "button" at bounding box center [767, 247] width 25 height 25
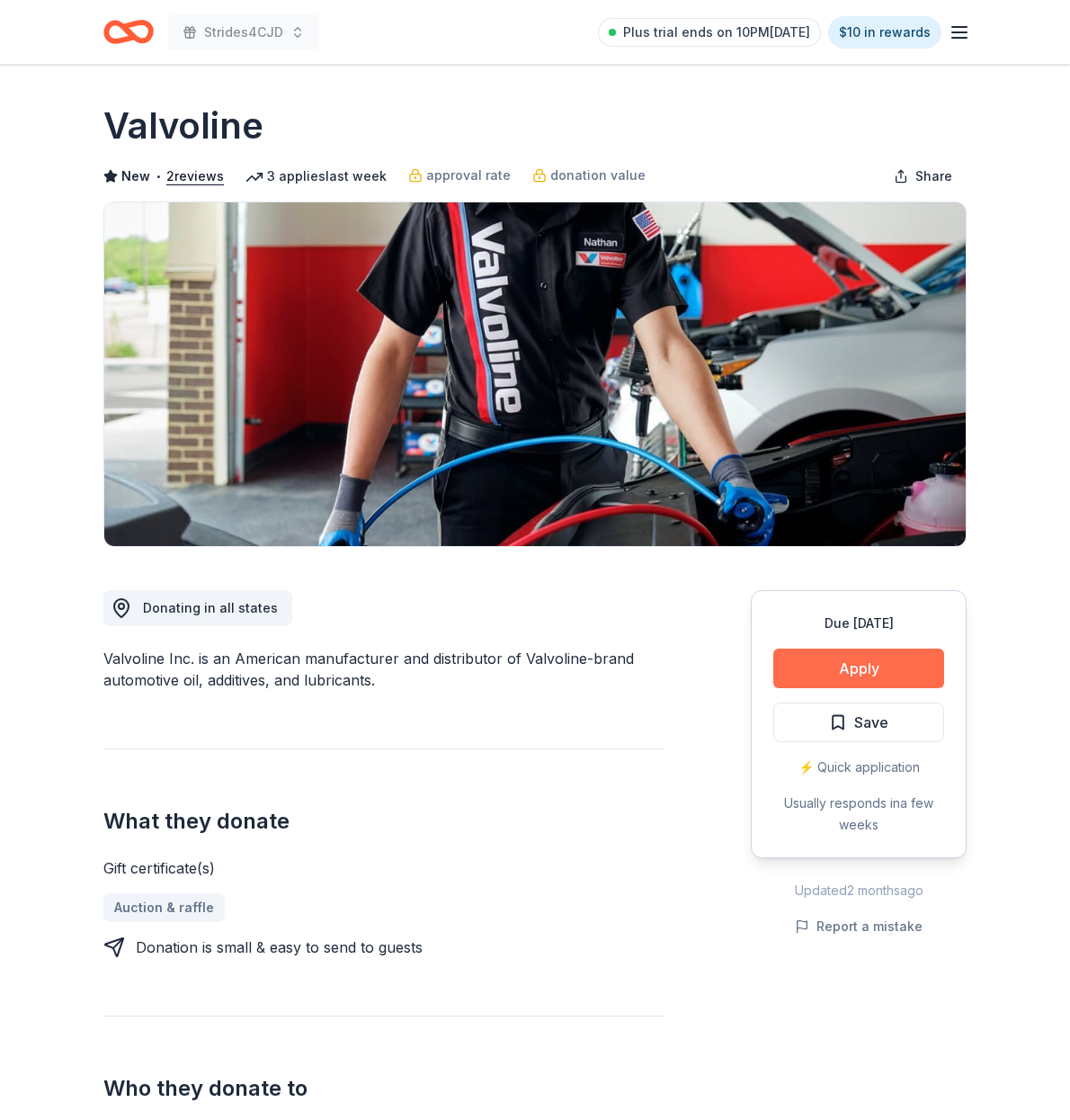
click at [817, 667] on button "Apply" at bounding box center [858, 668] width 171 height 40
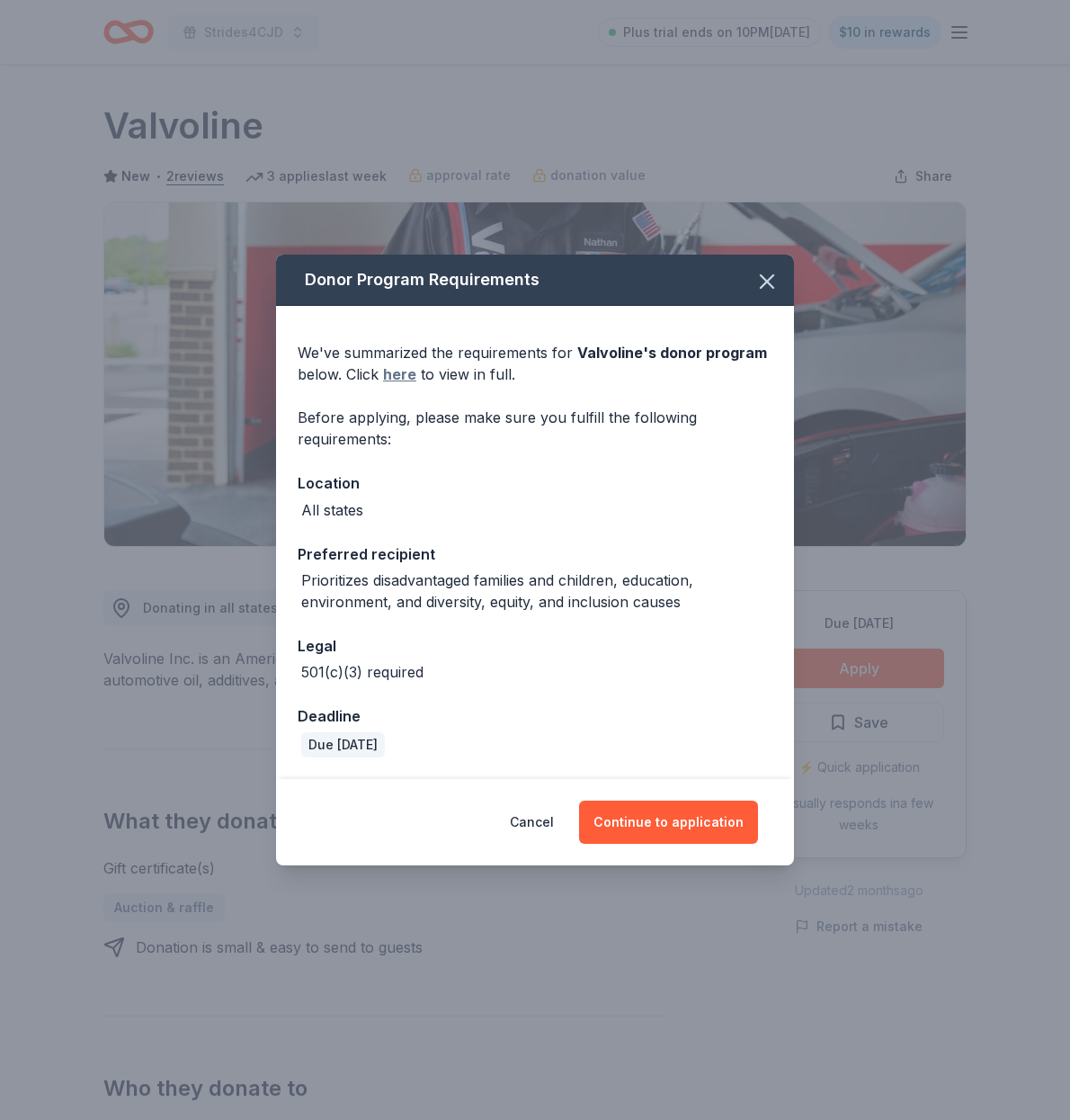
click at [395, 374] on link "here" at bounding box center [399, 374] width 33 height 21
click at [762, 280] on icon "button" at bounding box center [767, 281] width 25 height 25
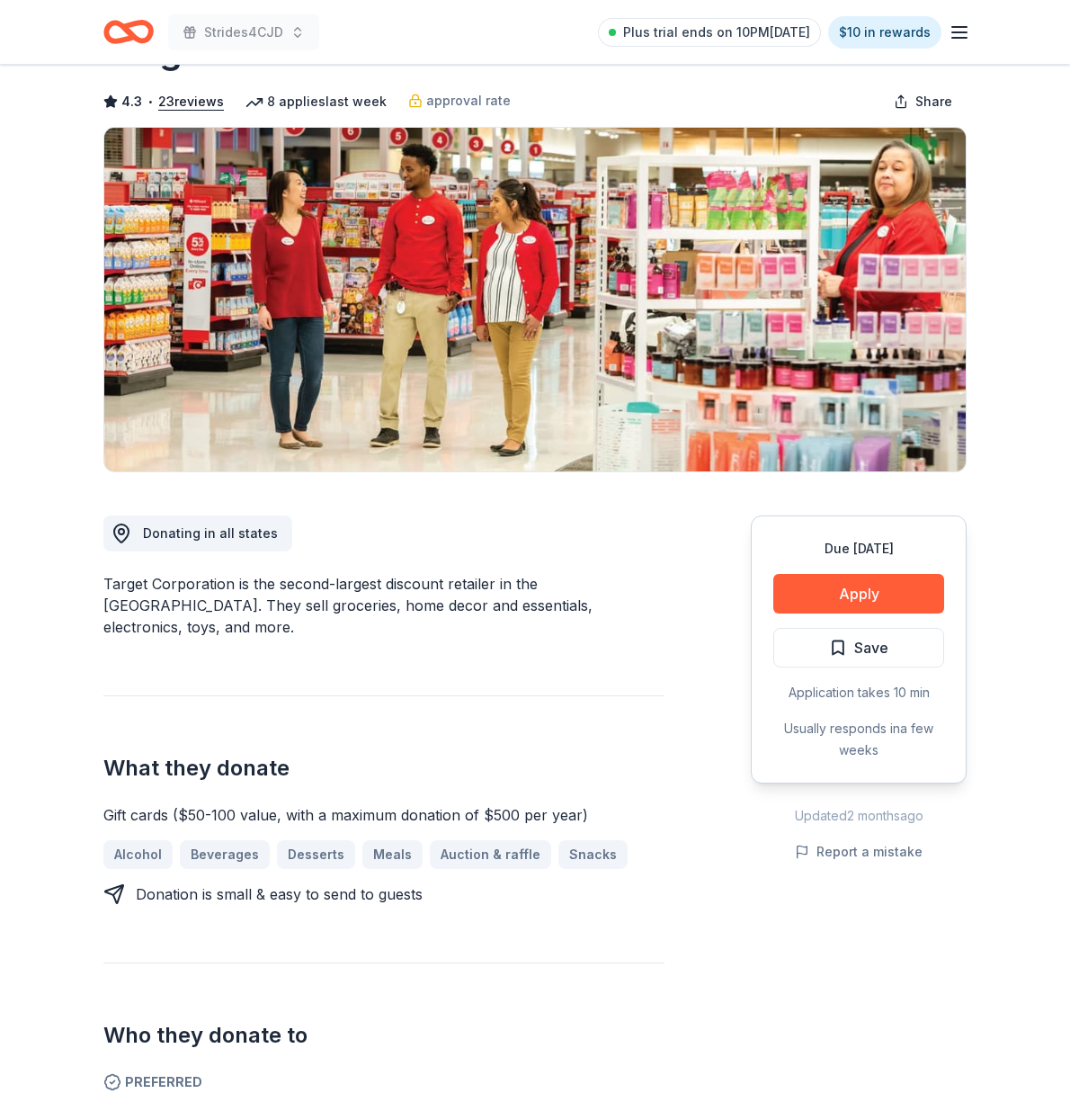
scroll to position [76, 0]
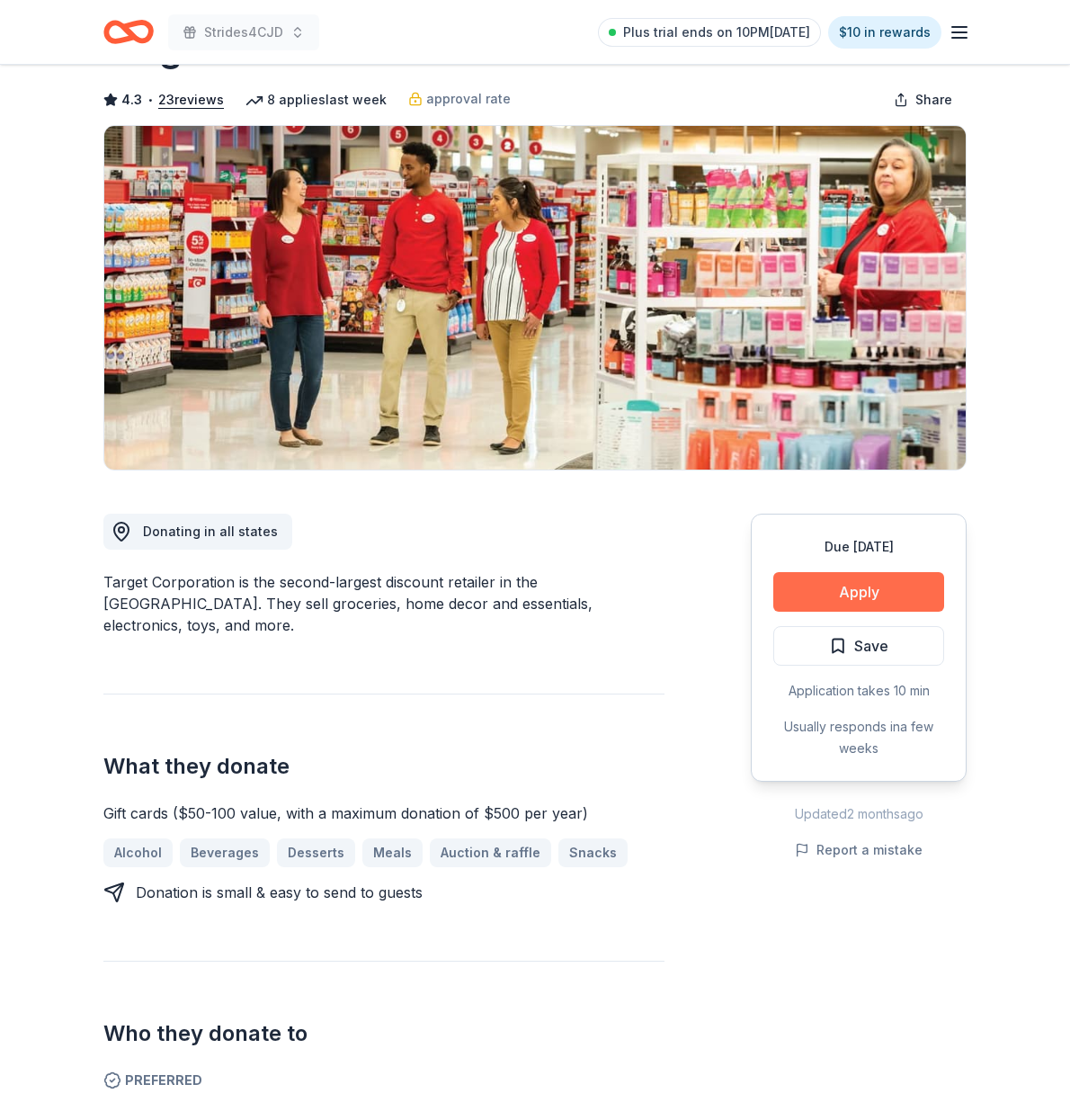
click at [840, 596] on button "Apply" at bounding box center [858, 592] width 171 height 40
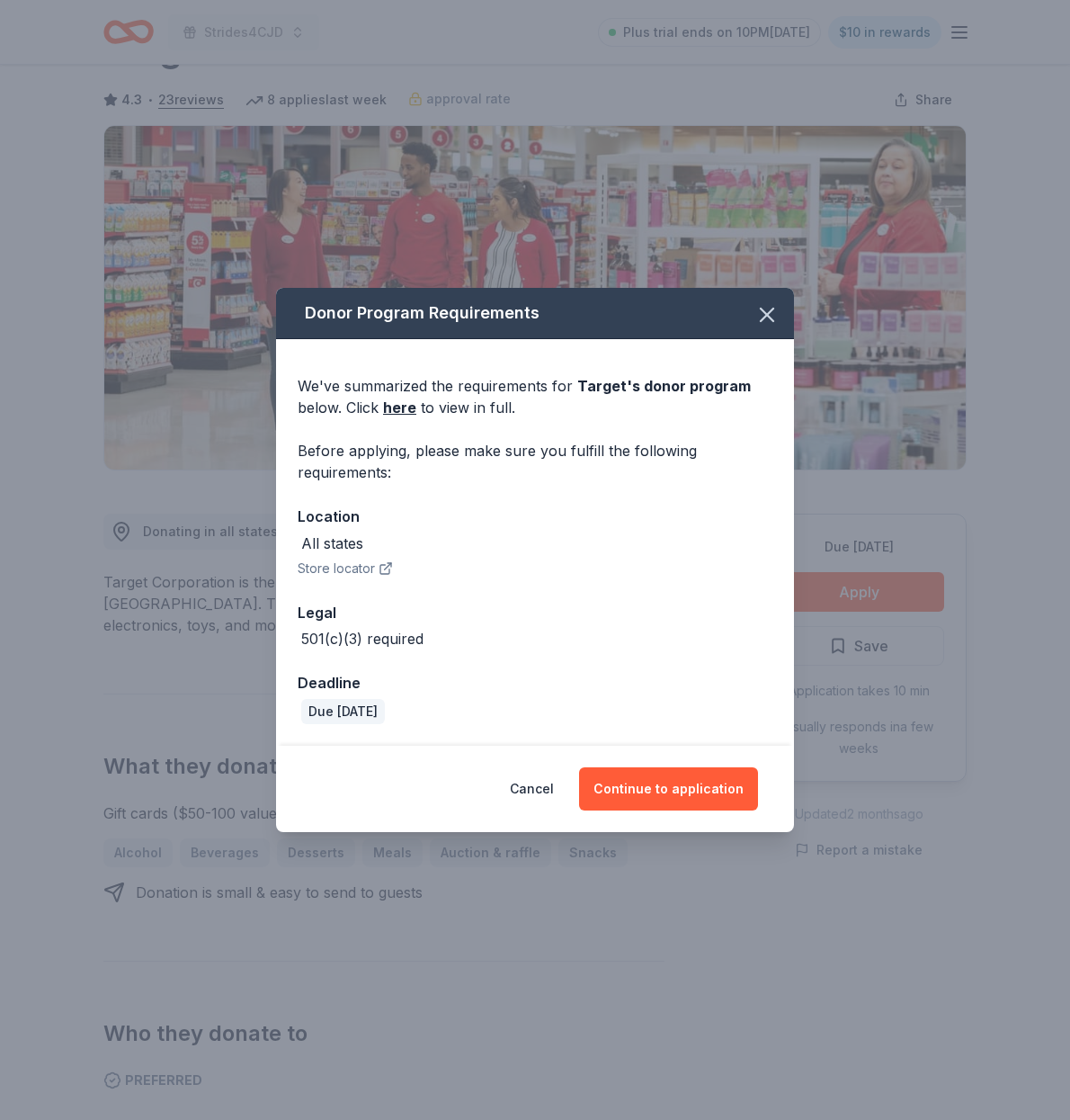
click at [384, 568] on icon "button" at bounding box center [386, 568] width 15 height 15
click at [677, 782] on button "Continue to application" at bounding box center [668, 789] width 179 height 43
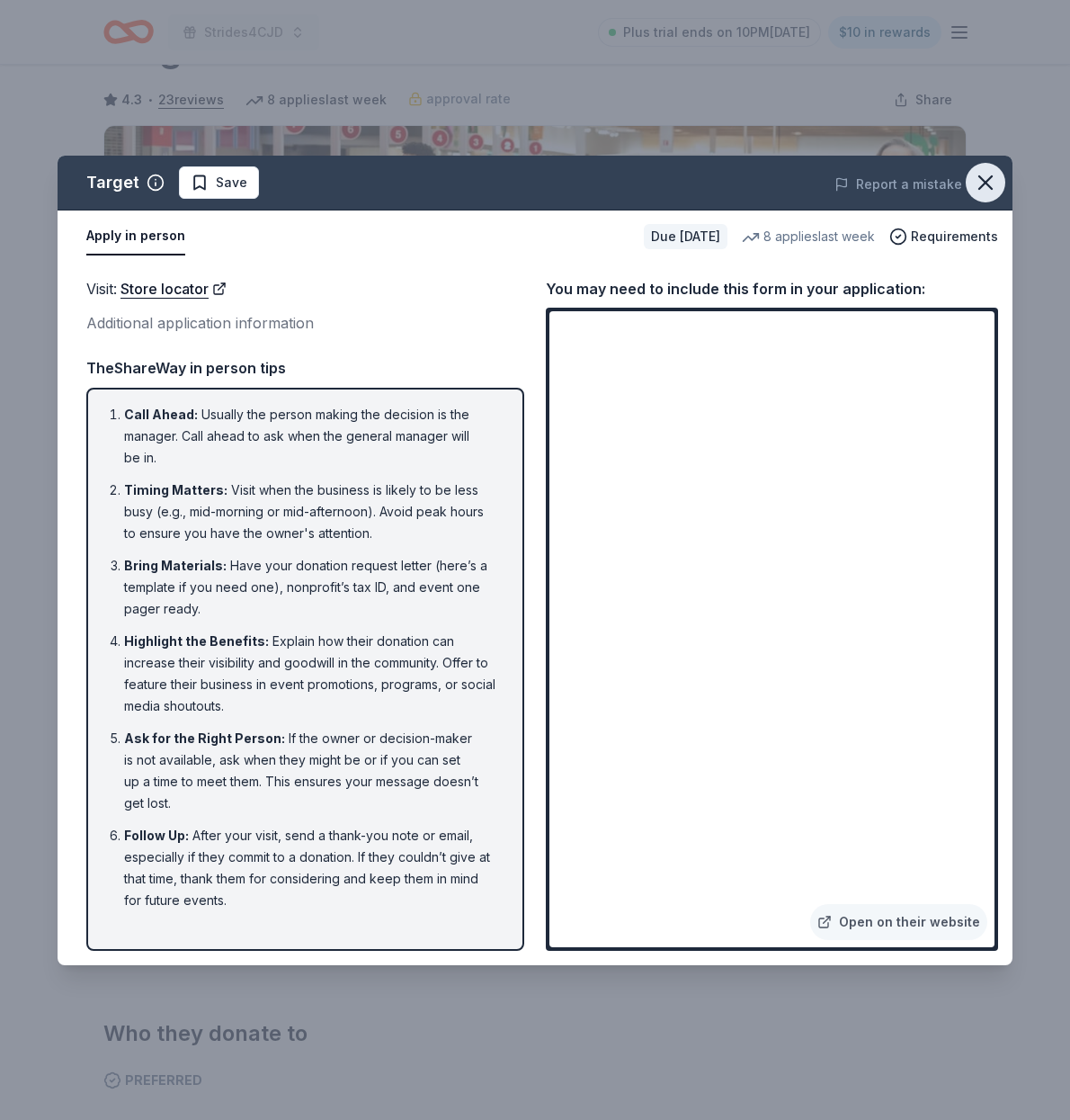
click at [994, 182] on icon "button" at bounding box center [986, 183] width 25 height 25
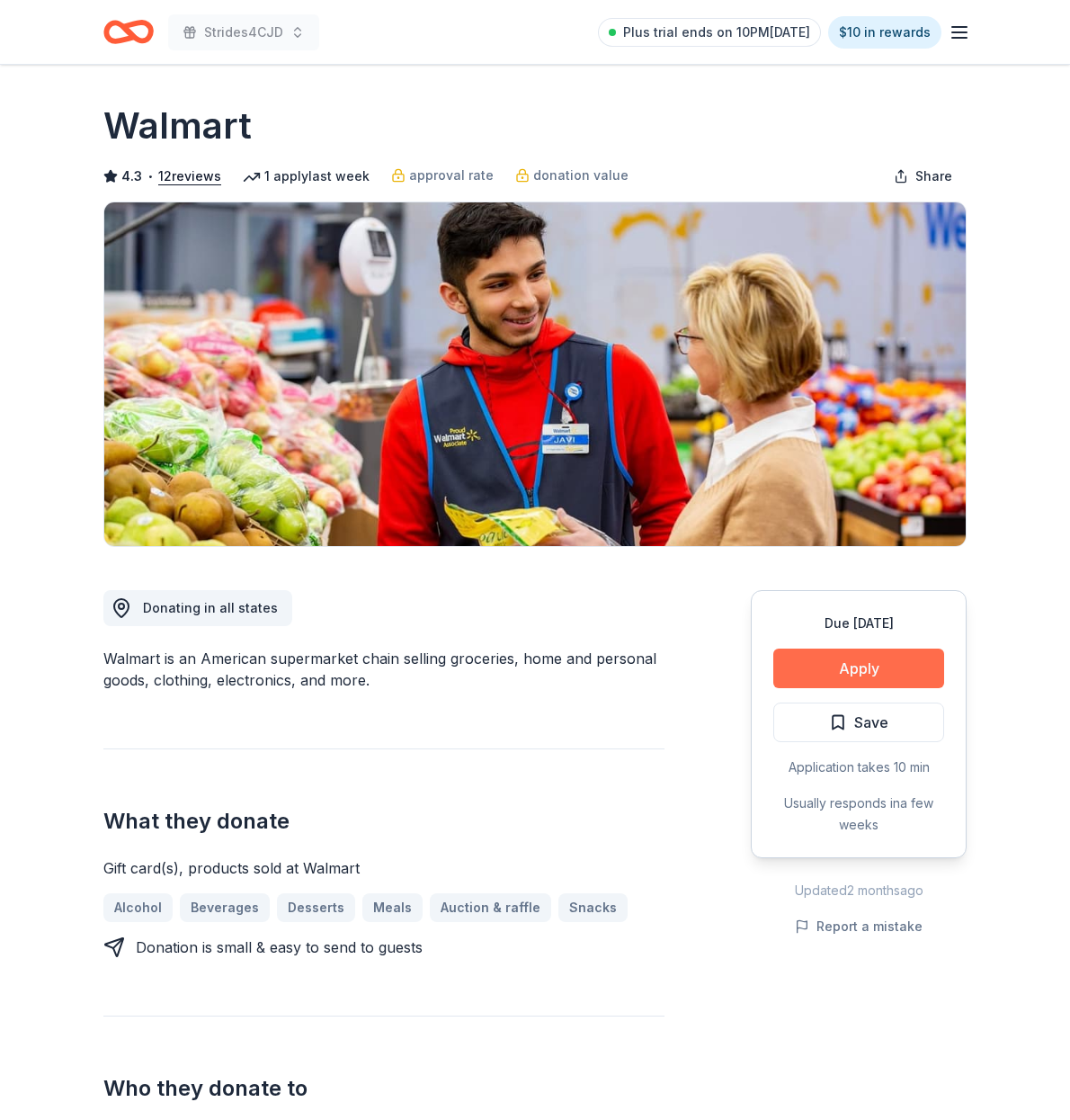
click at [850, 668] on button "Apply" at bounding box center [858, 668] width 171 height 40
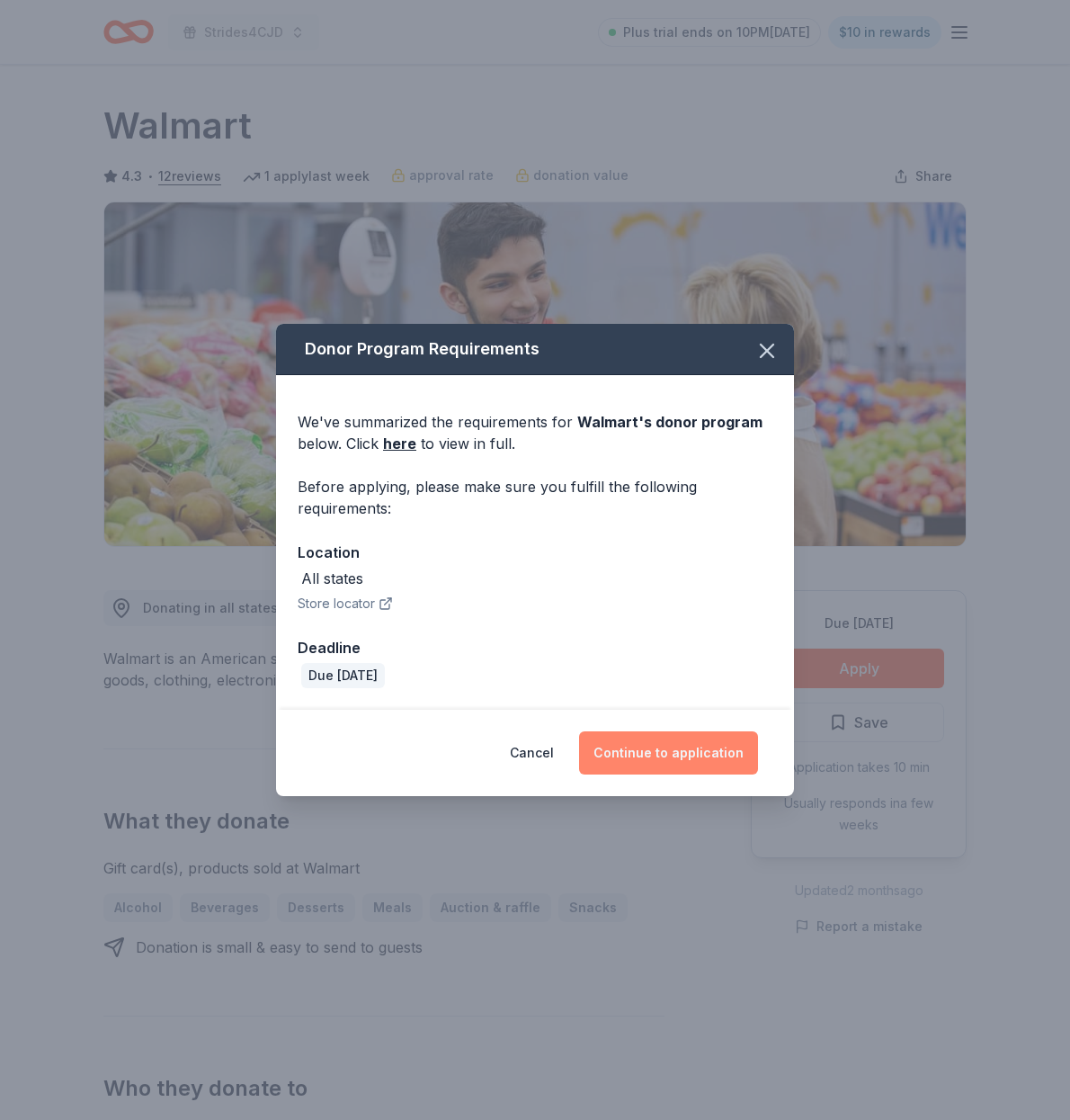
click at [666, 744] on button "Continue to application" at bounding box center [668, 753] width 179 height 43
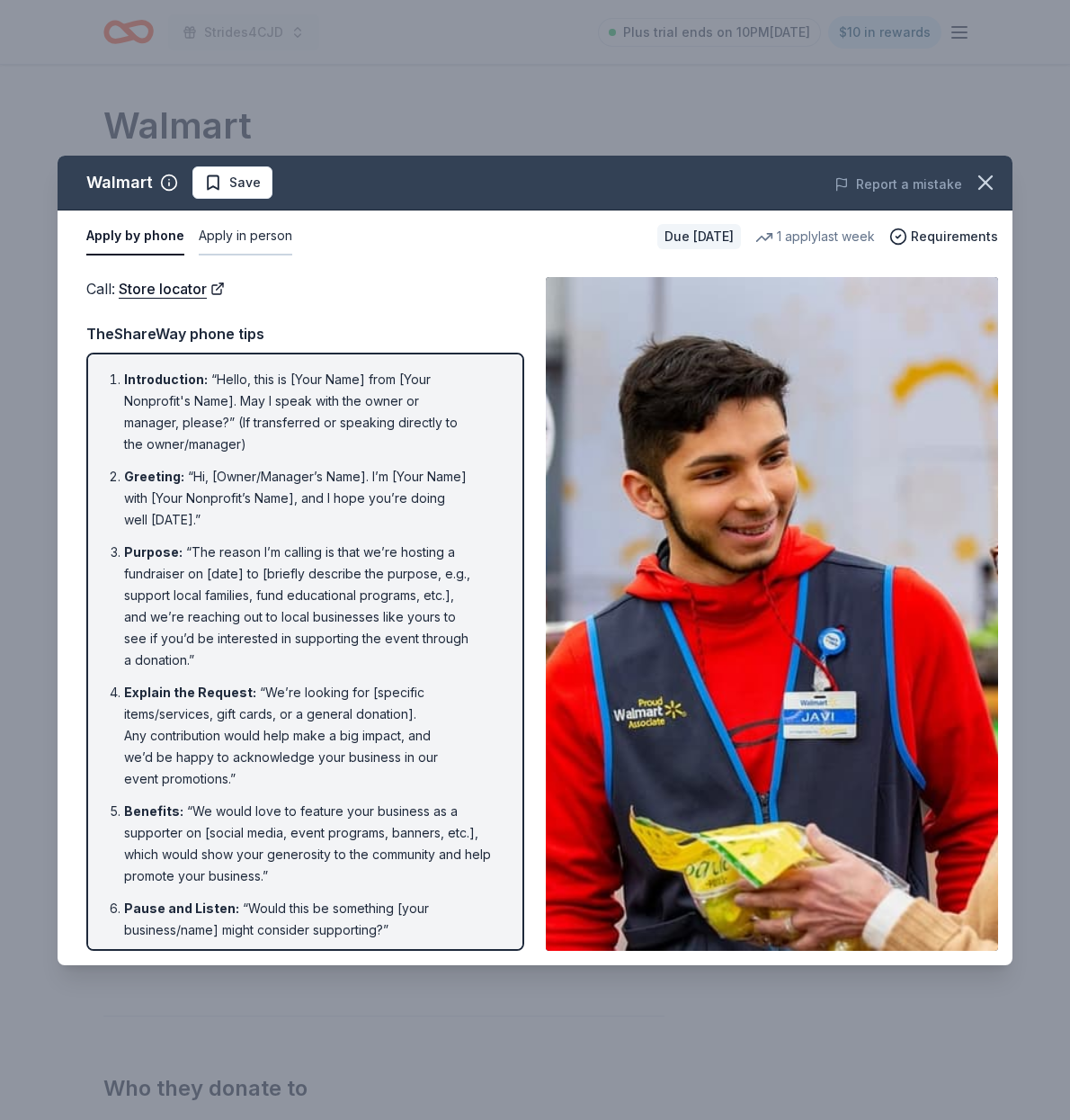
click at [262, 234] on button "Apply in person" at bounding box center [246, 236] width 94 height 38
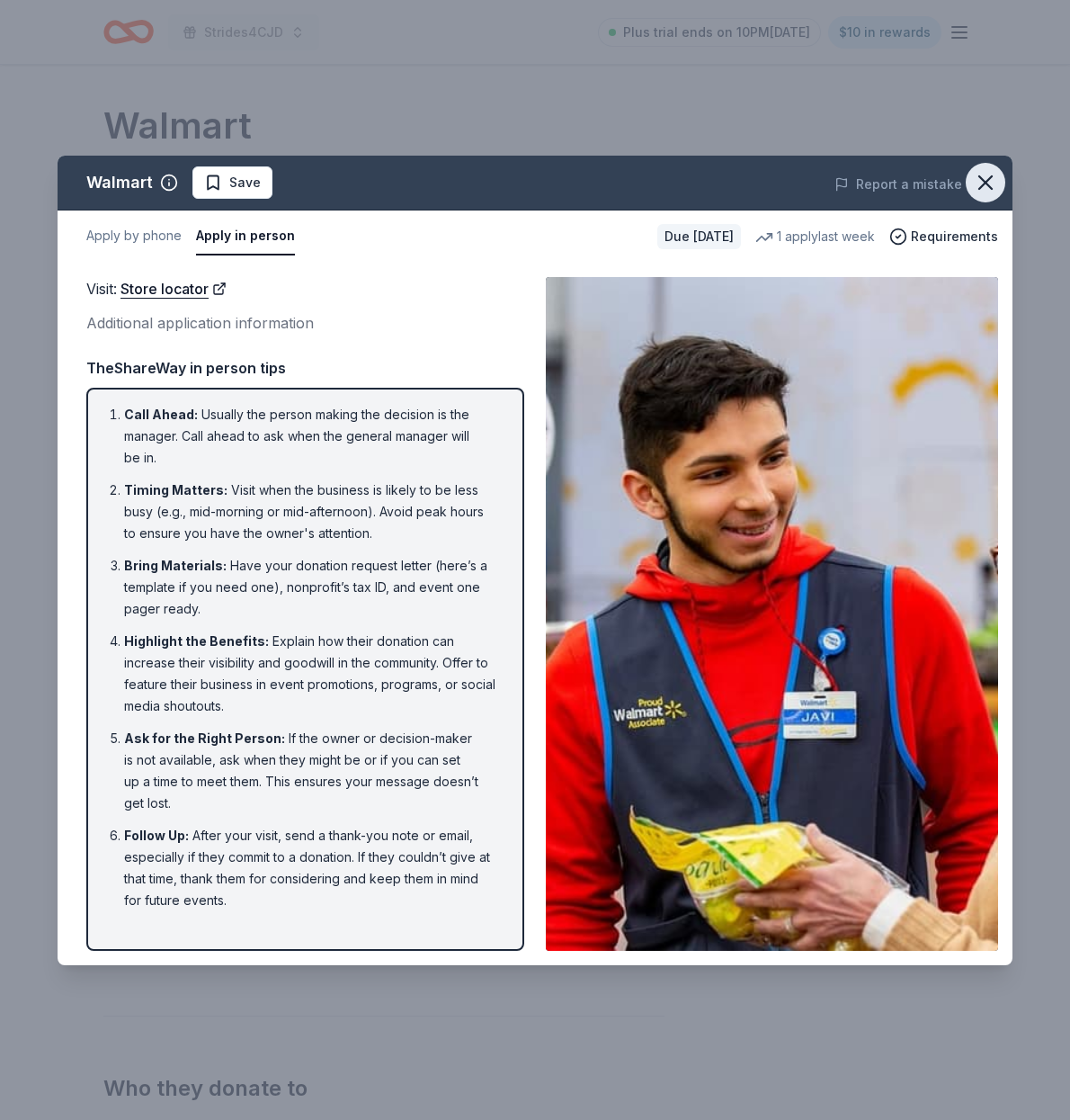
click at [988, 180] on icon "button" at bounding box center [985, 183] width 13 height 13
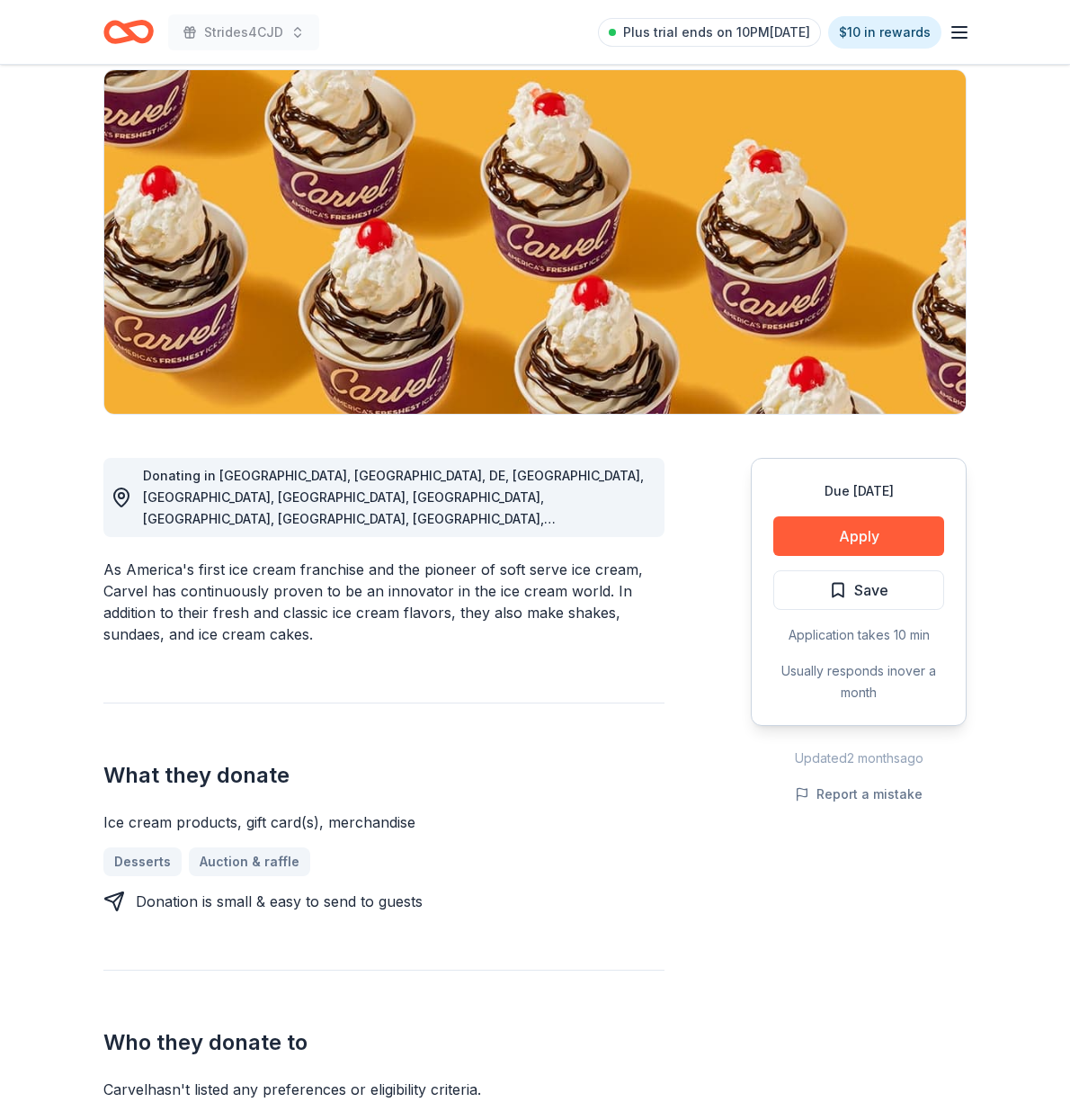
scroll to position [139, 0]
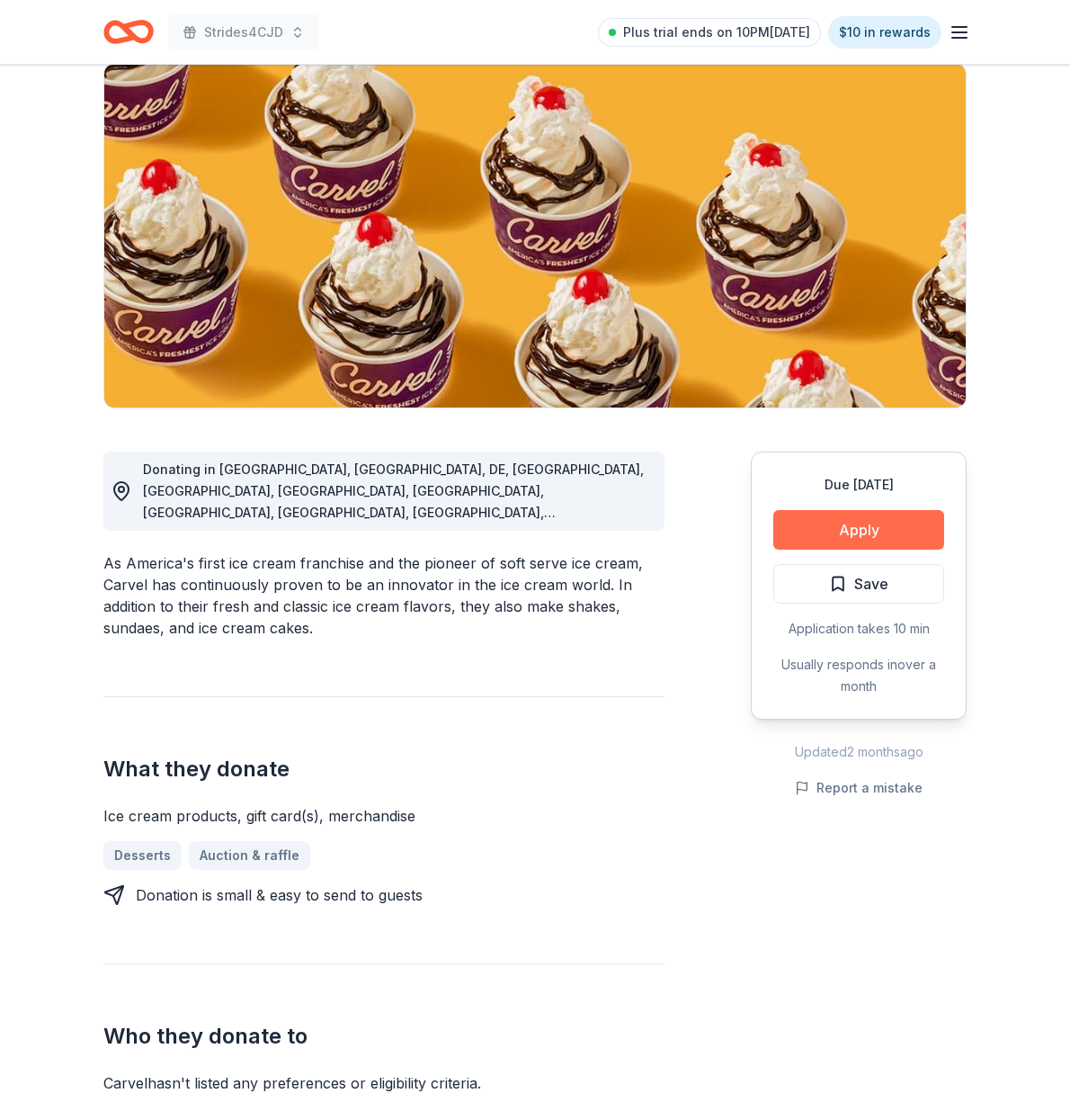
click at [844, 527] on button "Apply" at bounding box center [858, 529] width 171 height 40
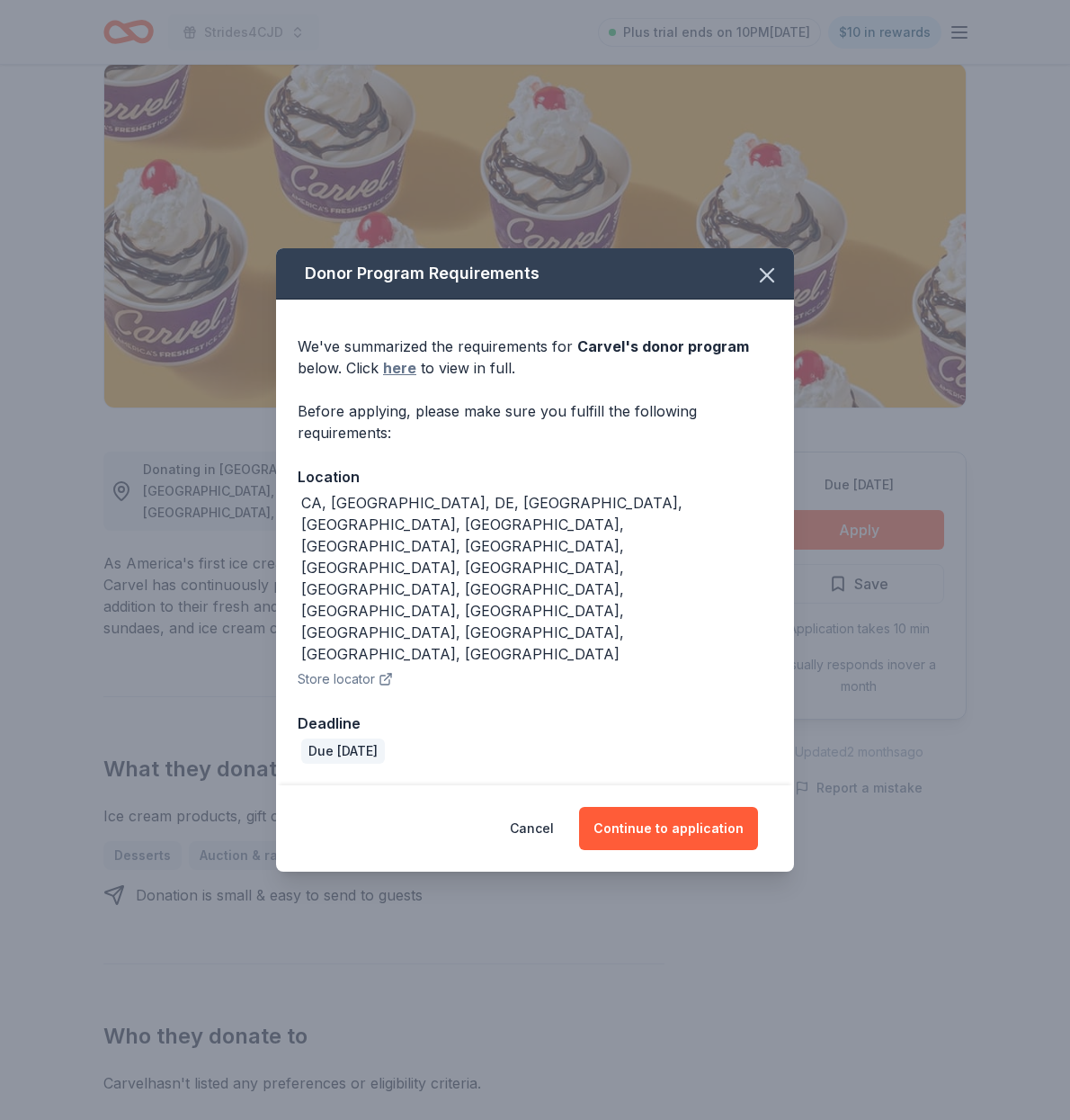
click at [399, 379] on link "here" at bounding box center [399, 368] width 33 height 21
click at [656, 807] on button "Continue to application" at bounding box center [668, 828] width 179 height 43
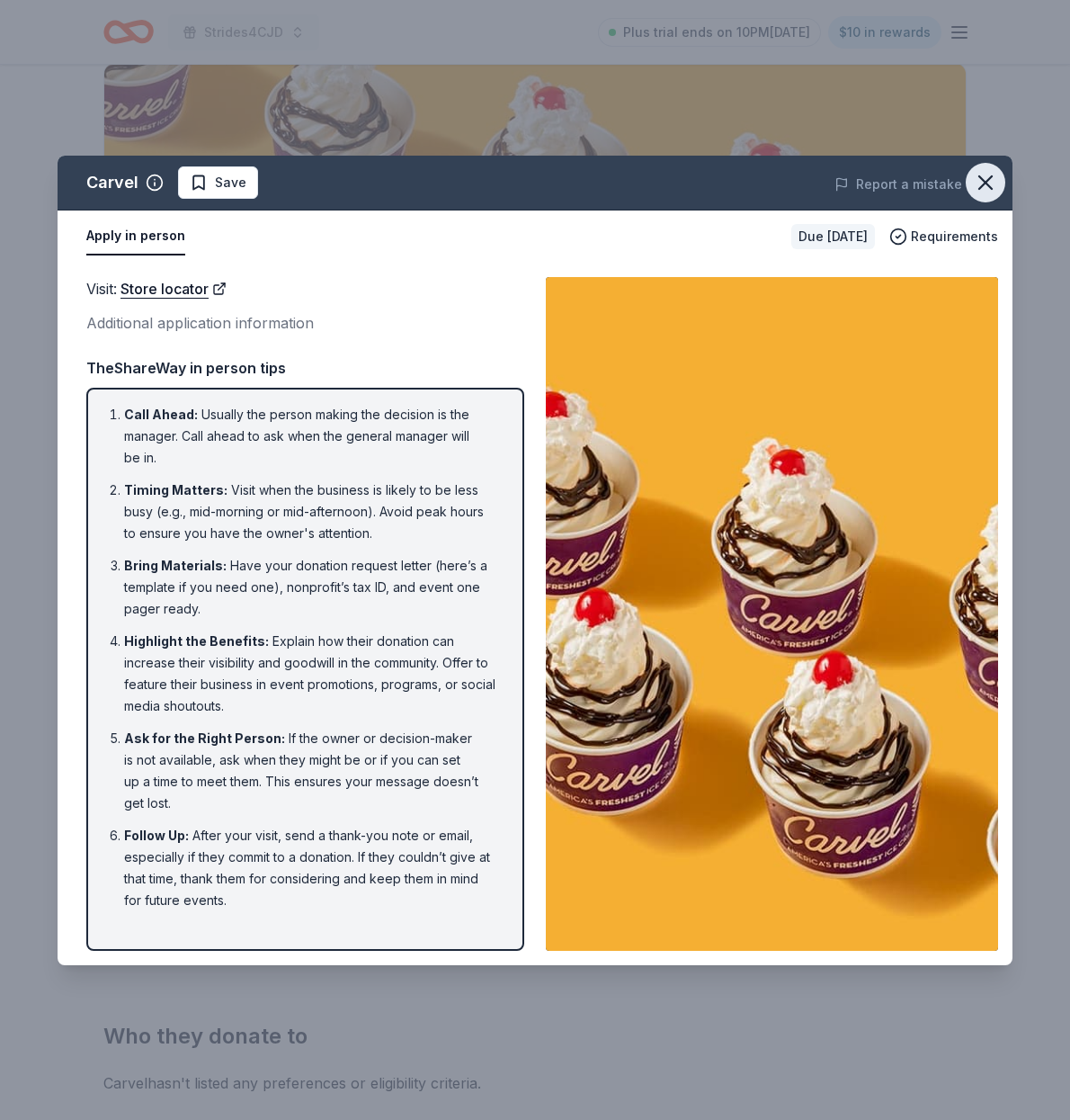
click at [991, 180] on icon "button" at bounding box center [986, 183] width 25 height 25
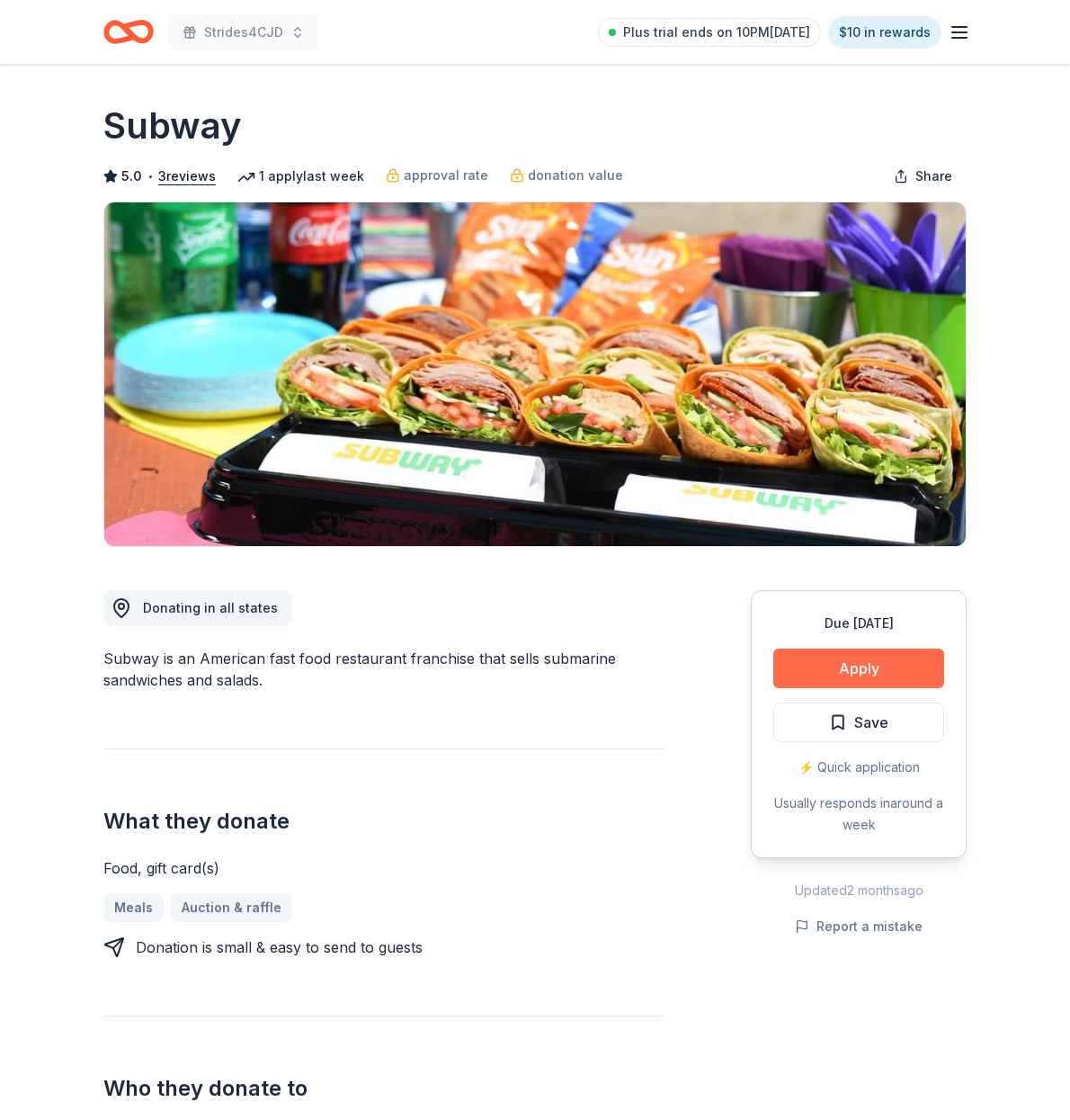
click at [853, 664] on button "Apply" at bounding box center [858, 668] width 171 height 40
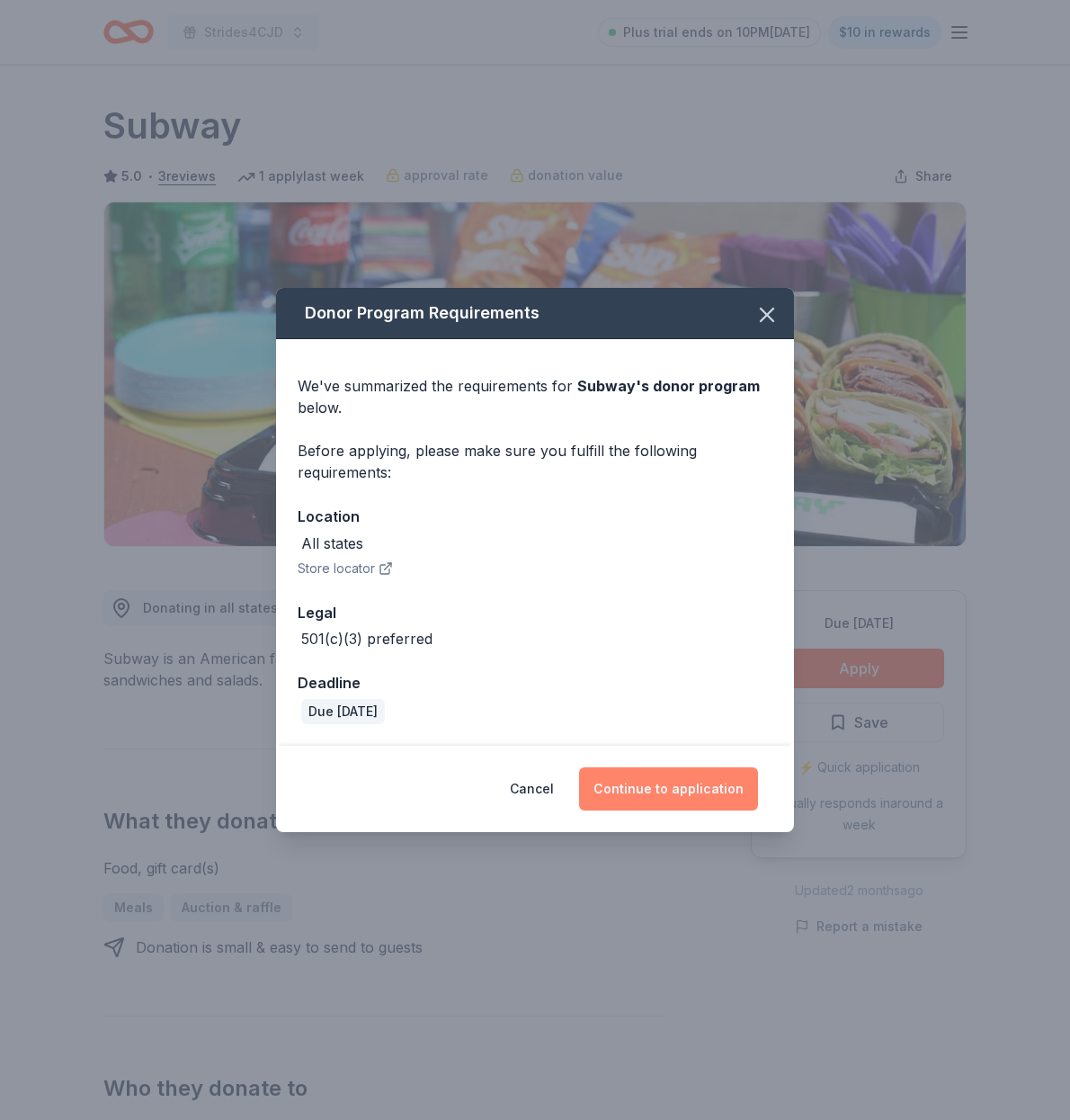
click at [659, 778] on button "Continue to application" at bounding box center [668, 789] width 179 height 43
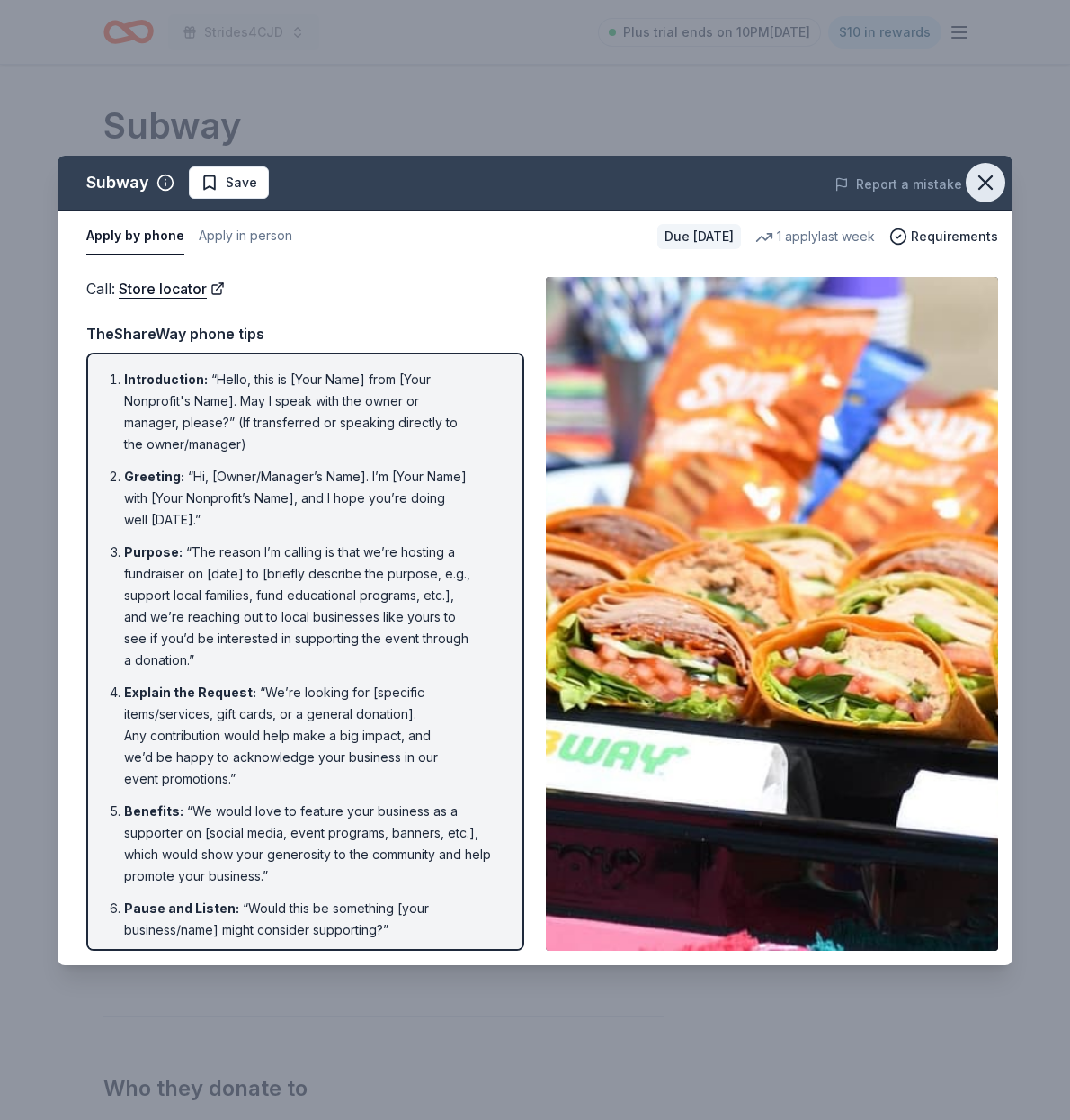
click at [989, 179] on icon "button" at bounding box center [985, 183] width 13 height 13
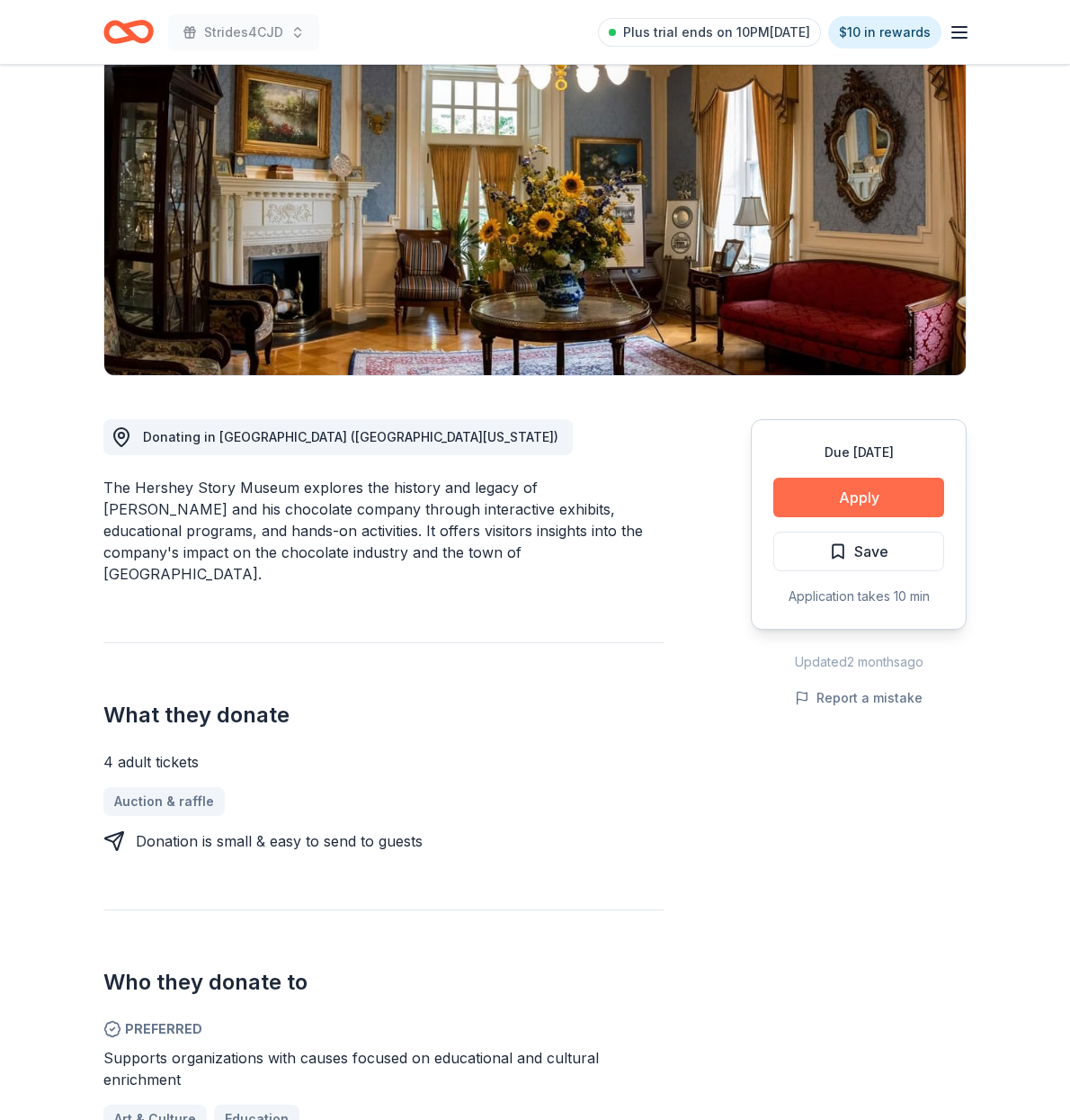
scroll to position [170, 1]
click at [857, 495] on button "Apply" at bounding box center [858, 498] width 171 height 40
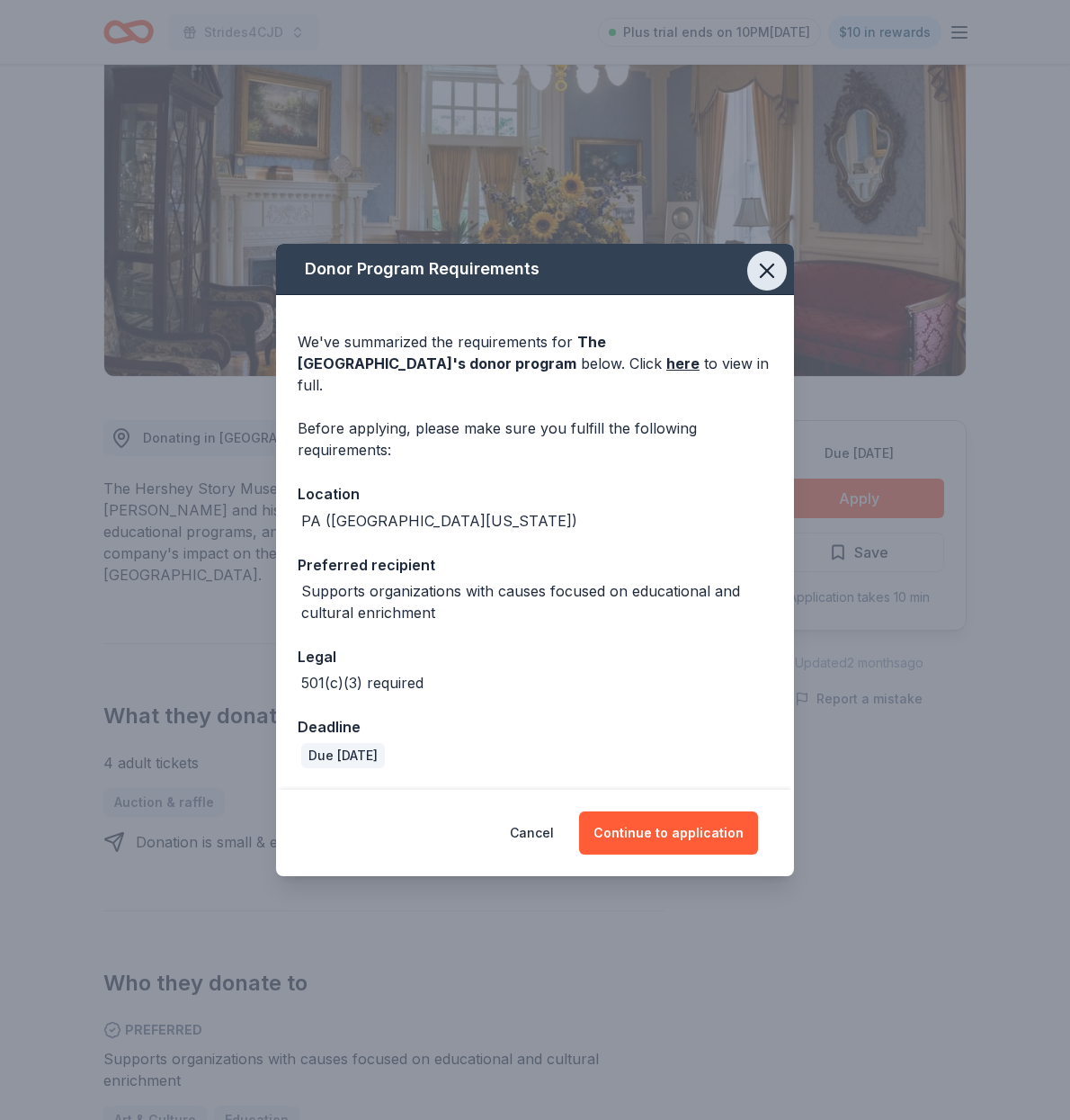
click at [766, 283] on icon "button" at bounding box center [767, 270] width 25 height 25
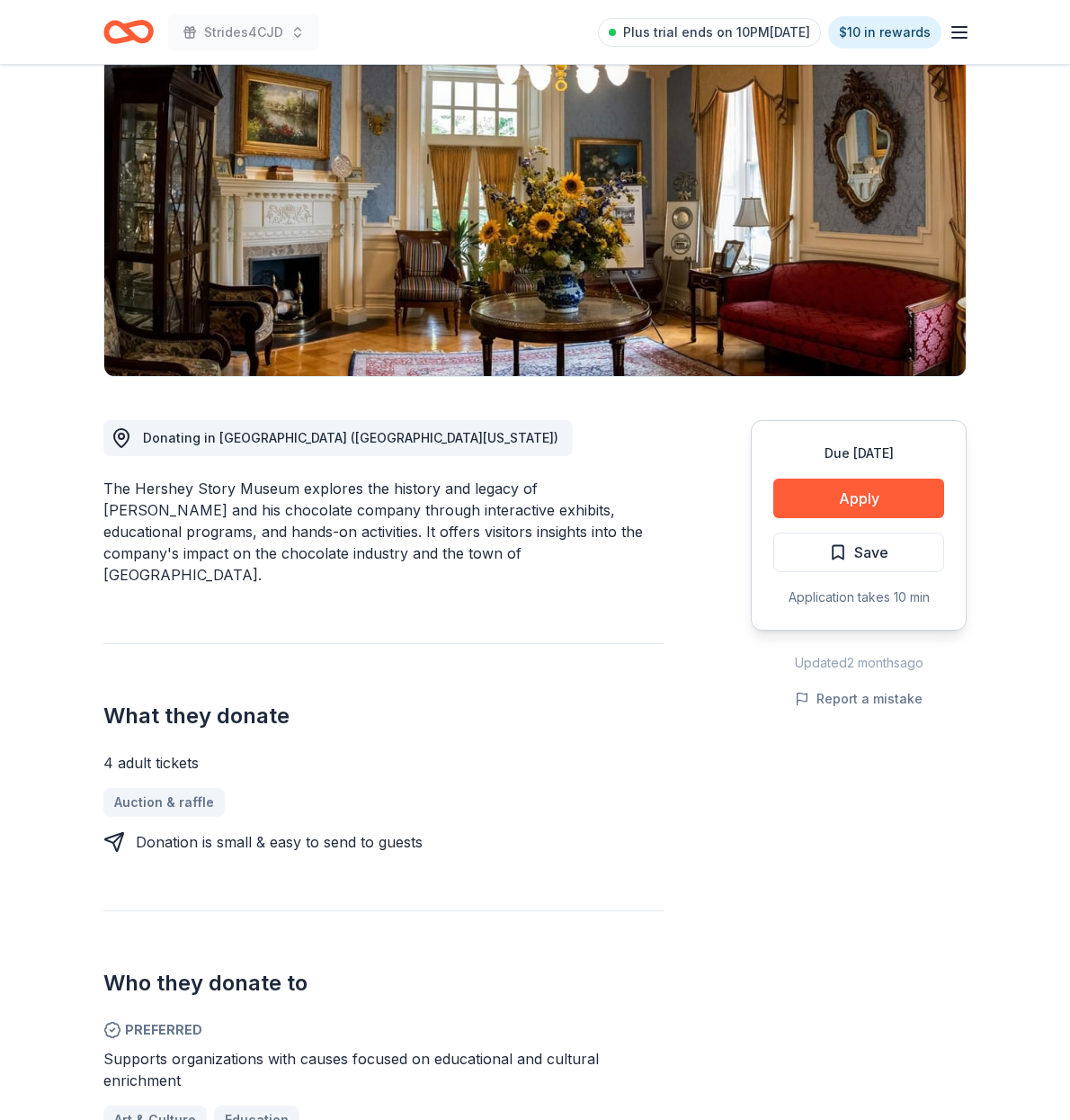
scroll to position [170, 0]
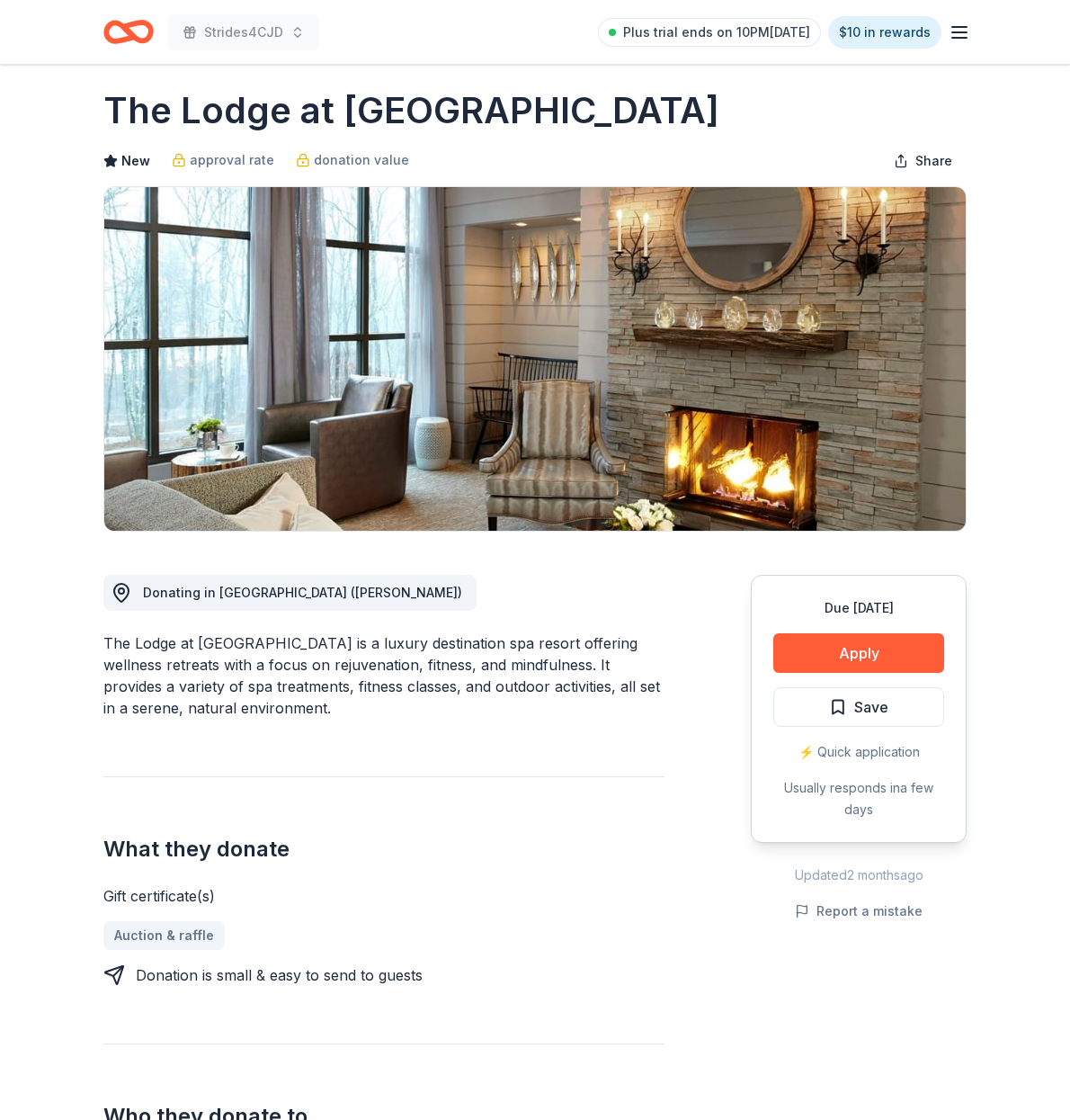
scroll to position [17, 0]
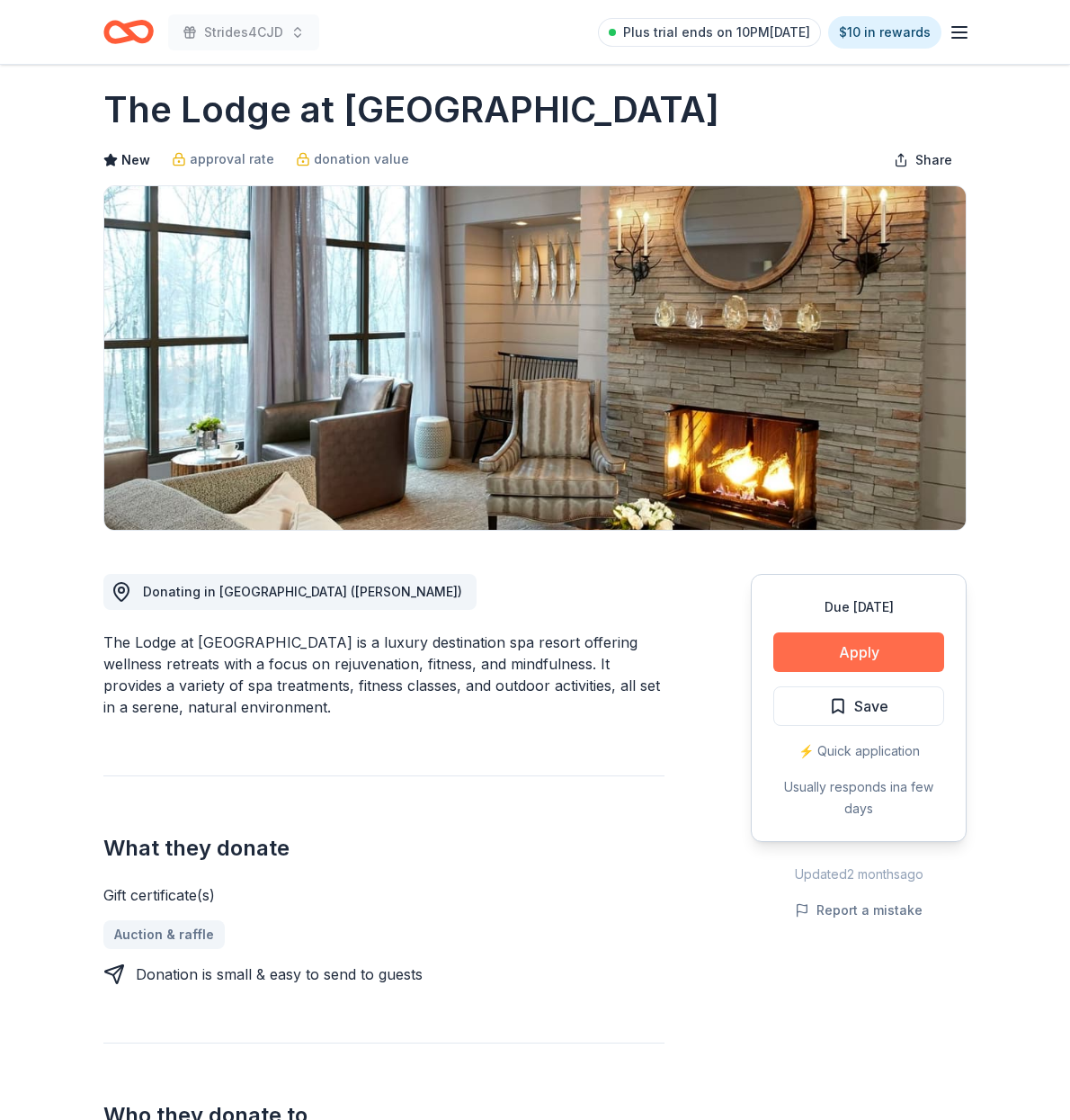
click at [828, 645] on button "Apply" at bounding box center [858, 652] width 171 height 40
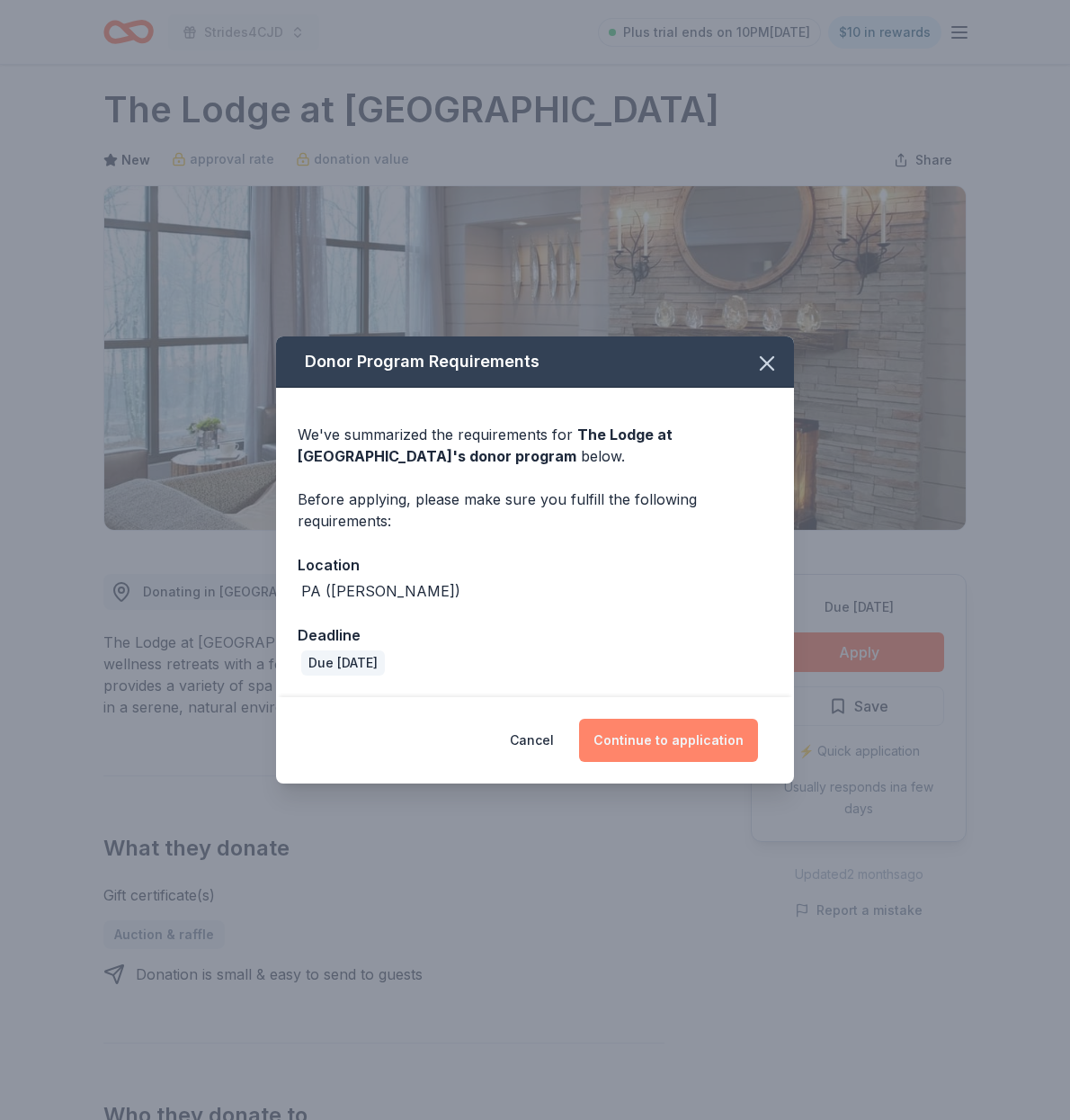
click at [694, 731] on button "Continue to application" at bounding box center [668, 740] width 179 height 43
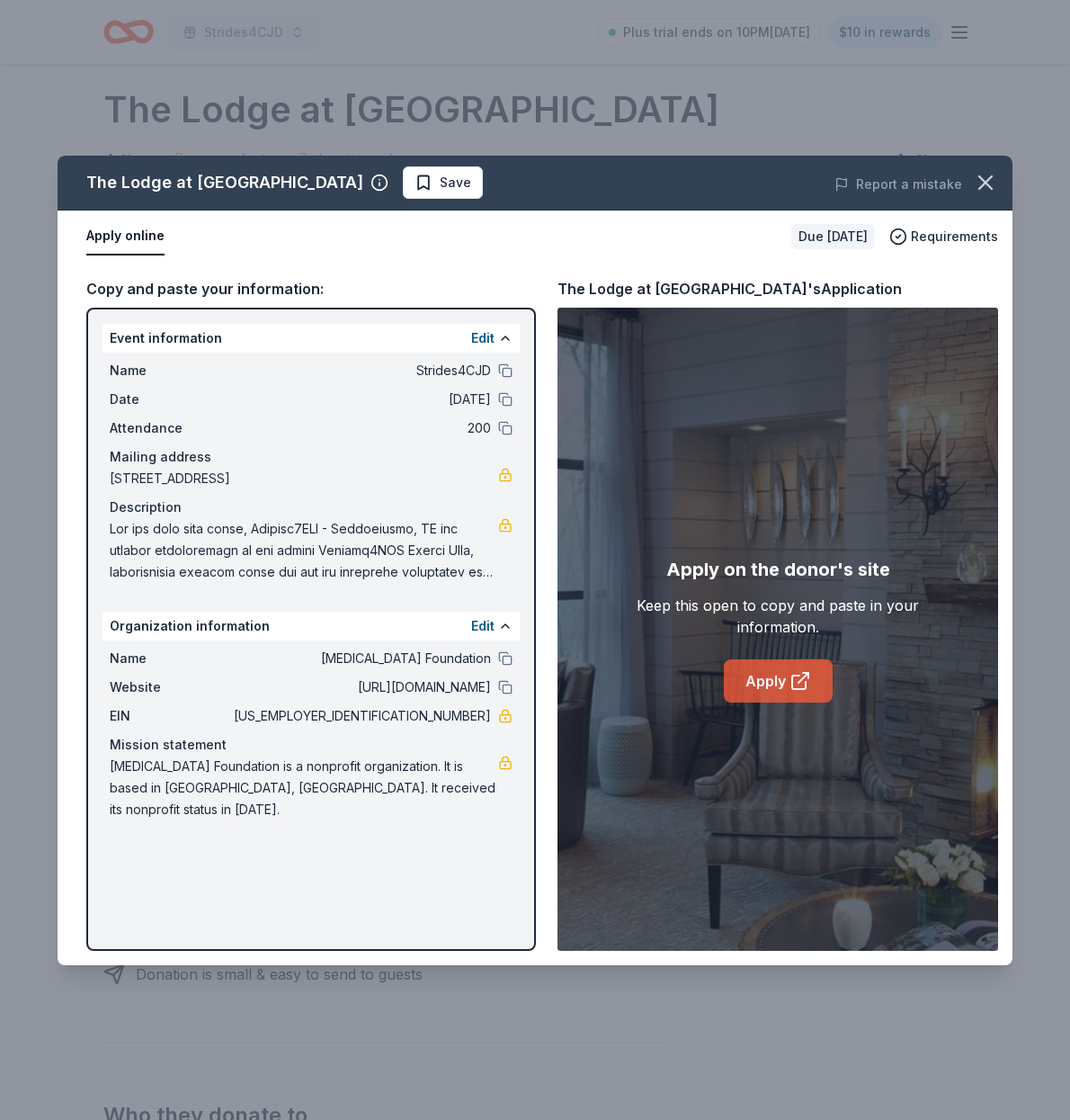
click at [774, 678] on link "Apply" at bounding box center [778, 681] width 108 height 43
click at [986, 182] on icon "button" at bounding box center [985, 183] width 13 height 13
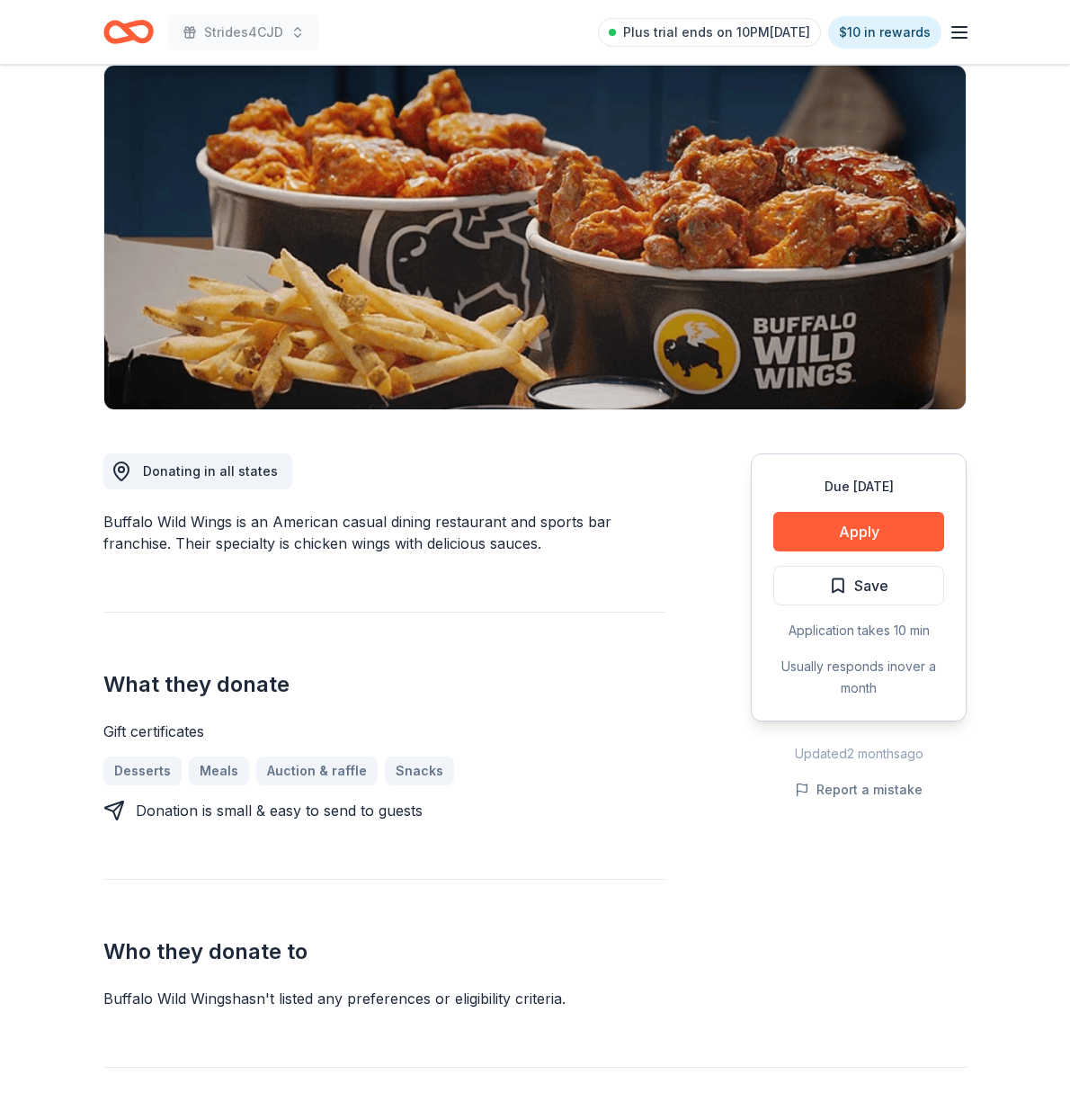
scroll to position [139, 0]
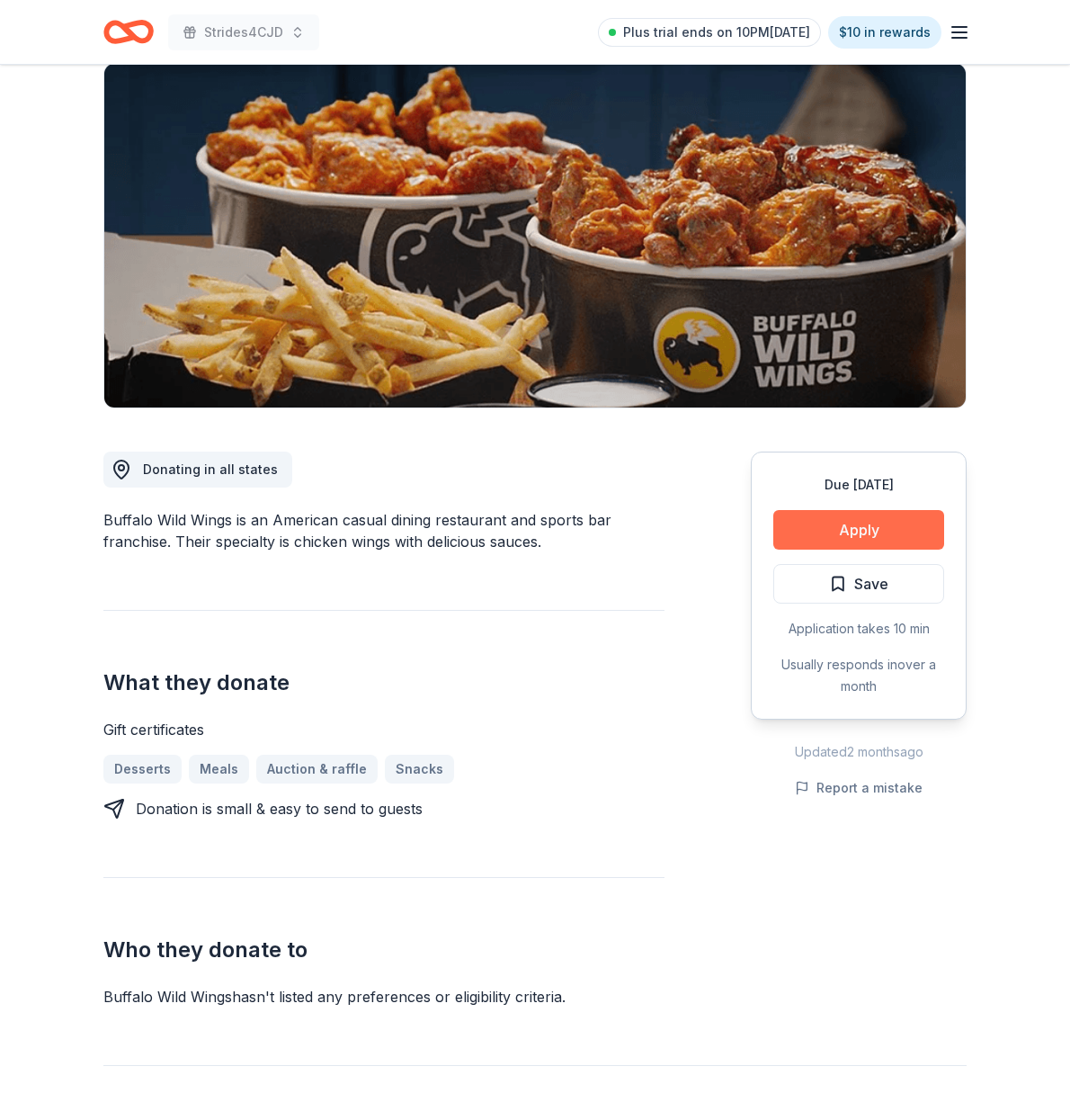
click at [810, 527] on button "Apply" at bounding box center [858, 529] width 171 height 40
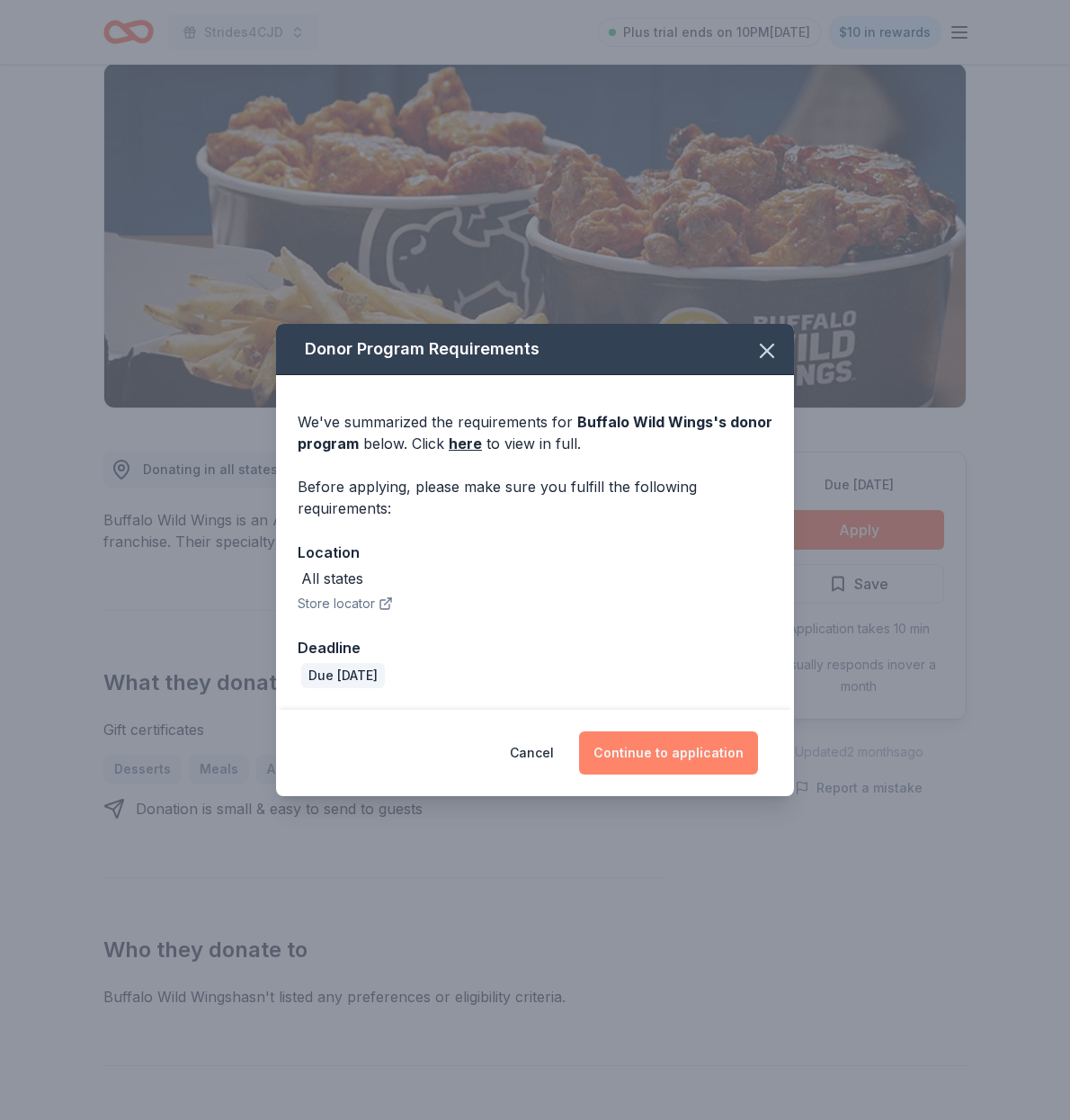
click at [672, 751] on button "Continue to application" at bounding box center [668, 753] width 179 height 43
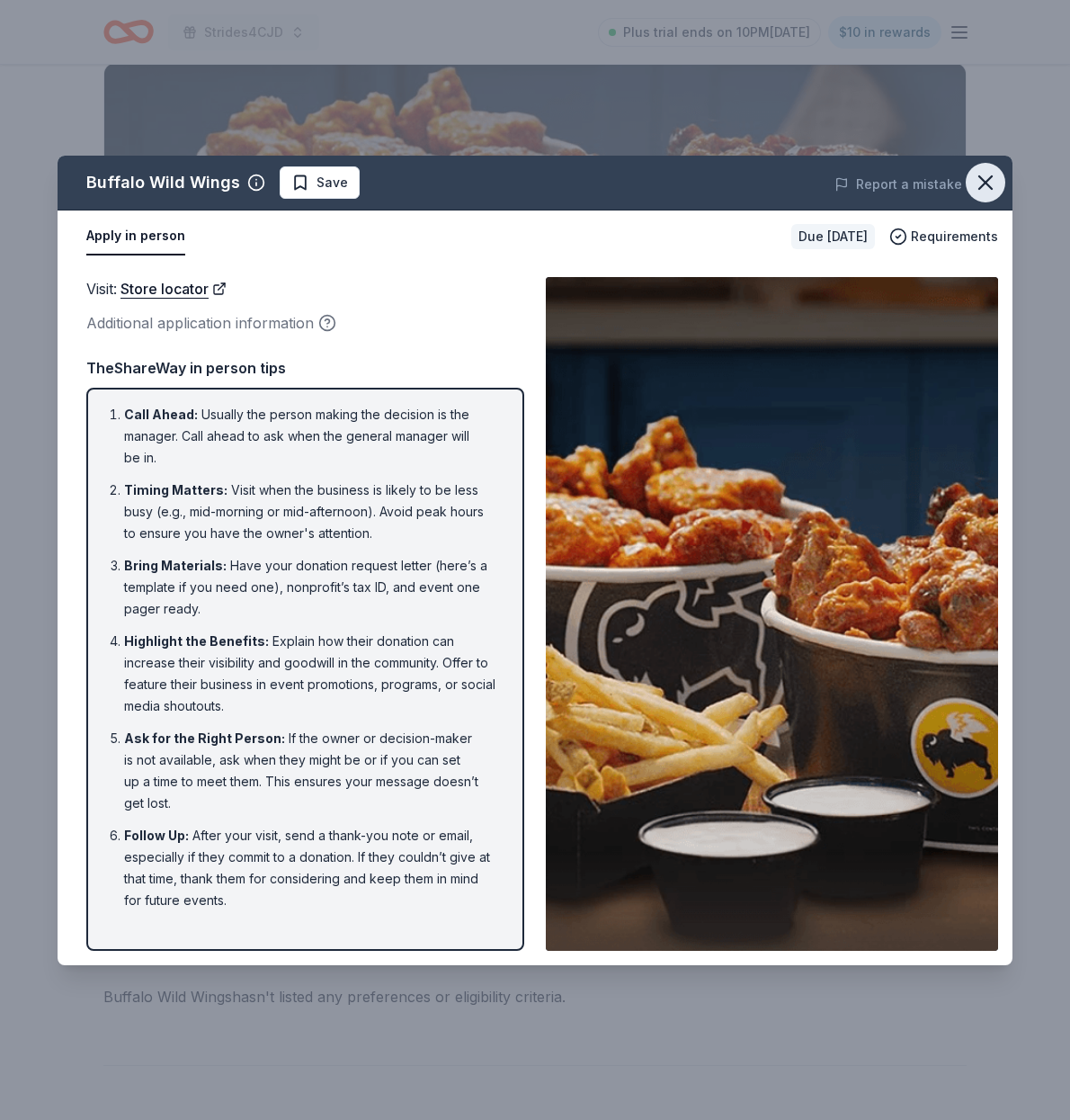
click at [988, 179] on icon "button" at bounding box center [985, 183] width 13 height 13
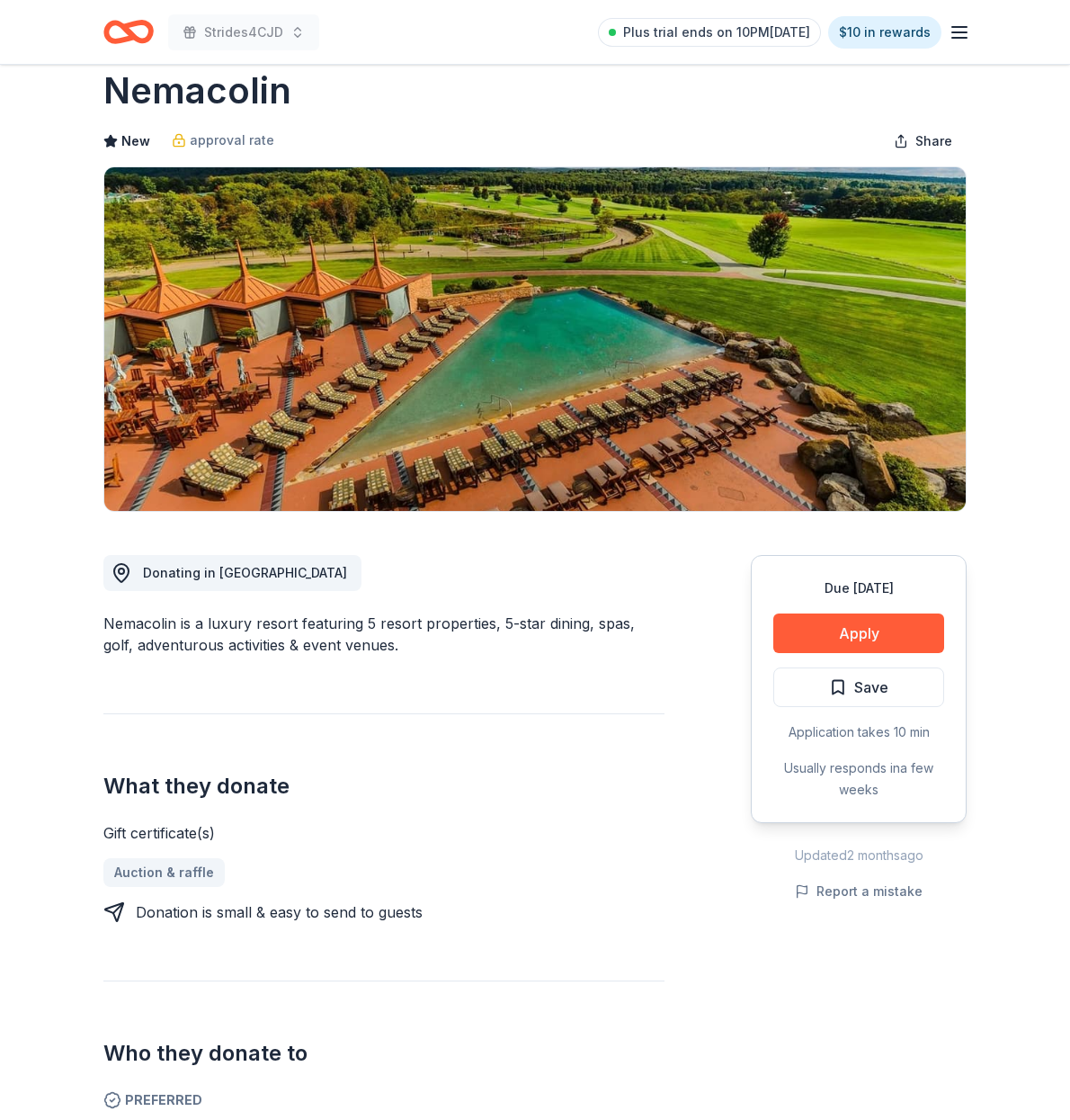
scroll to position [43, 0]
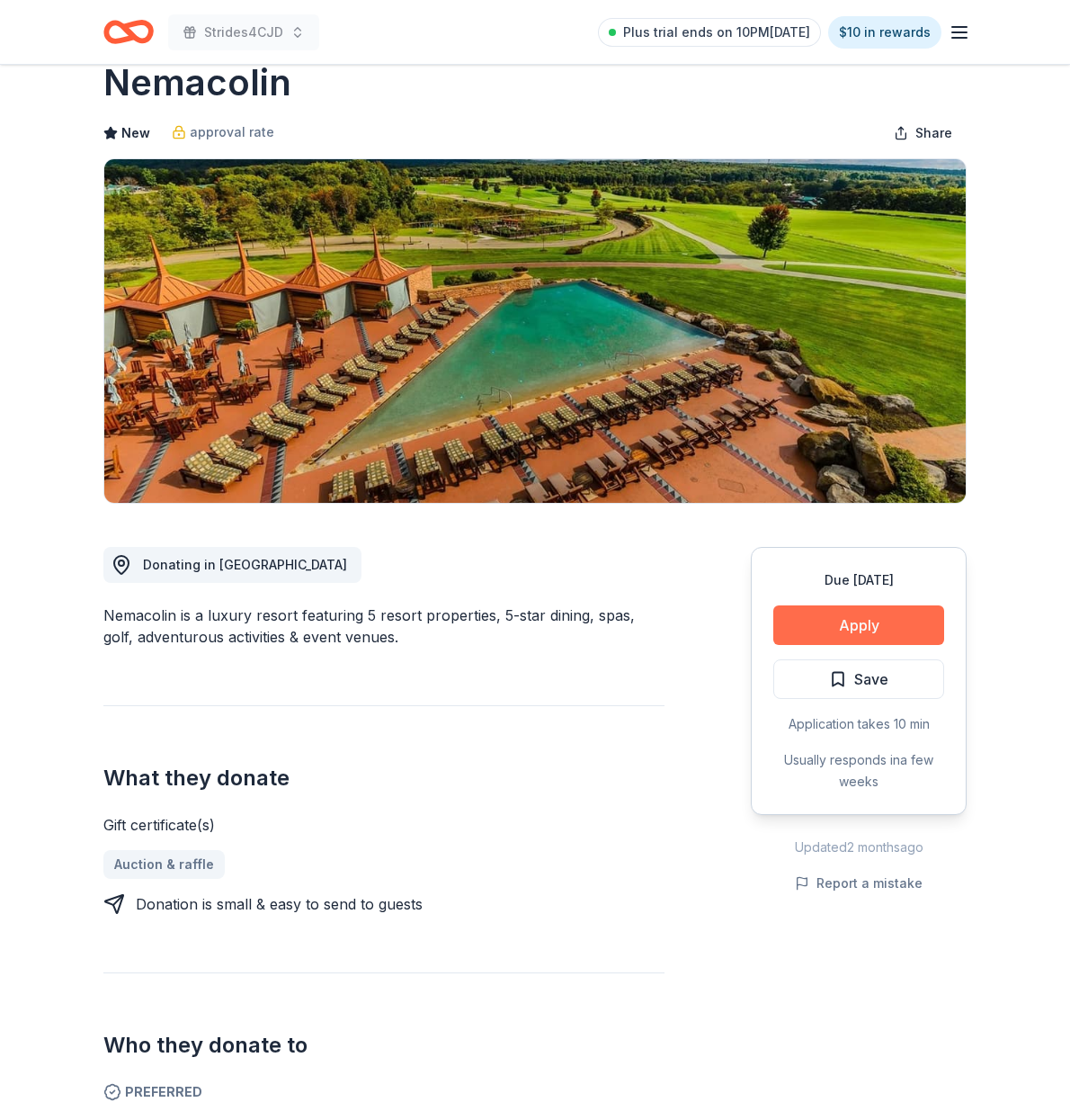
click at [853, 622] on button "Apply" at bounding box center [858, 625] width 171 height 40
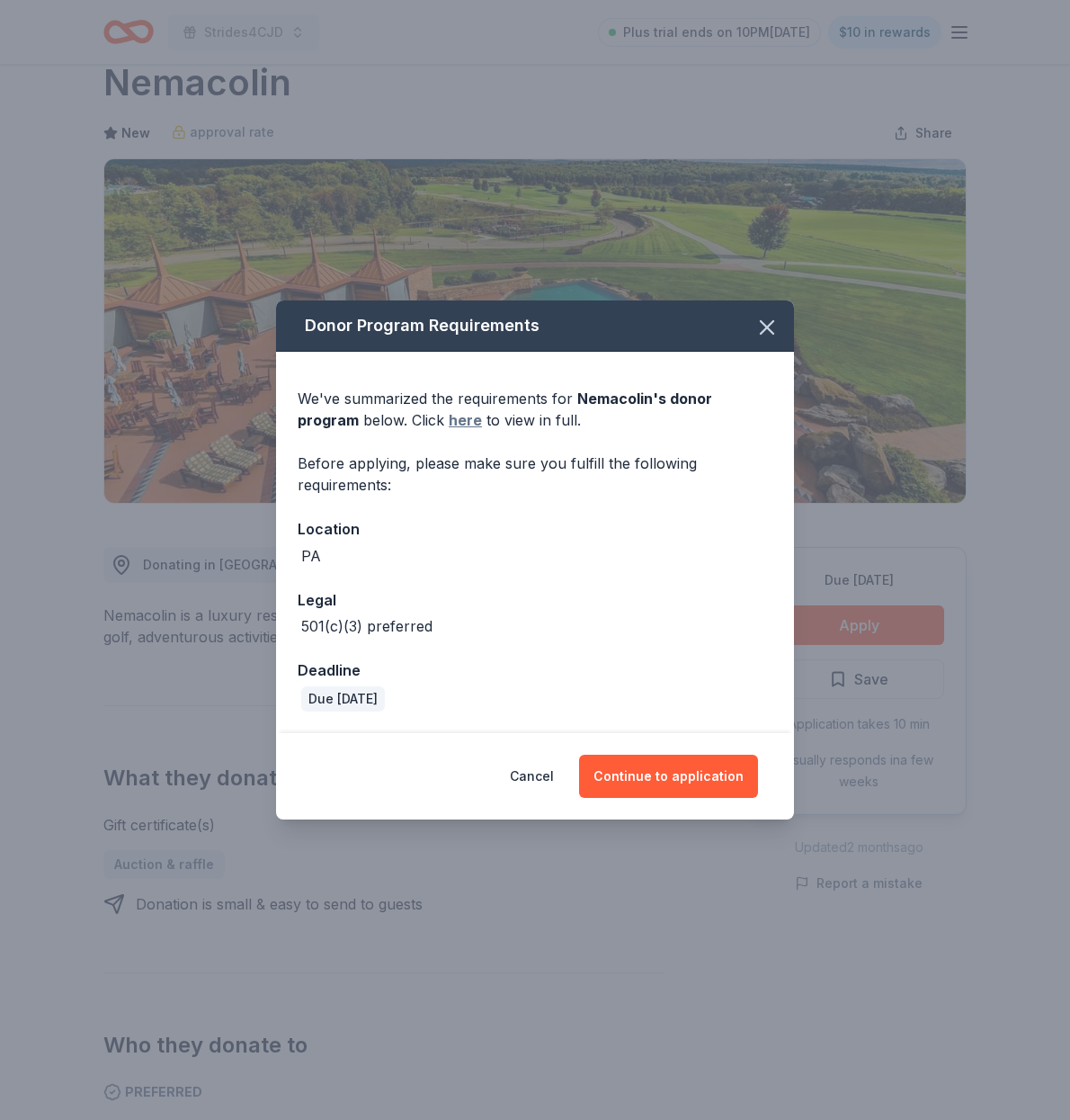
click at [449, 420] on link "here" at bounding box center [466, 420] width 33 height 21
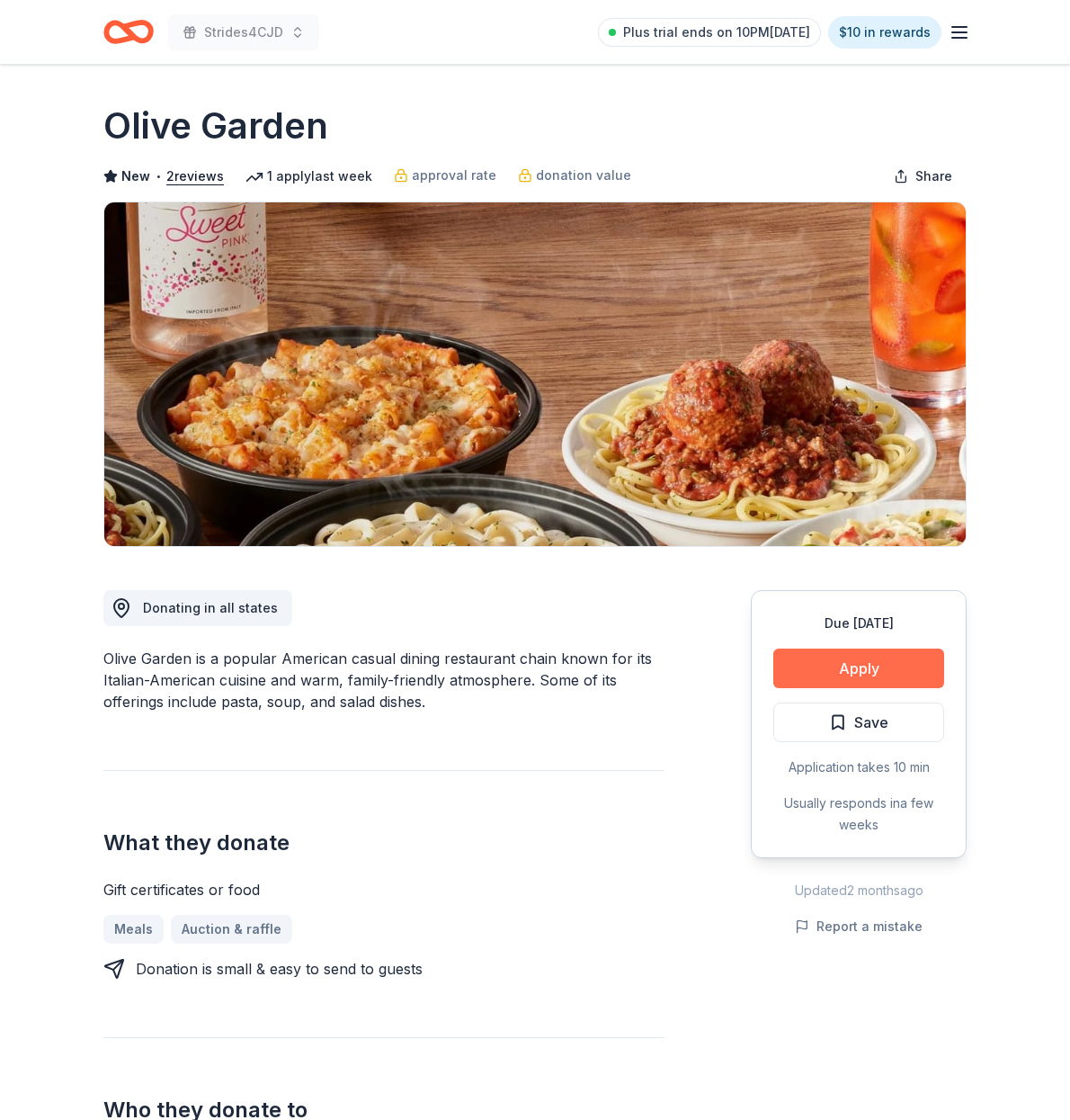
click at [842, 665] on button "Apply" at bounding box center [858, 668] width 171 height 40
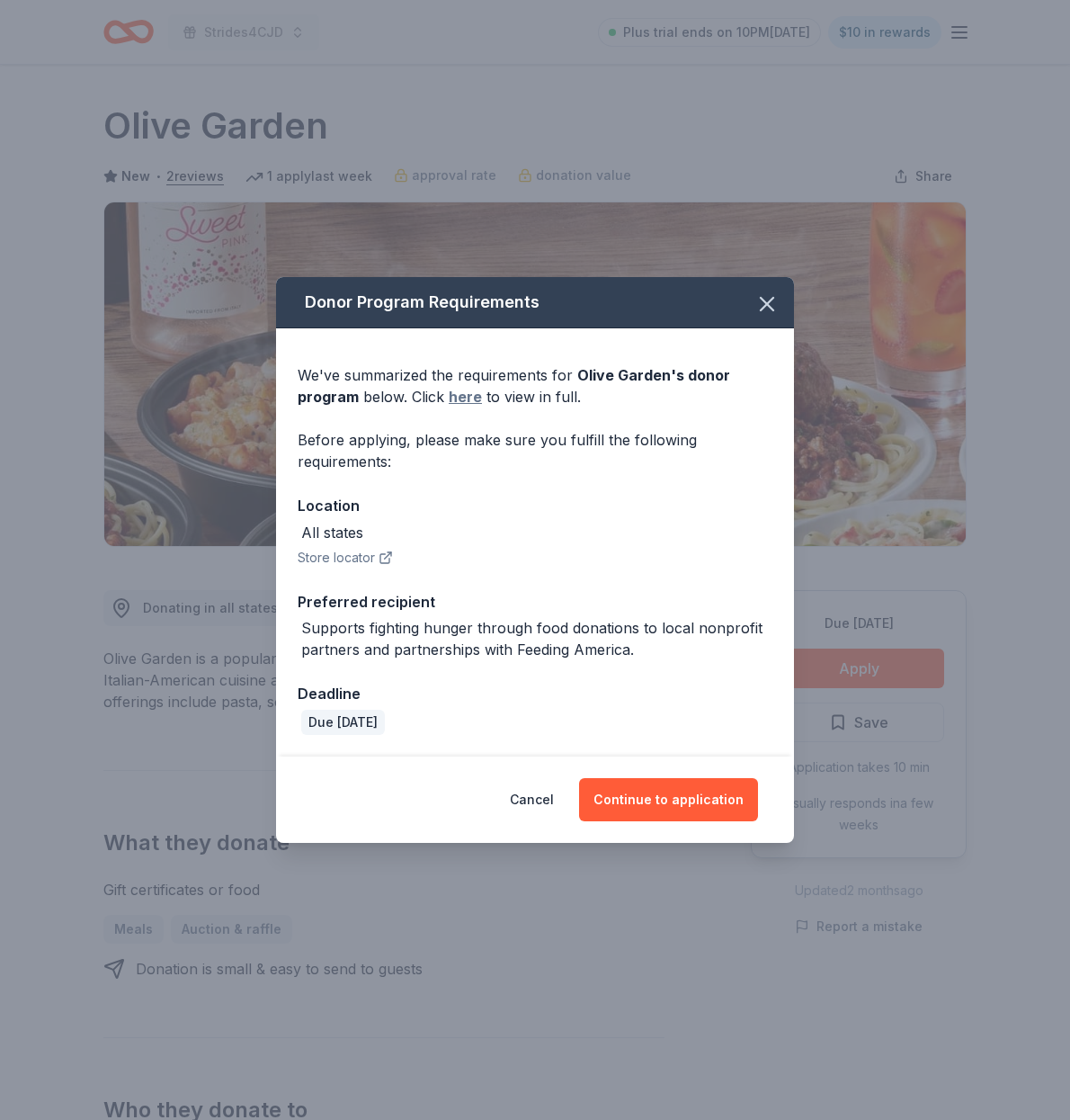
click at [462, 395] on link "here" at bounding box center [466, 396] width 33 height 21
click at [764, 303] on icon "button" at bounding box center [766, 304] width 13 height 13
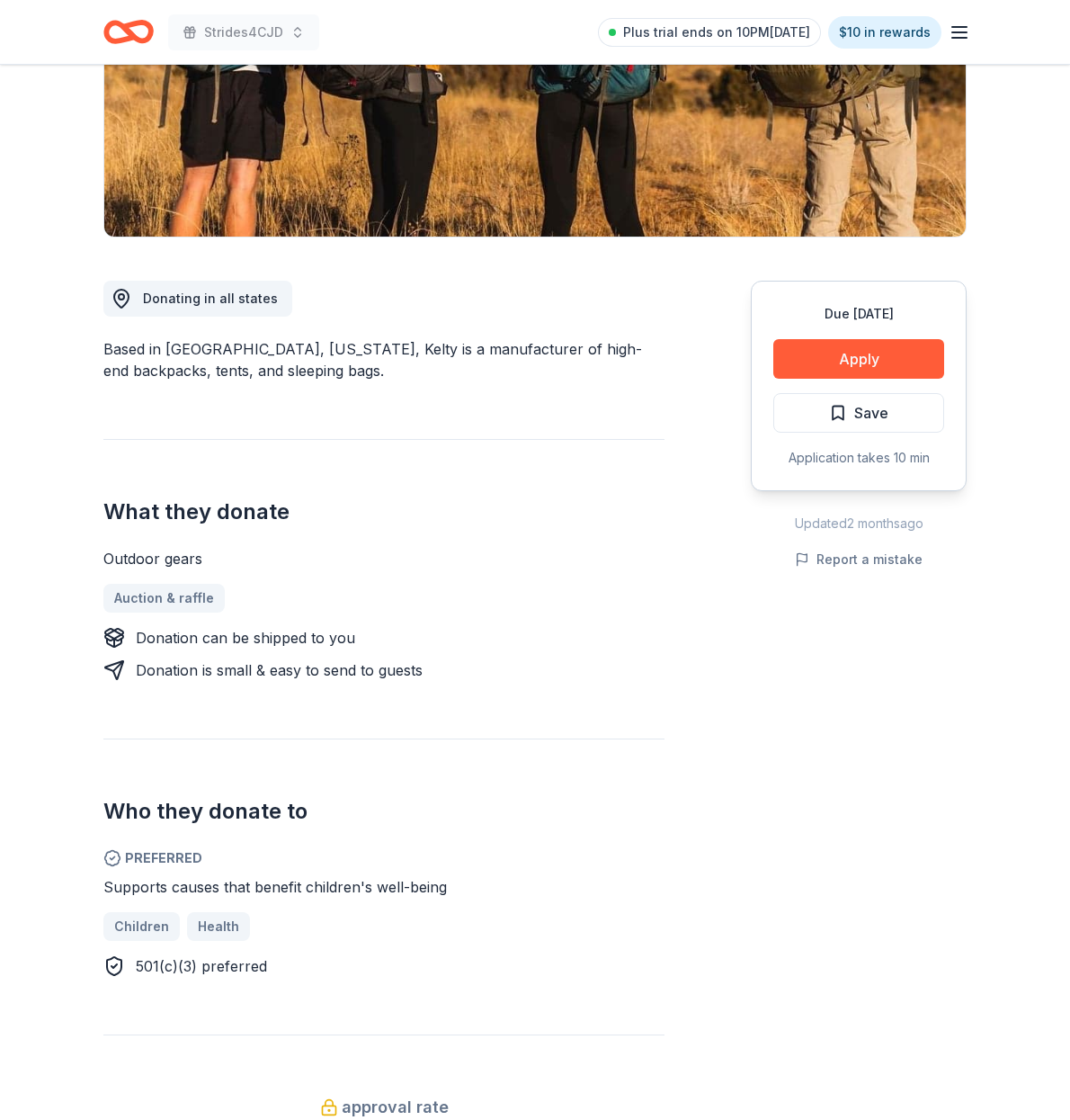
scroll to position [312, 0]
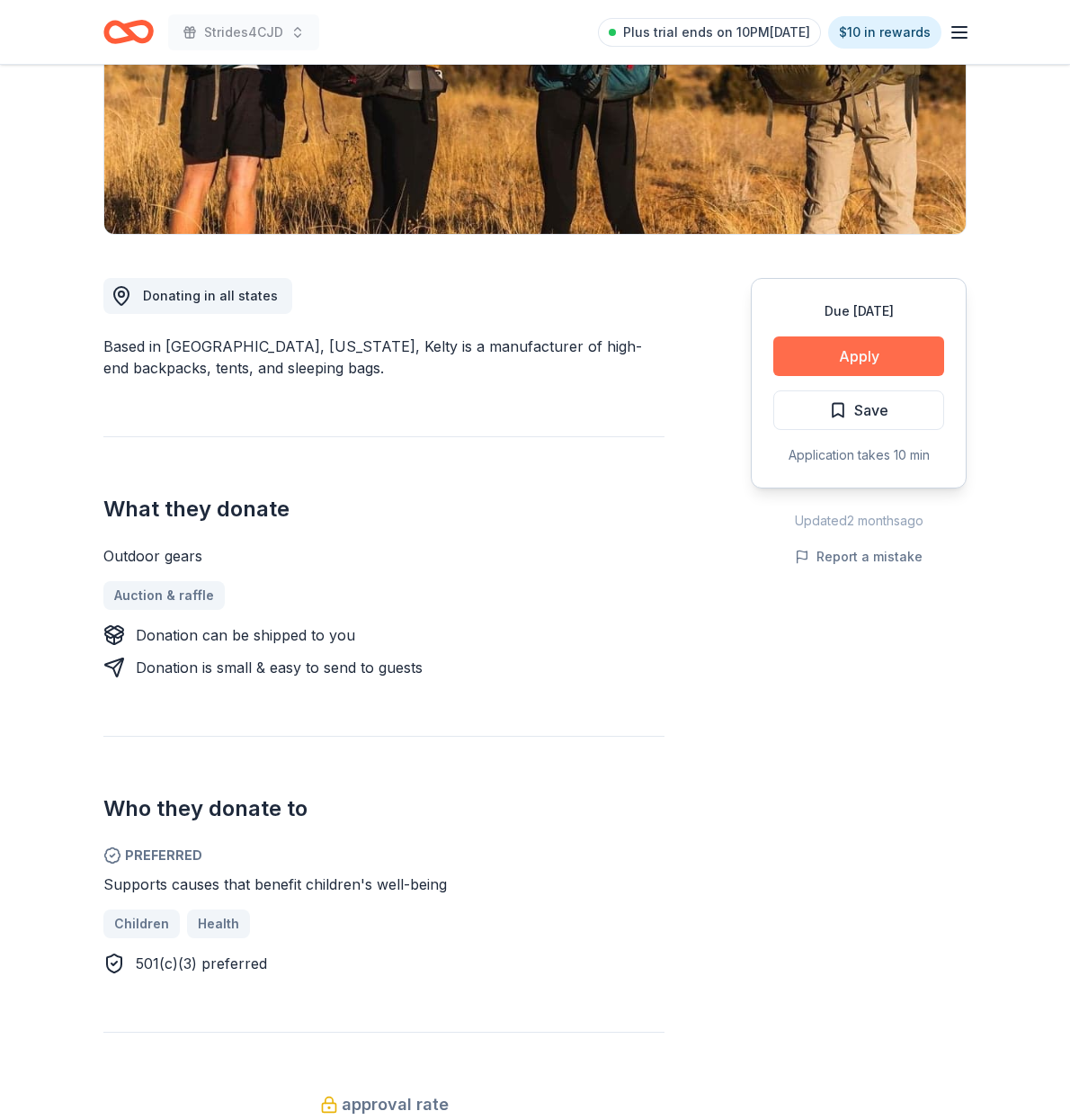
click at [861, 360] on button "Apply" at bounding box center [858, 356] width 171 height 40
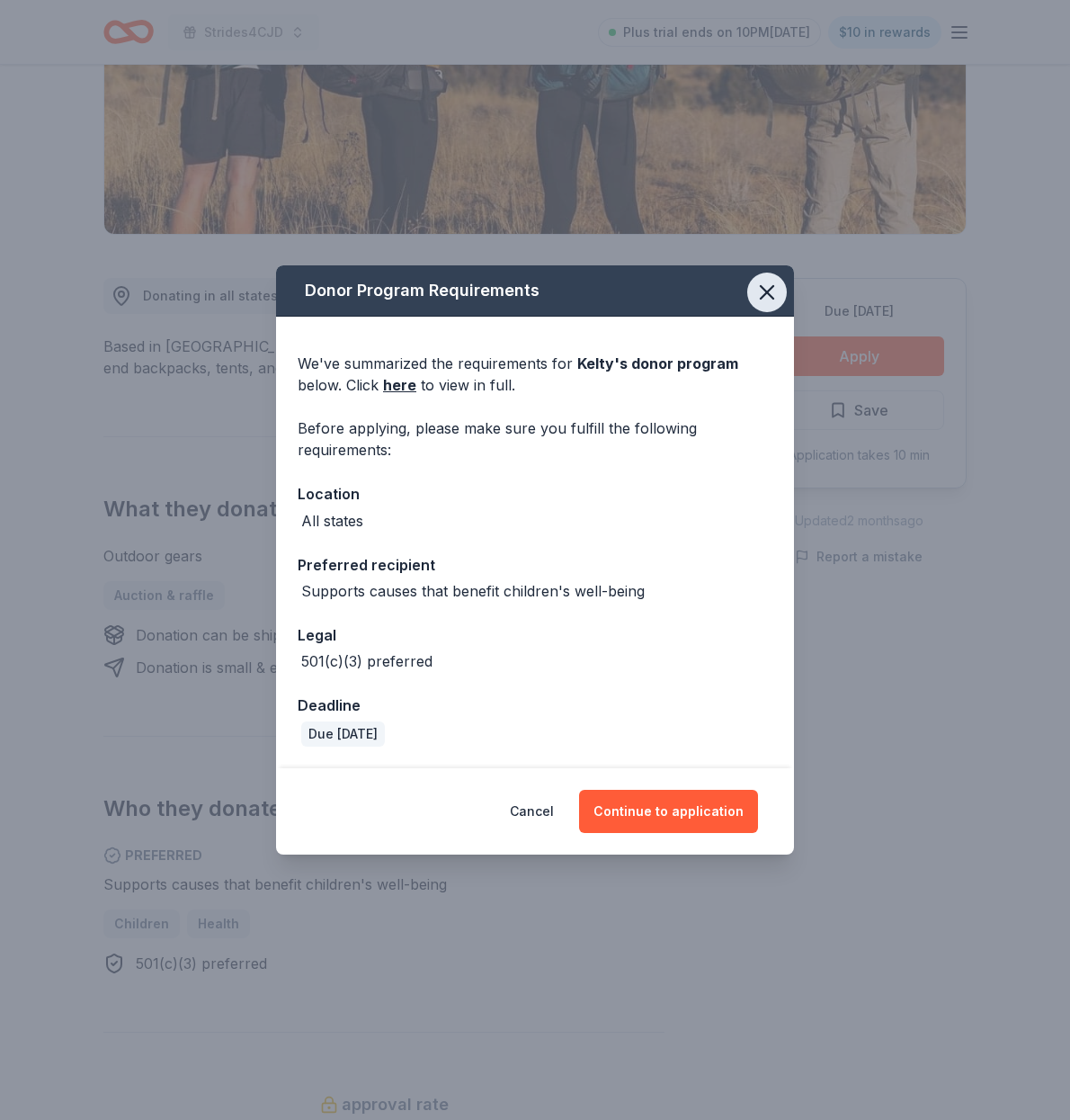
click at [762, 299] on icon "button" at bounding box center [766, 292] width 13 height 13
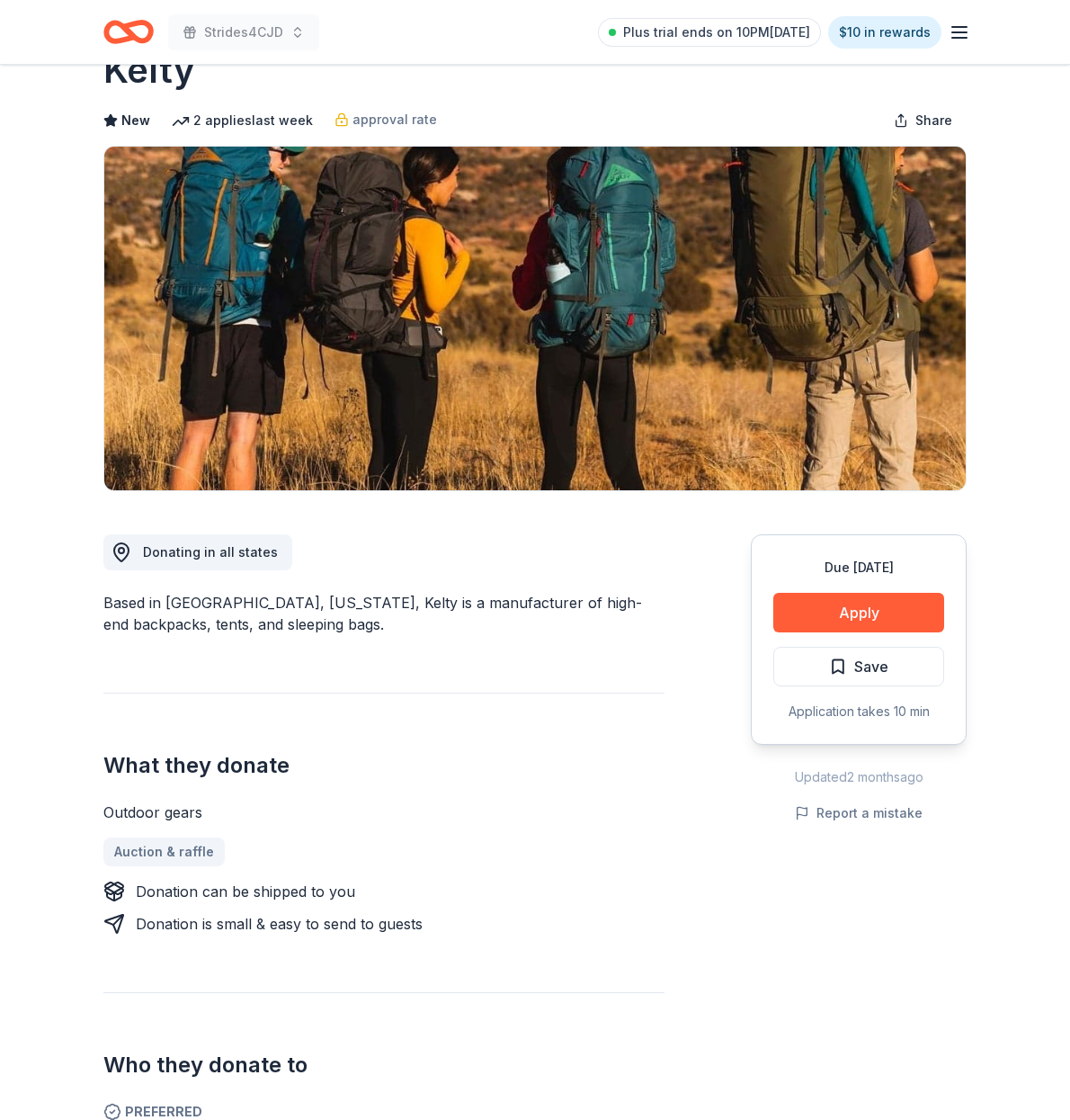
scroll to position [45, 0]
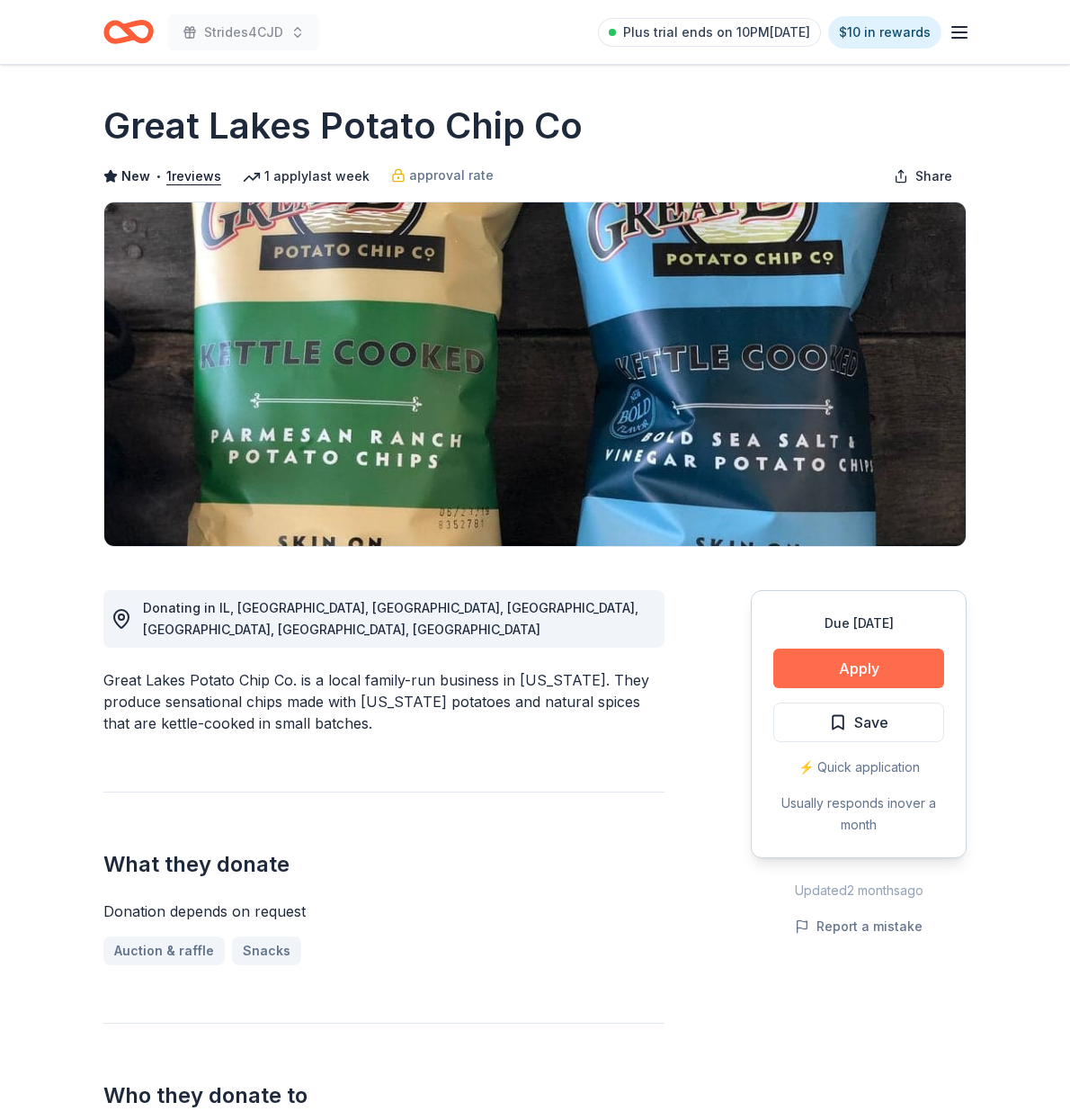
click at [848, 669] on button "Apply" at bounding box center [858, 668] width 171 height 40
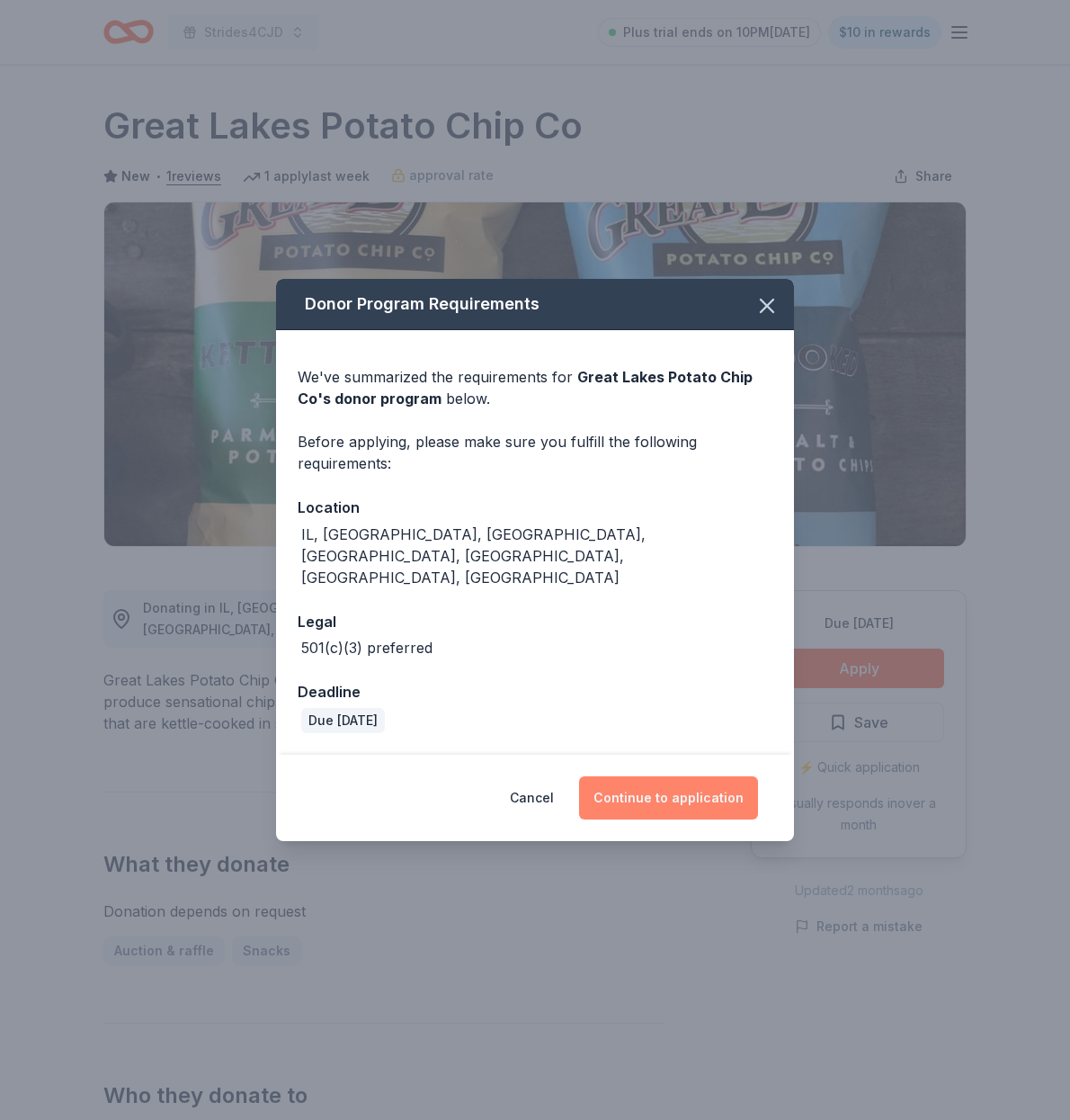
click at [662, 776] on button "Continue to application" at bounding box center [668, 798] width 179 height 43
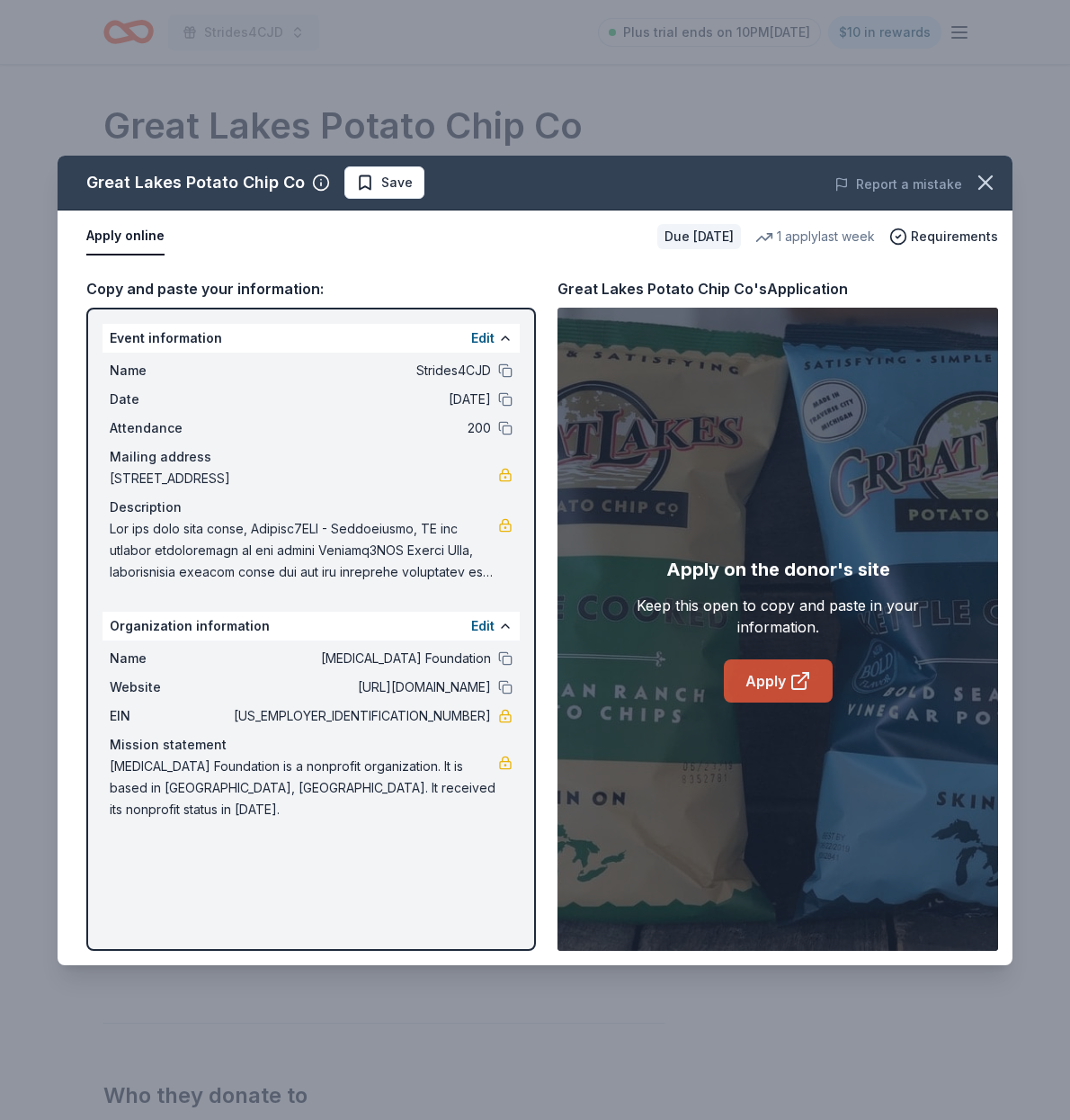
click at [768, 680] on link "Apply" at bounding box center [778, 681] width 108 height 43
click at [763, 684] on link "Apply" at bounding box center [778, 681] width 108 height 43
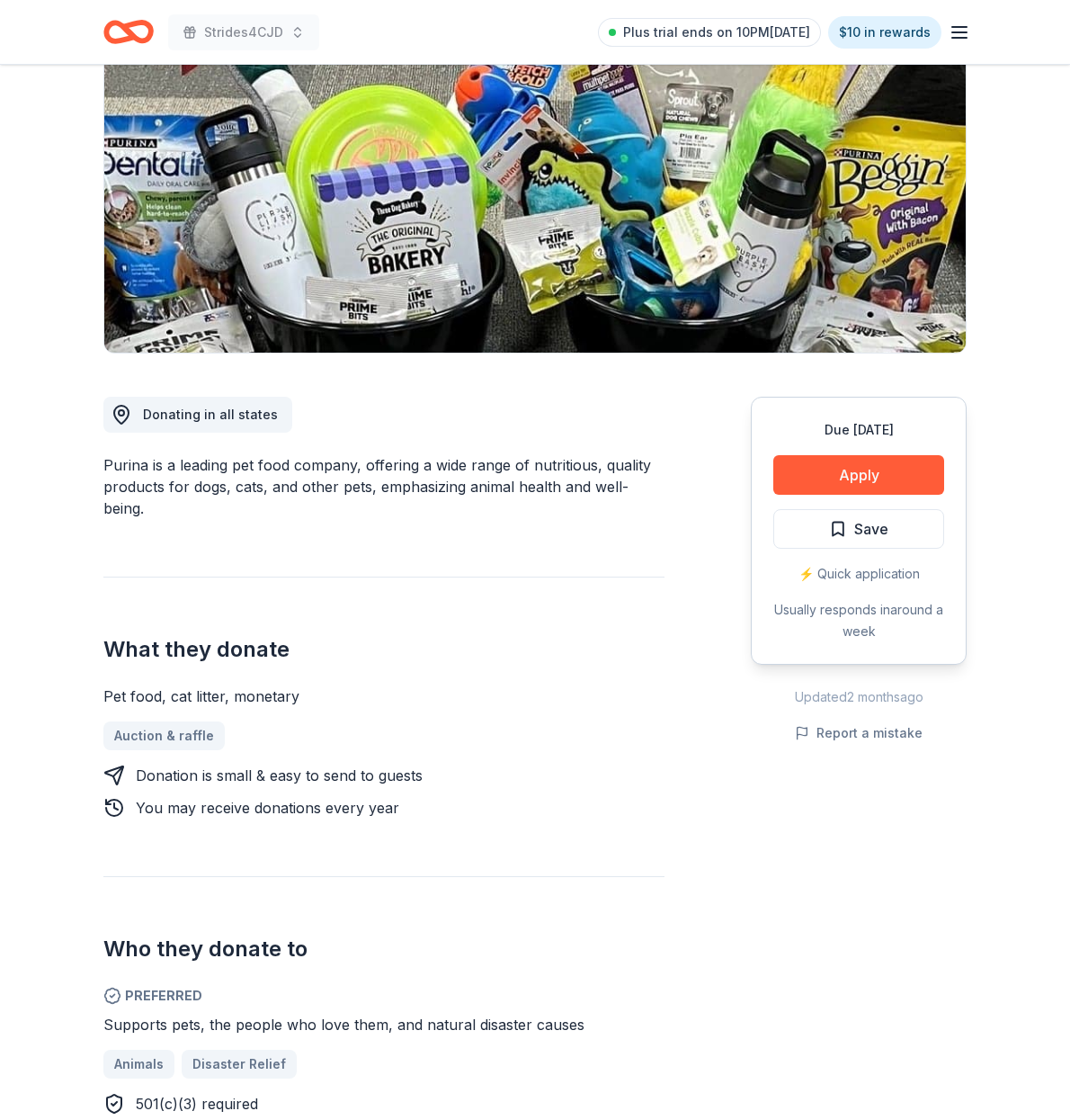
scroll to position [194, 0]
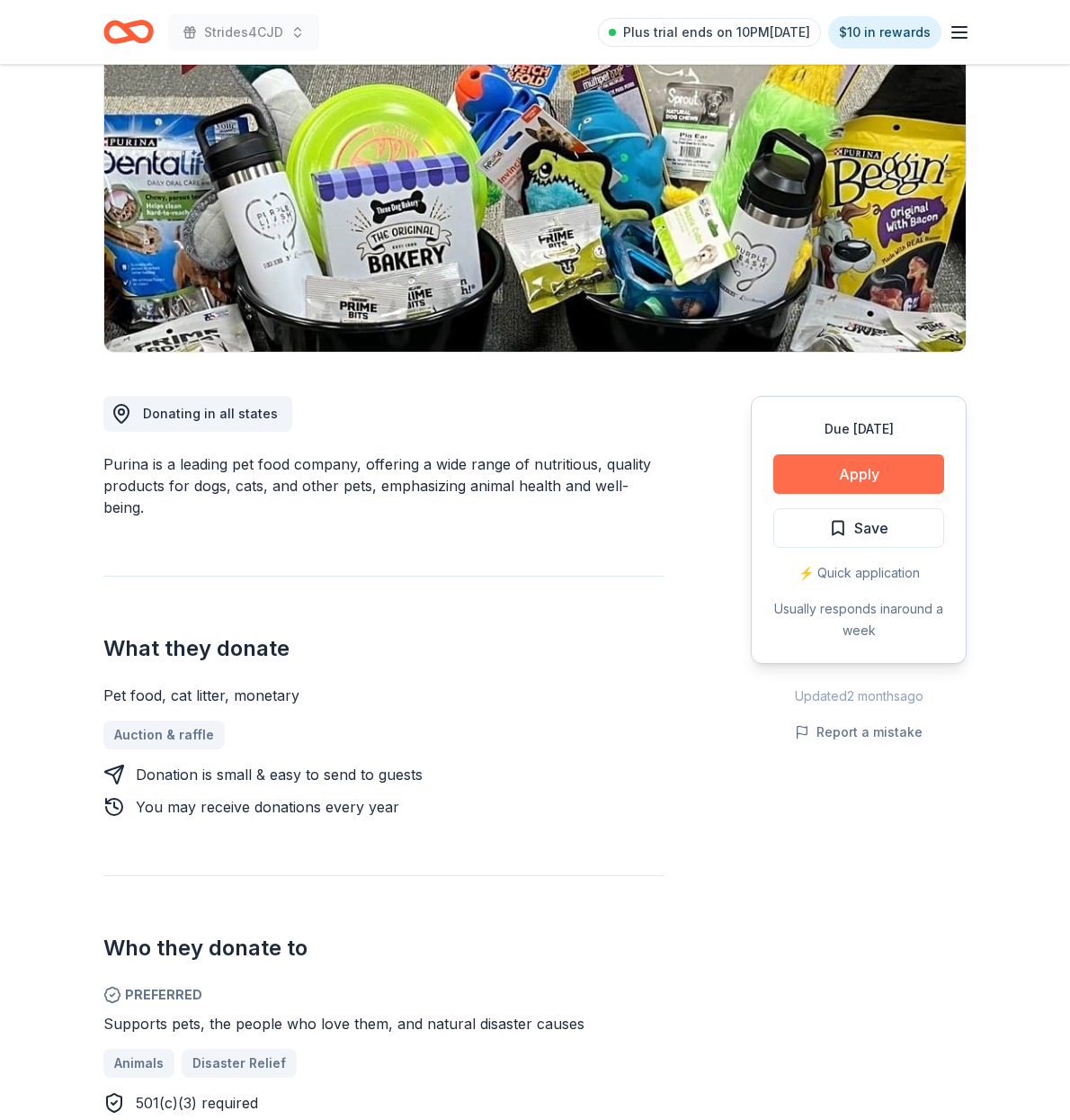
click at [825, 463] on button "Apply" at bounding box center [858, 474] width 171 height 40
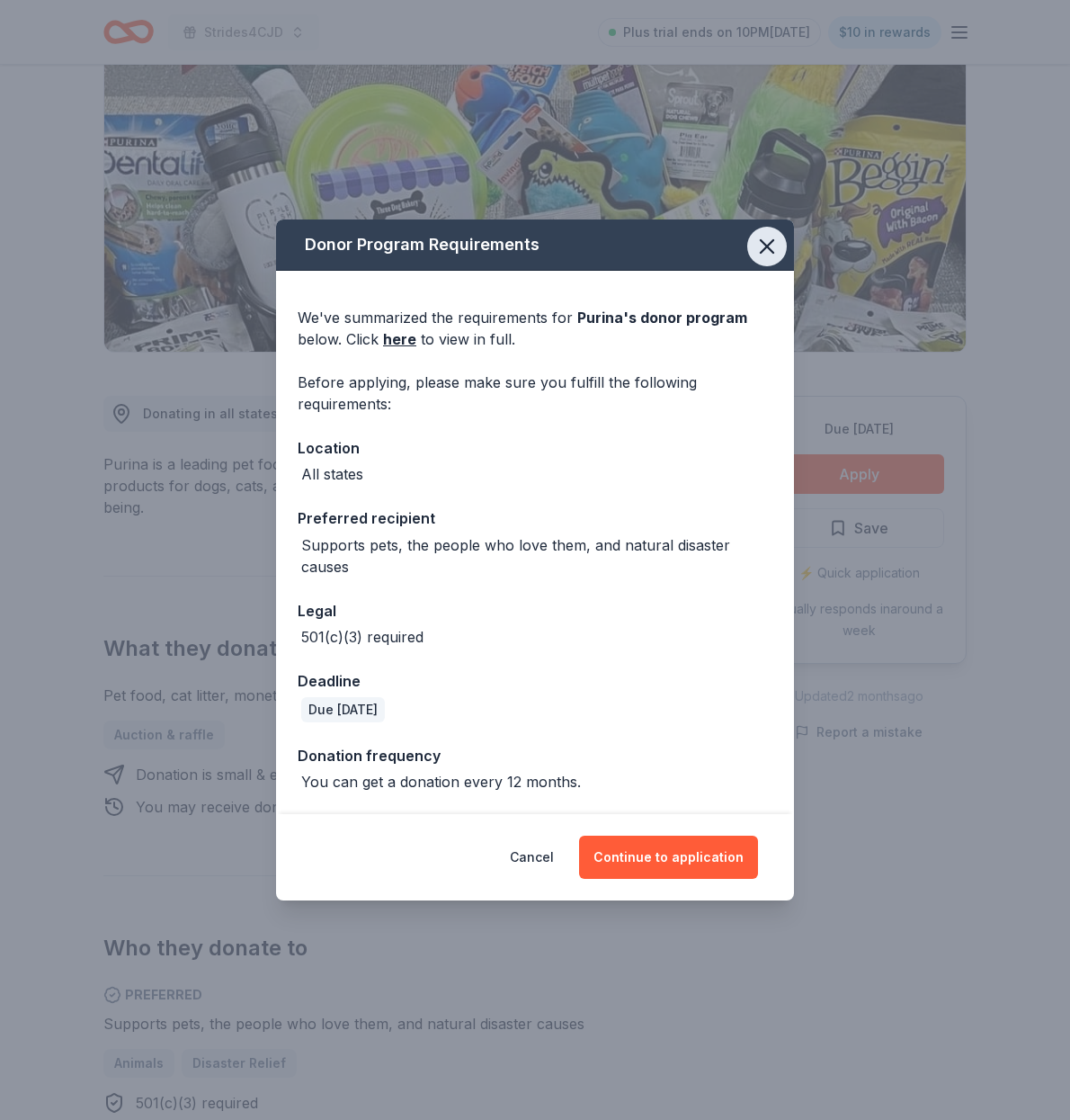
click at [761, 248] on icon "button" at bounding box center [767, 247] width 25 height 25
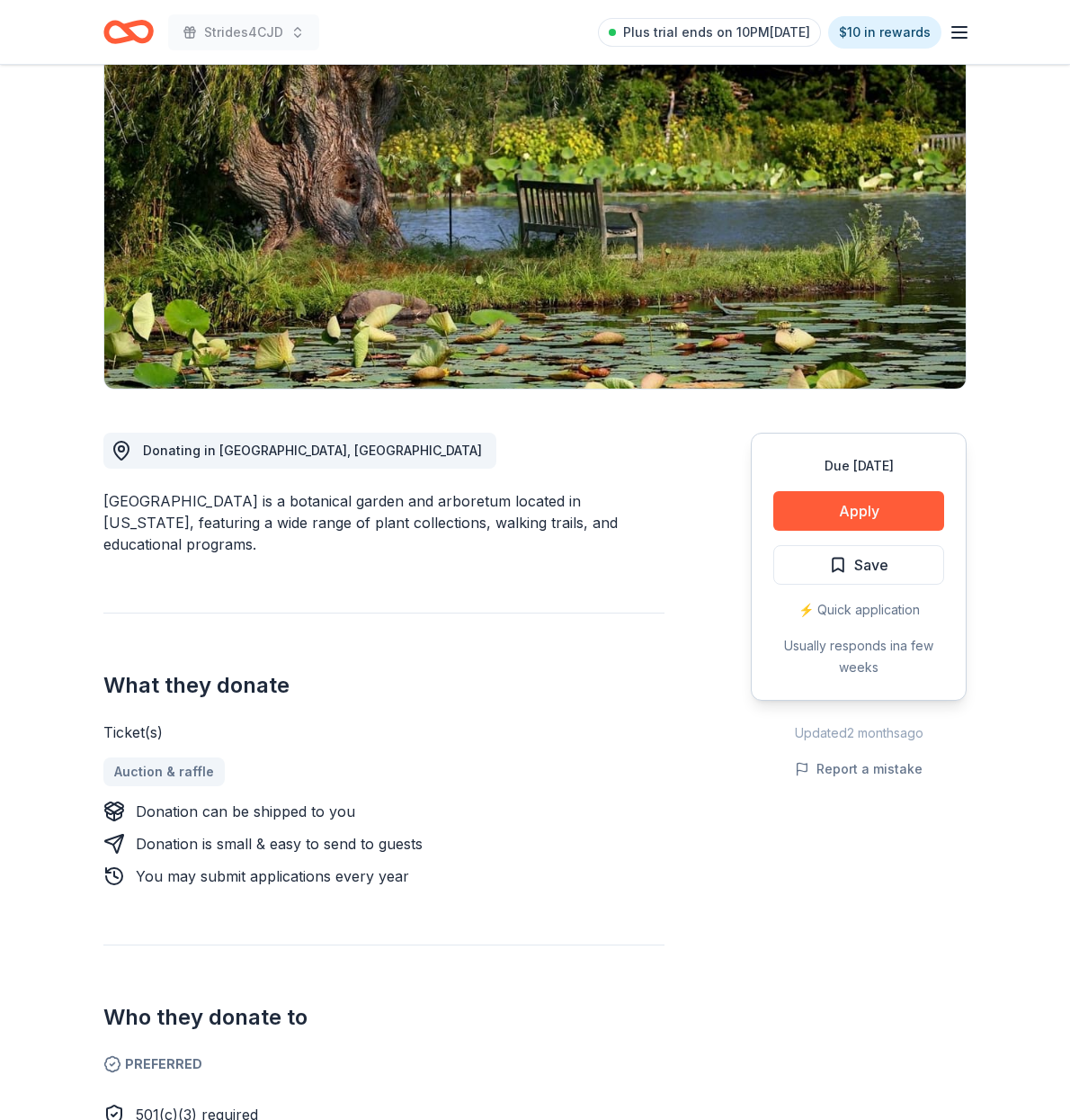
scroll to position [159, 0]
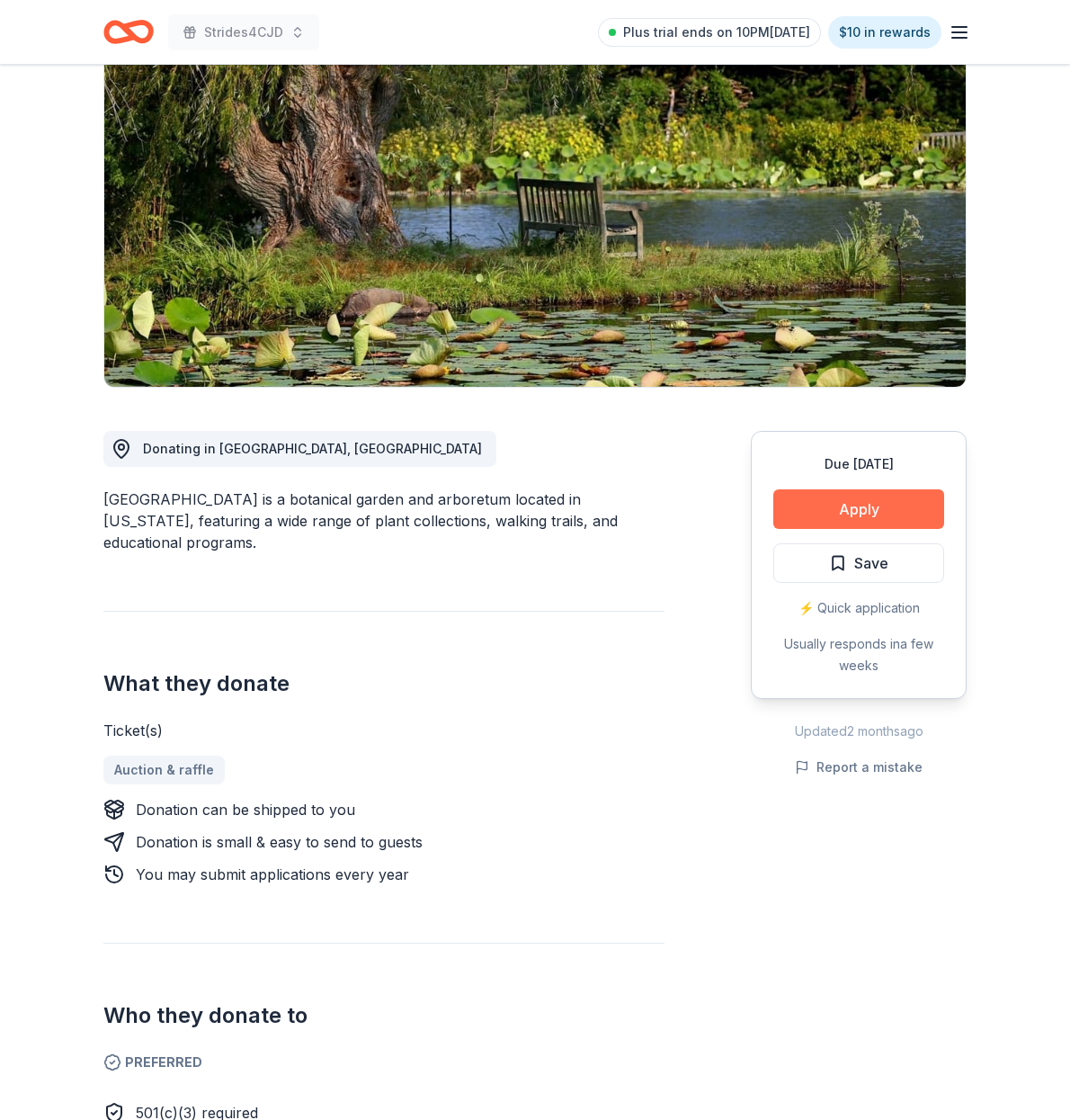
click at [817, 505] on button "Apply" at bounding box center [858, 509] width 171 height 40
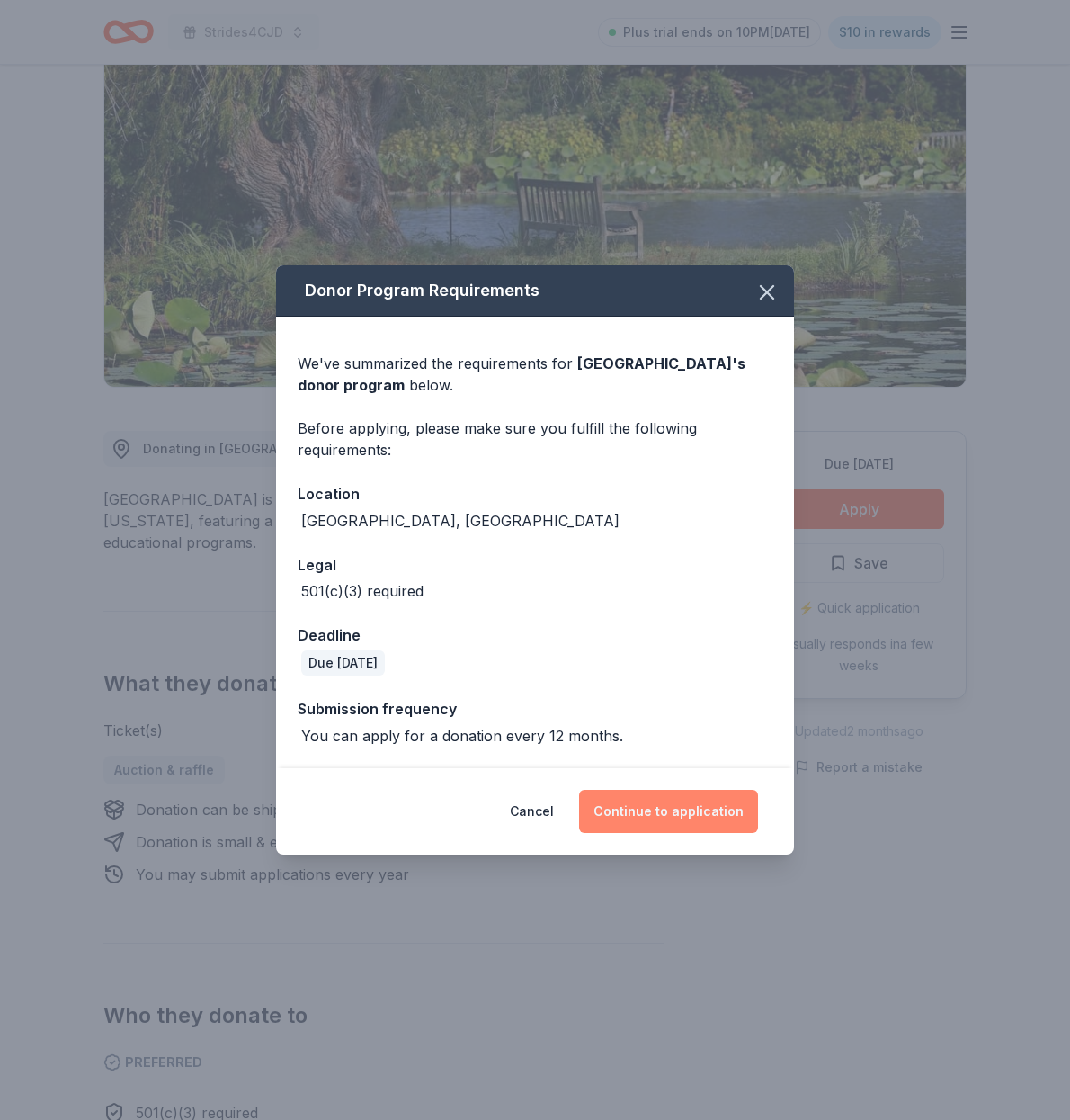
click at [655, 802] on button "Continue to application" at bounding box center [668, 811] width 179 height 43
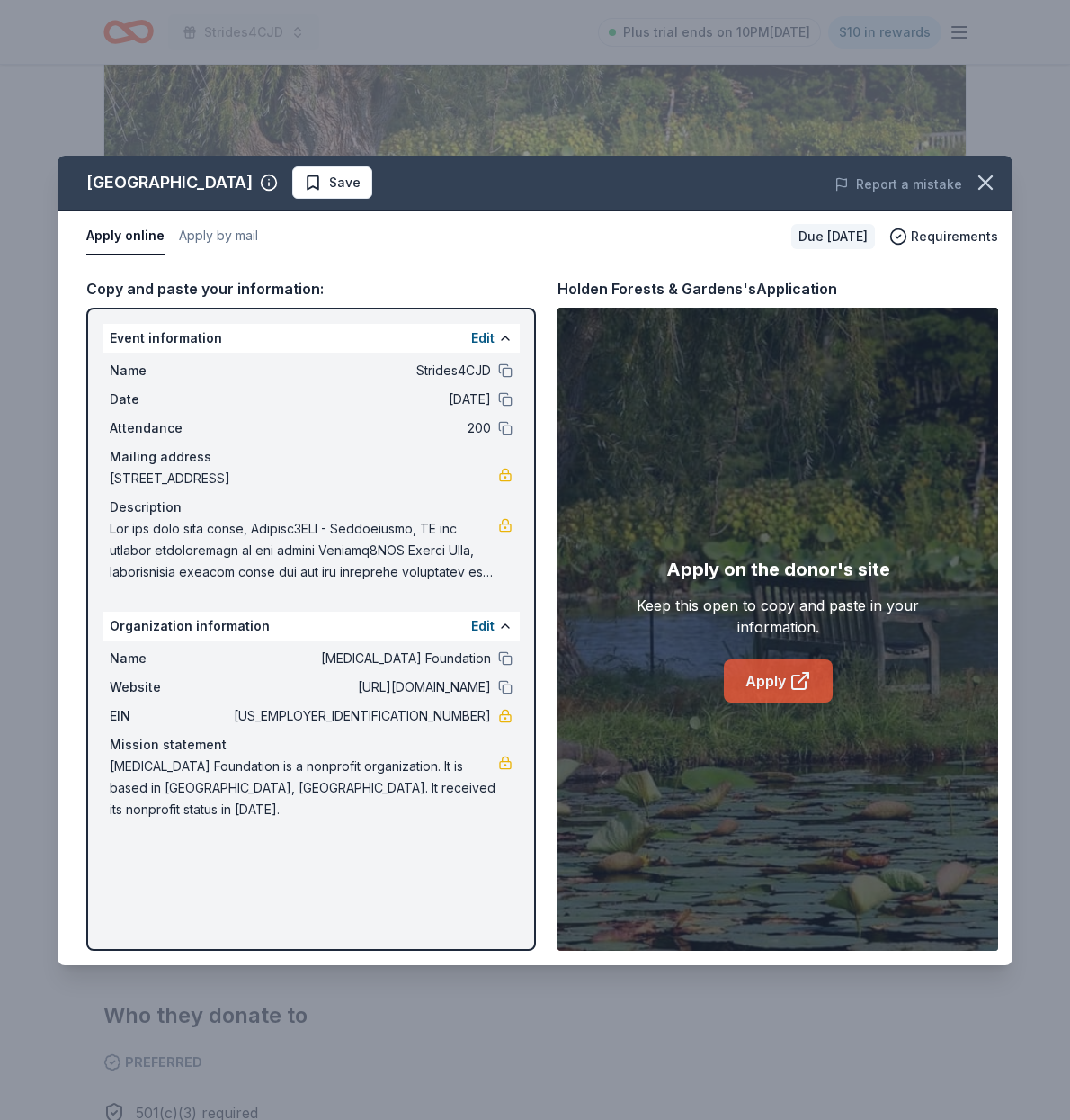
click at [772, 677] on link "Apply" at bounding box center [778, 681] width 108 height 43
click at [766, 682] on link "Apply" at bounding box center [778, 681] width 108 height 43
click at [768, 677] on link "Apply" at bounding box center [778, 681] width 108 height 43
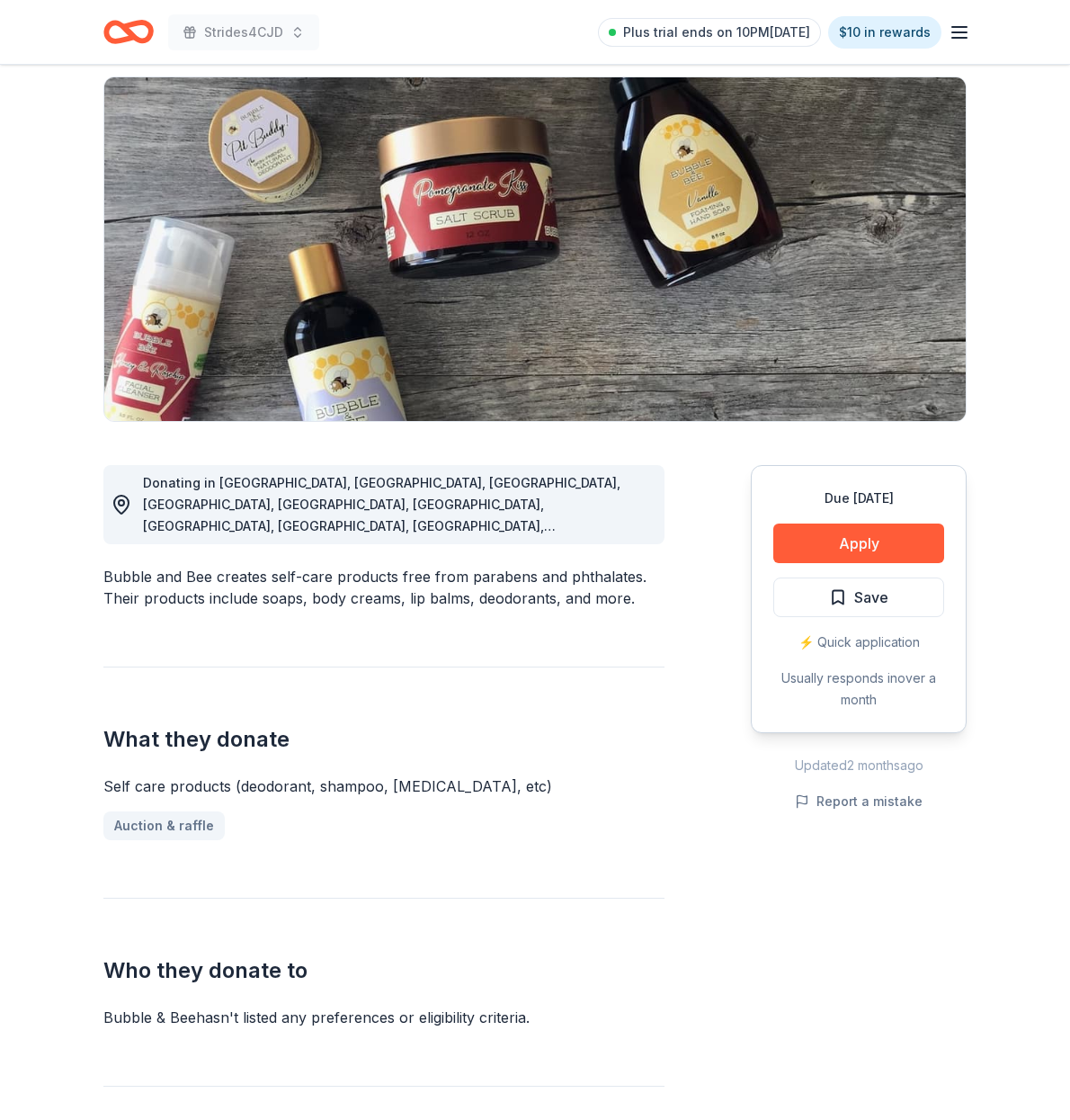
scroll to position [144, 0]
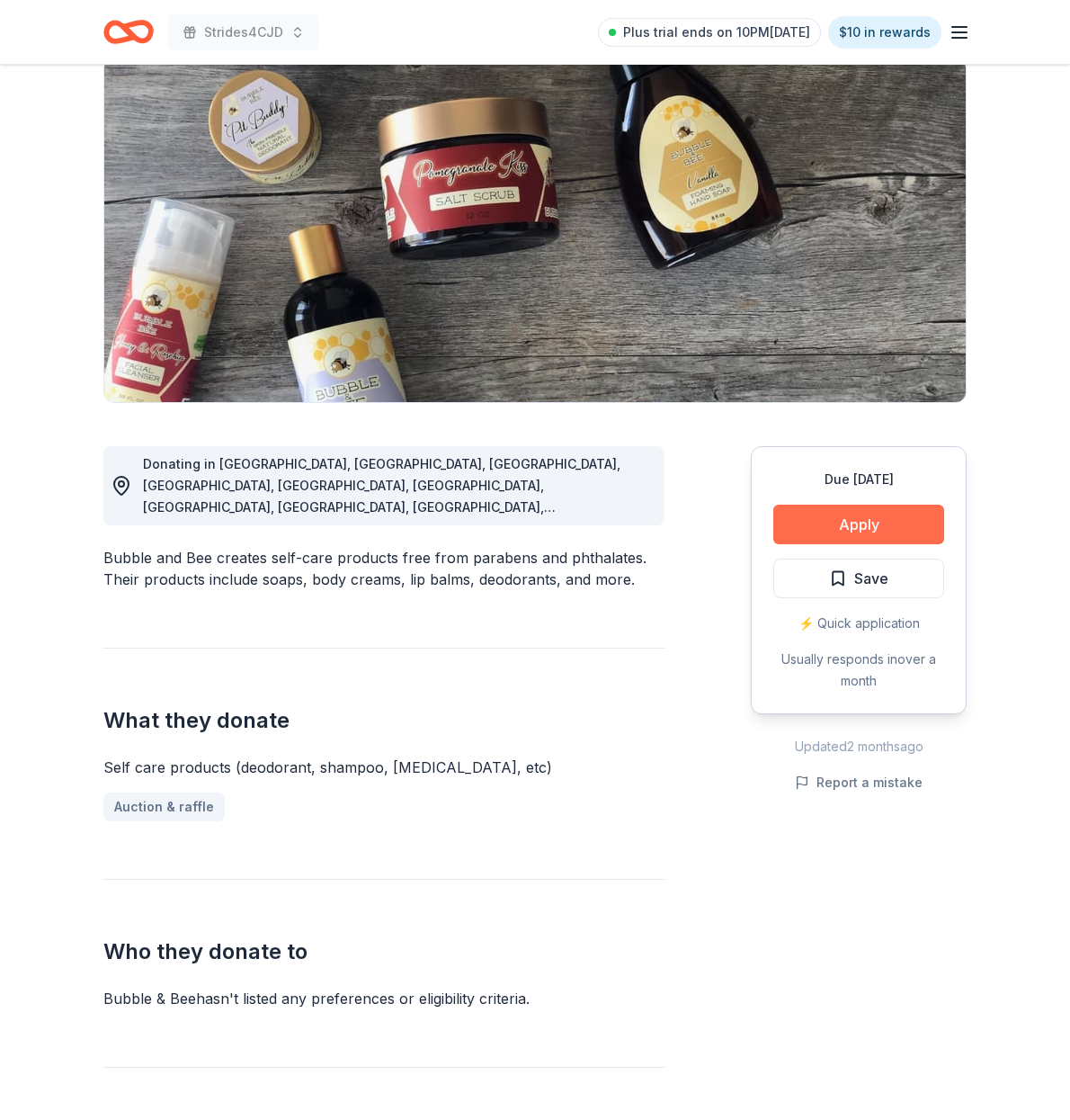
click at [861, 520] on button "Apply" at bounding box center [858, 524] width 171 height 40
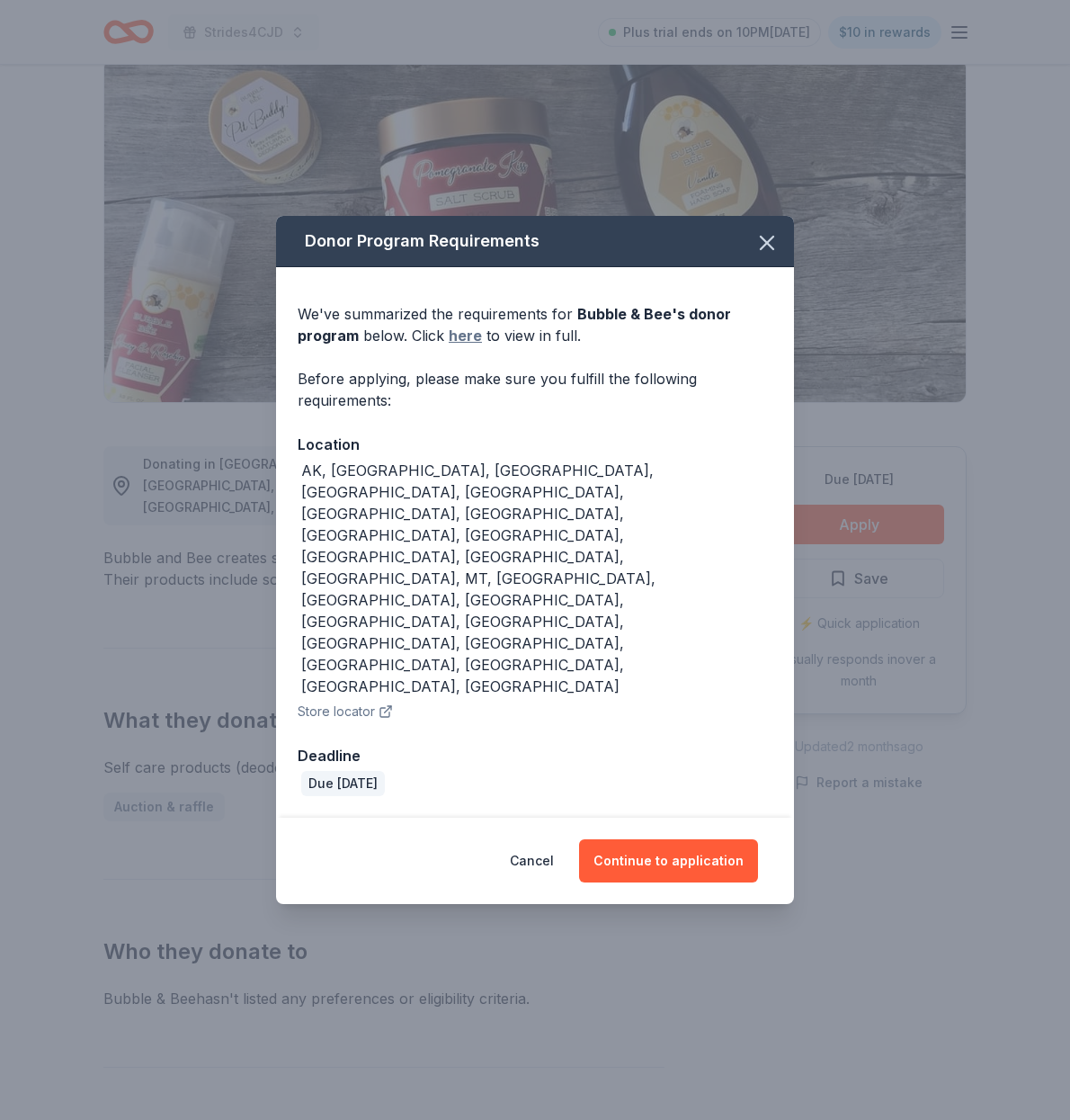
click at [457, 347] on link "here" at bounding box center [466, 336] width 33 height 21
click at [658, 840] on button "Continue to application" at bounding box center [668, 861] width 179 height 43
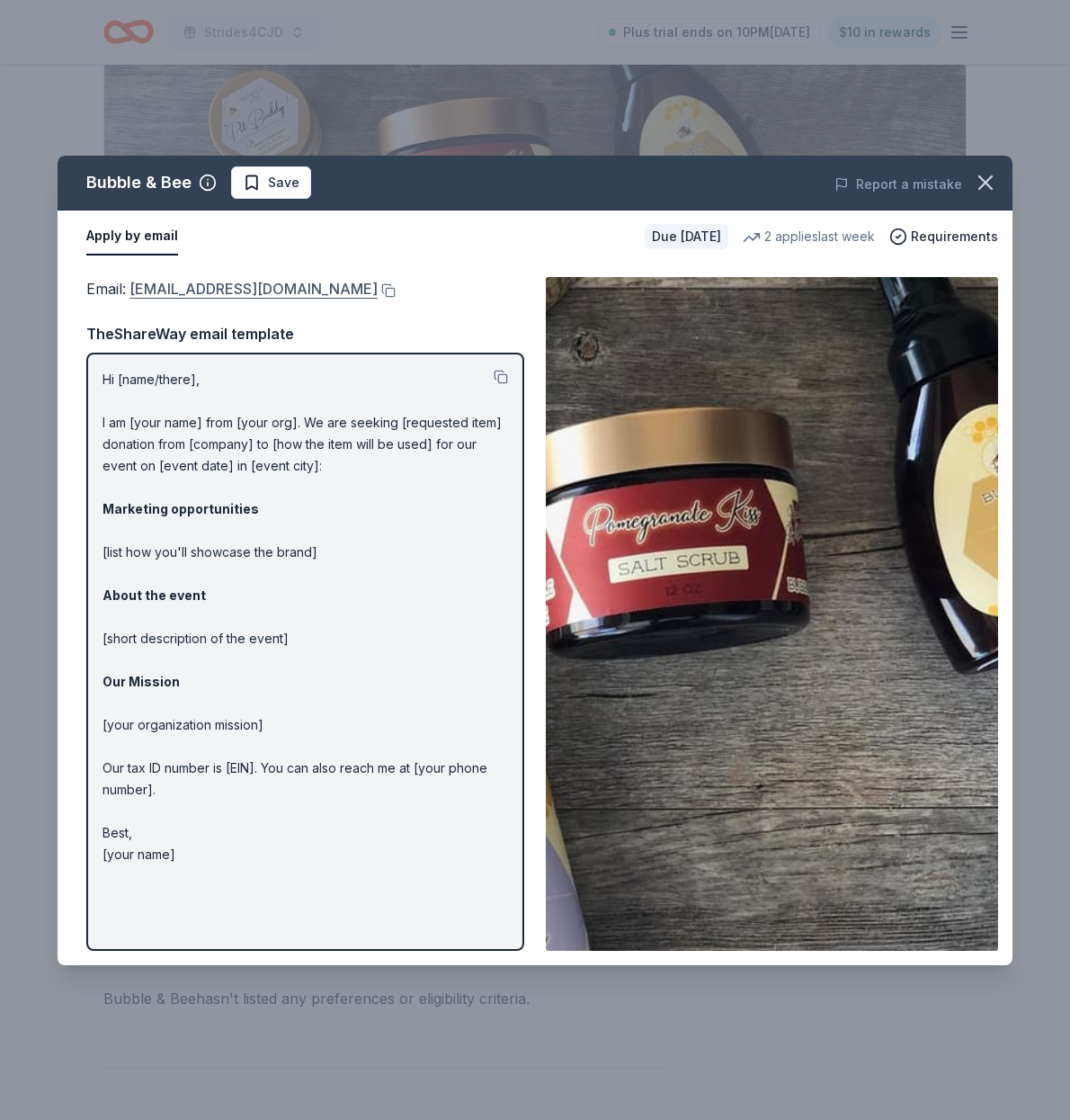
click at [211, 287] on link "info@bubbleandbee.com" at bounding box center [254, 289] width 248 height 23
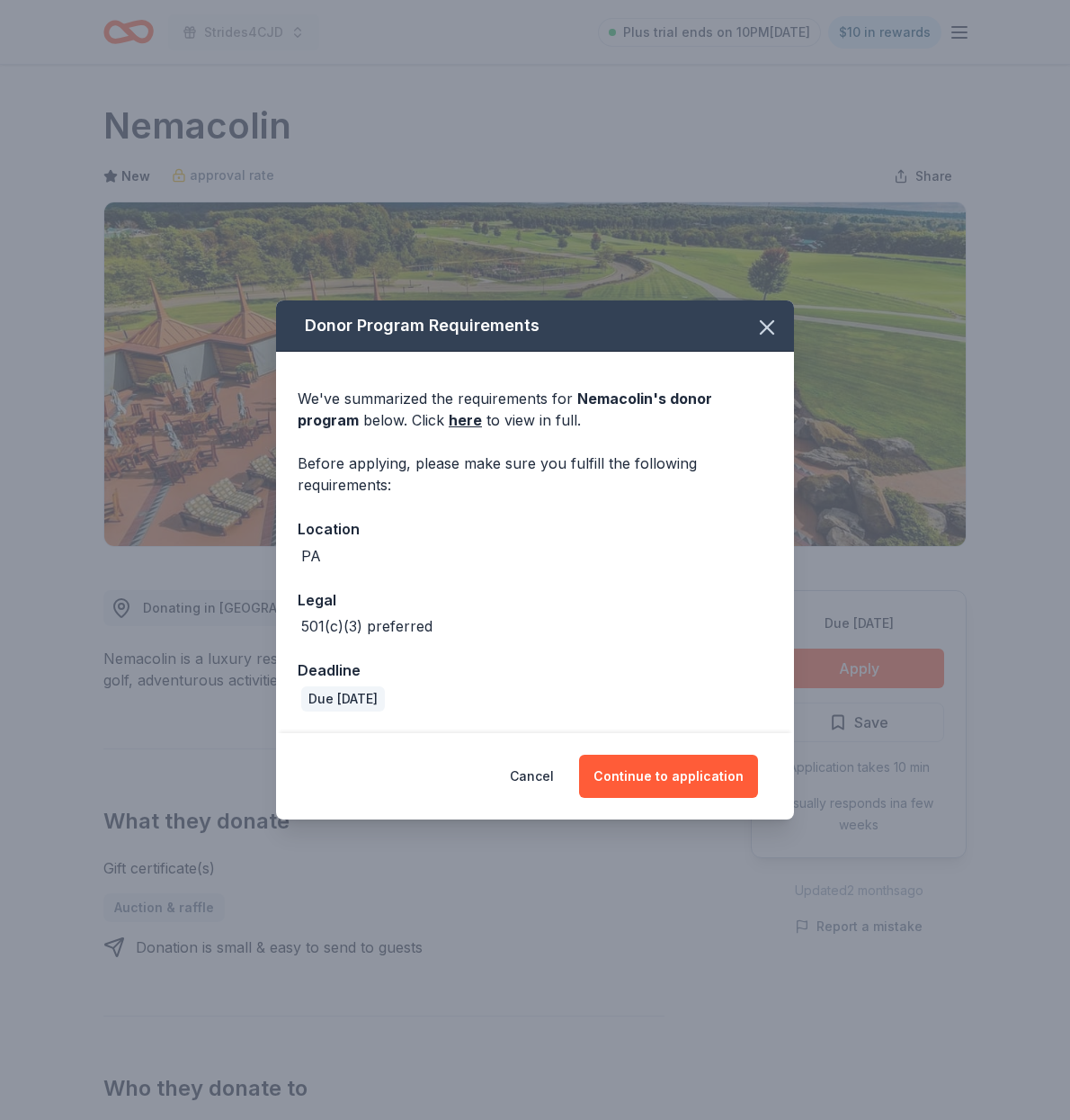
scroll to position [43, 0]
